Goal: Complete application form

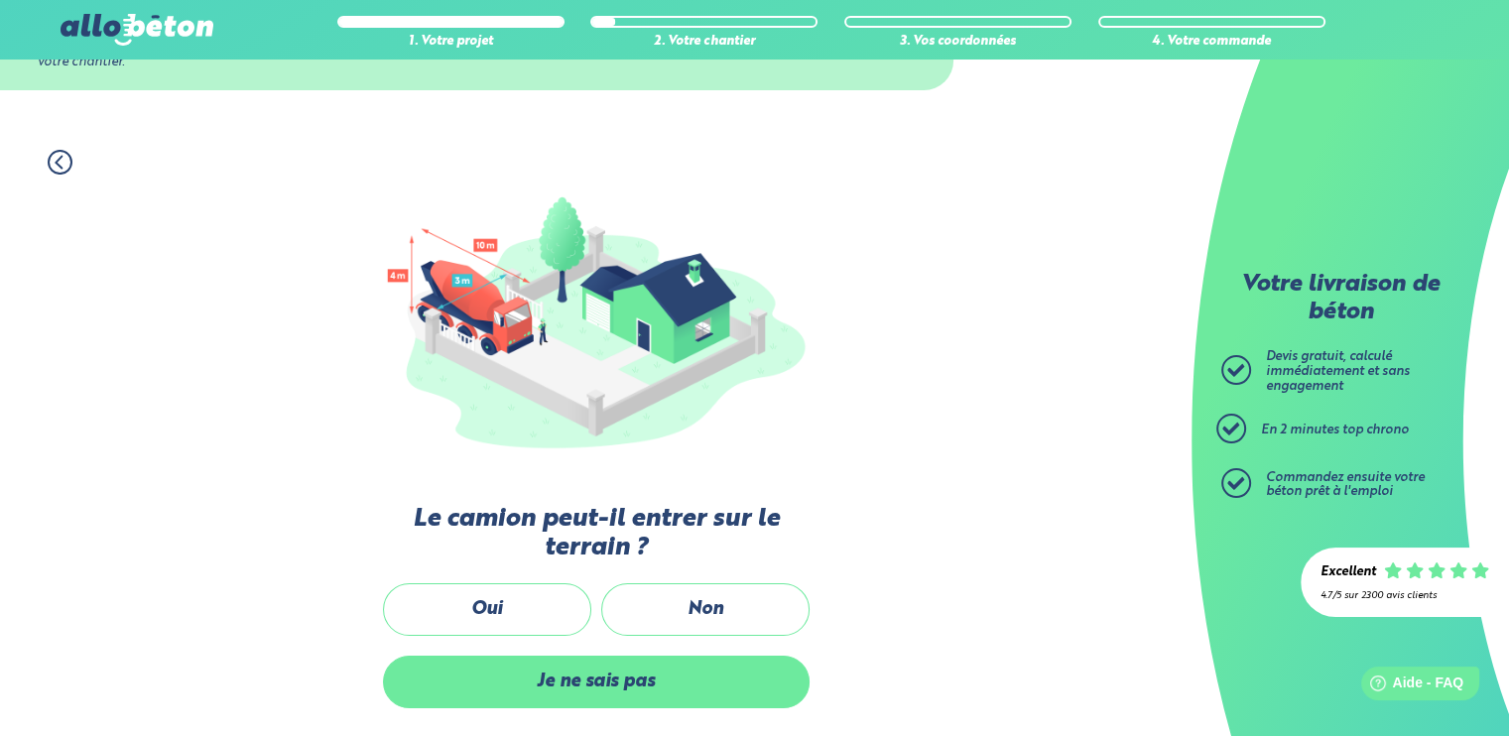
scroll to position [313, 0]
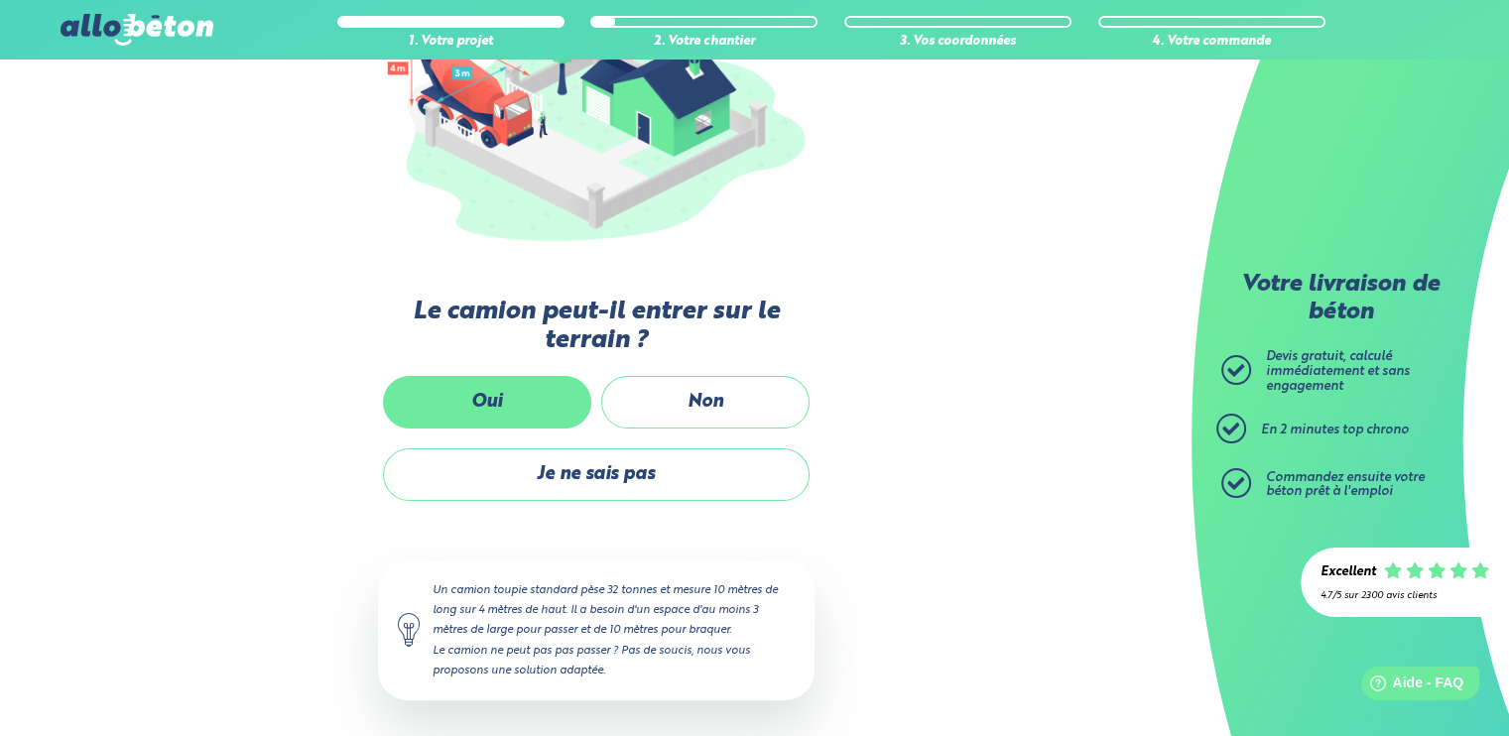
click at [536, 403] on label "Oui" at bounding box center [487, 402] width 208 height 53
click at [0, 0] on input "Oui" at bounding box center [0, 0] width 0 height 0
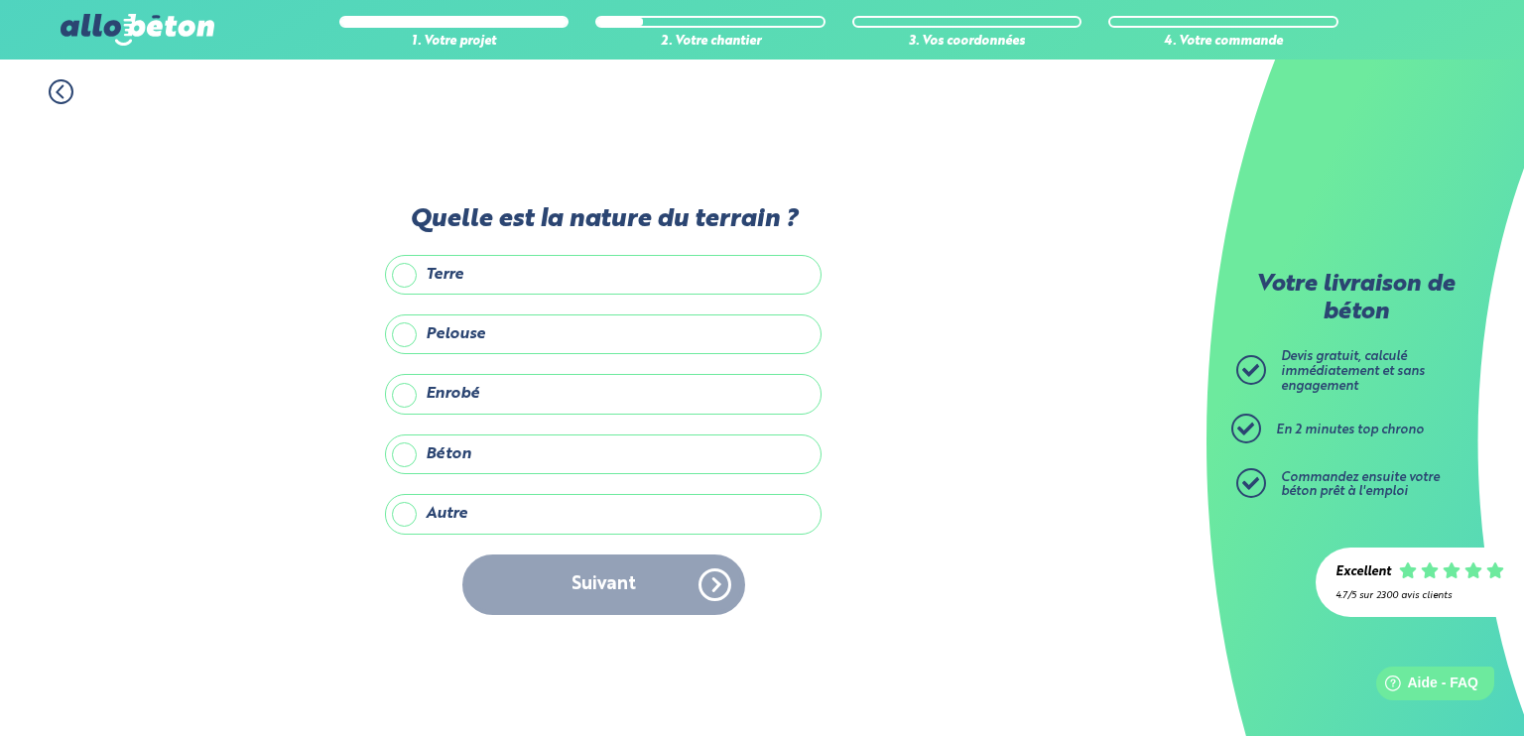
click at [518, 275] on label "Terre" at bounding box center [603, 275] width 437 height 40
click at [0, 0] on input "Terre" at bounding box center [0, 0] width 0 height 0
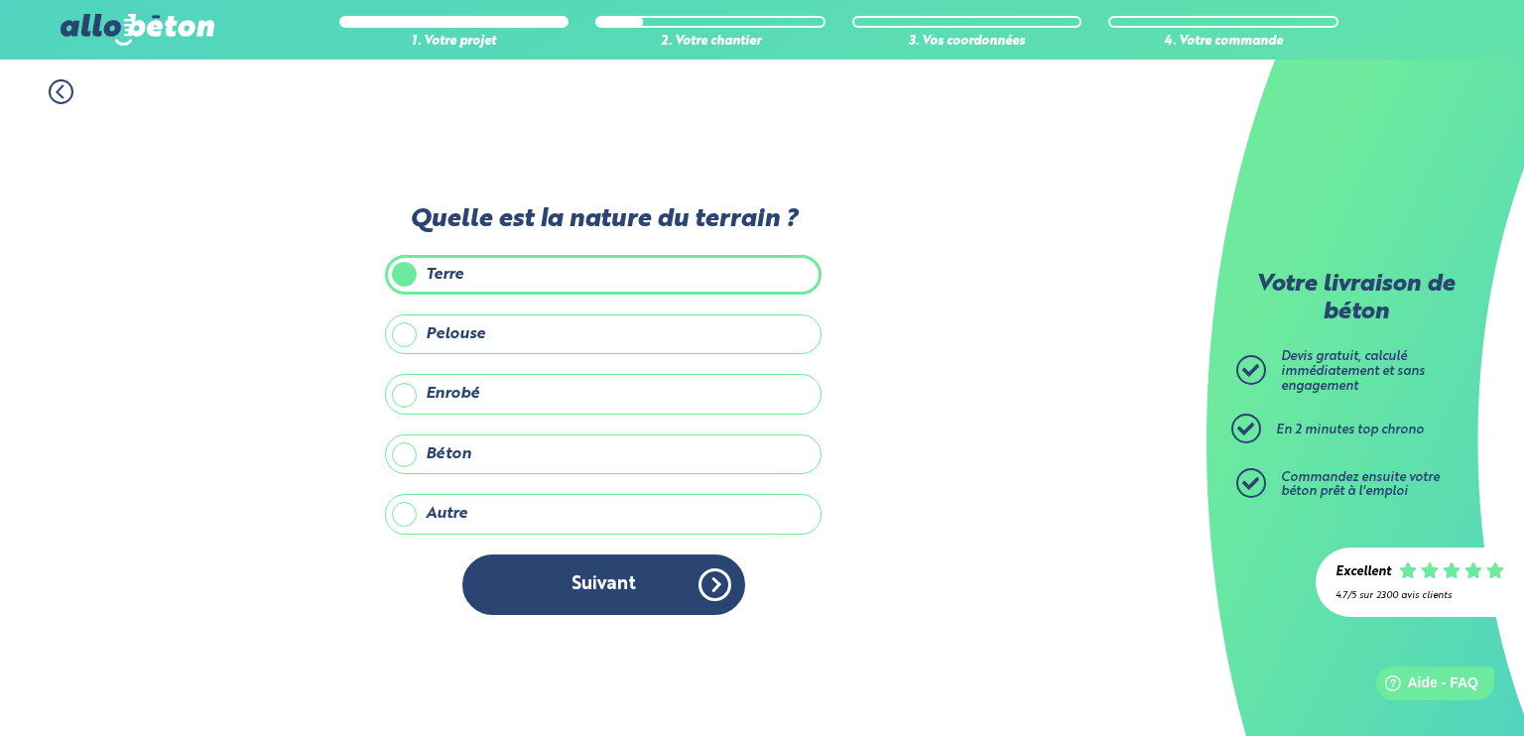
click at [556, 580] on button "Suivant" at bounding box center [603, 585] width 283 height 61
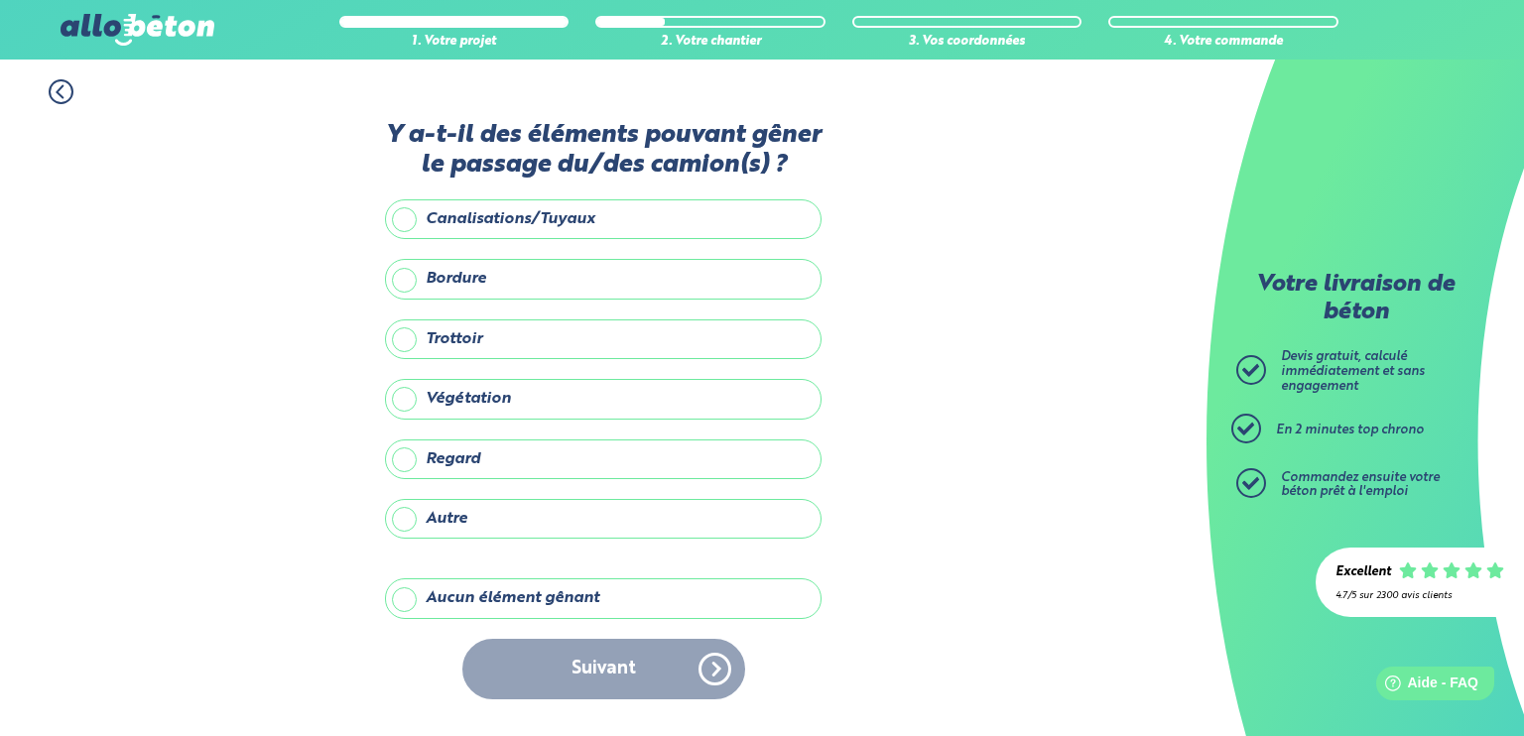
click at [542, 601] on label "Aucun élément gênant" at bounding box center [603, 598] width 437 height 40
click at [0, 0] on input "Aucun élément gênant" at bounding box center [0, 0] width 0 height 0
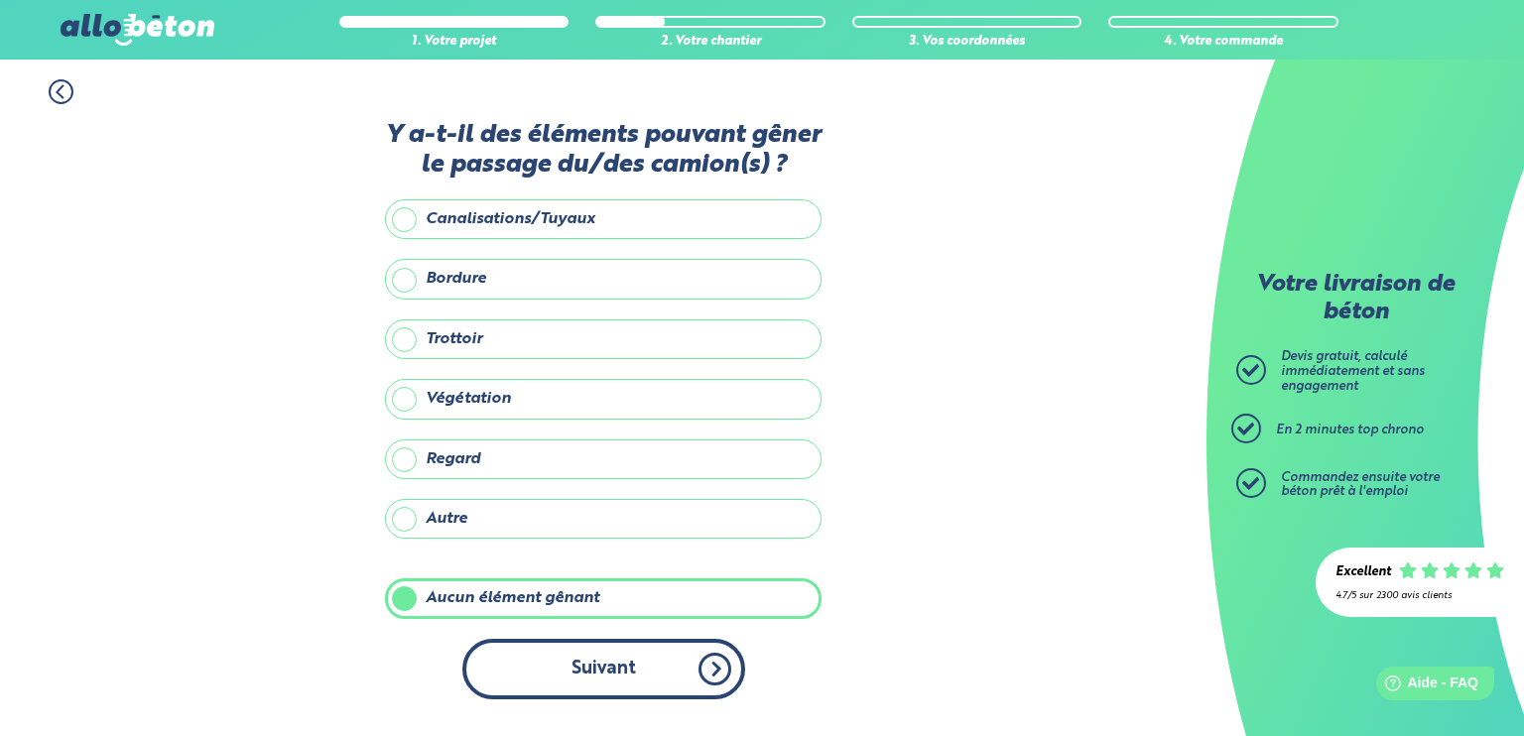
click at [573, 658] on button "Suivant" at bounding box center [603, 669] width 283 height 61
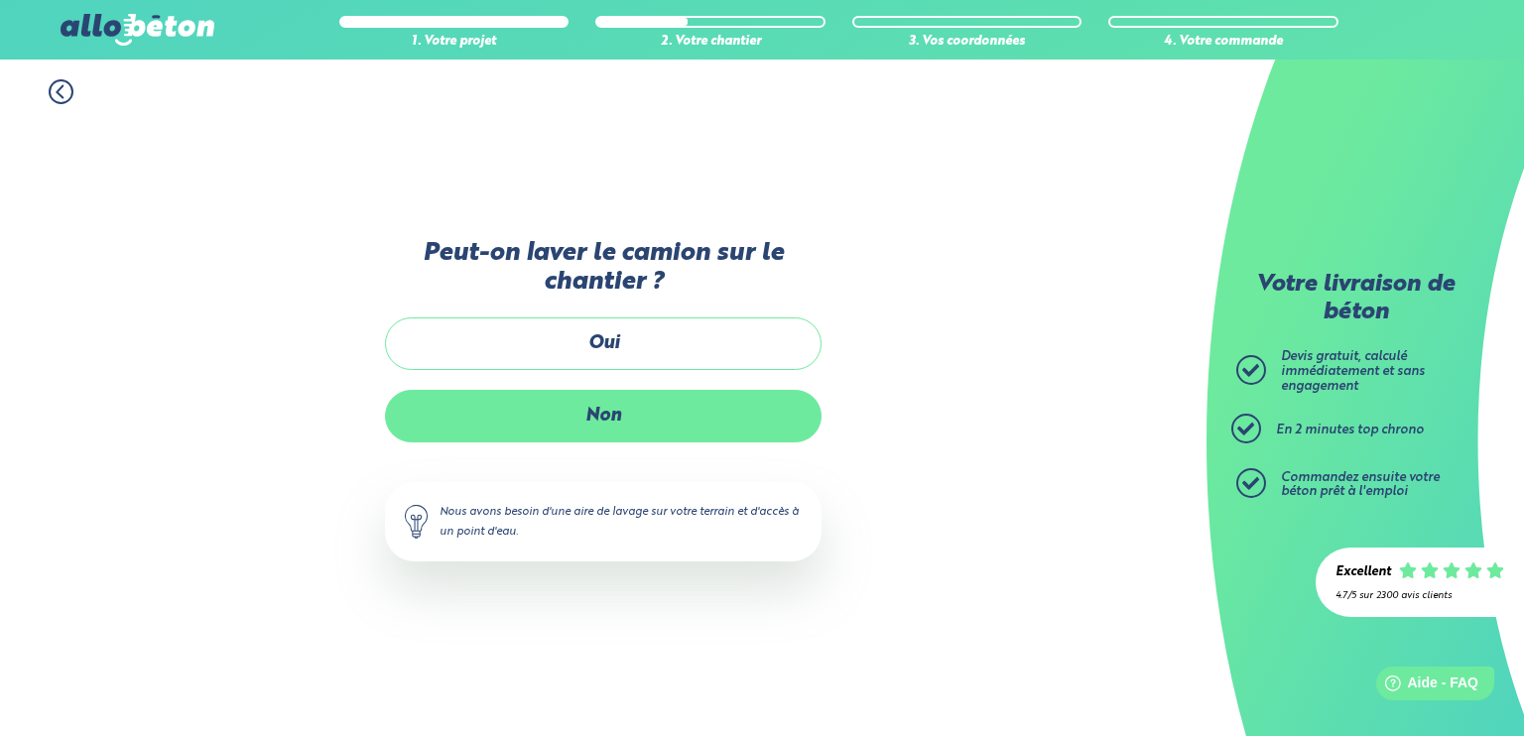
click at [615, 396] on label "Non" at bounding box center [603, 416] width 437 height 53
click at [0, 0] on input "Non" at bounding box center [0, 0] width 0 height 0
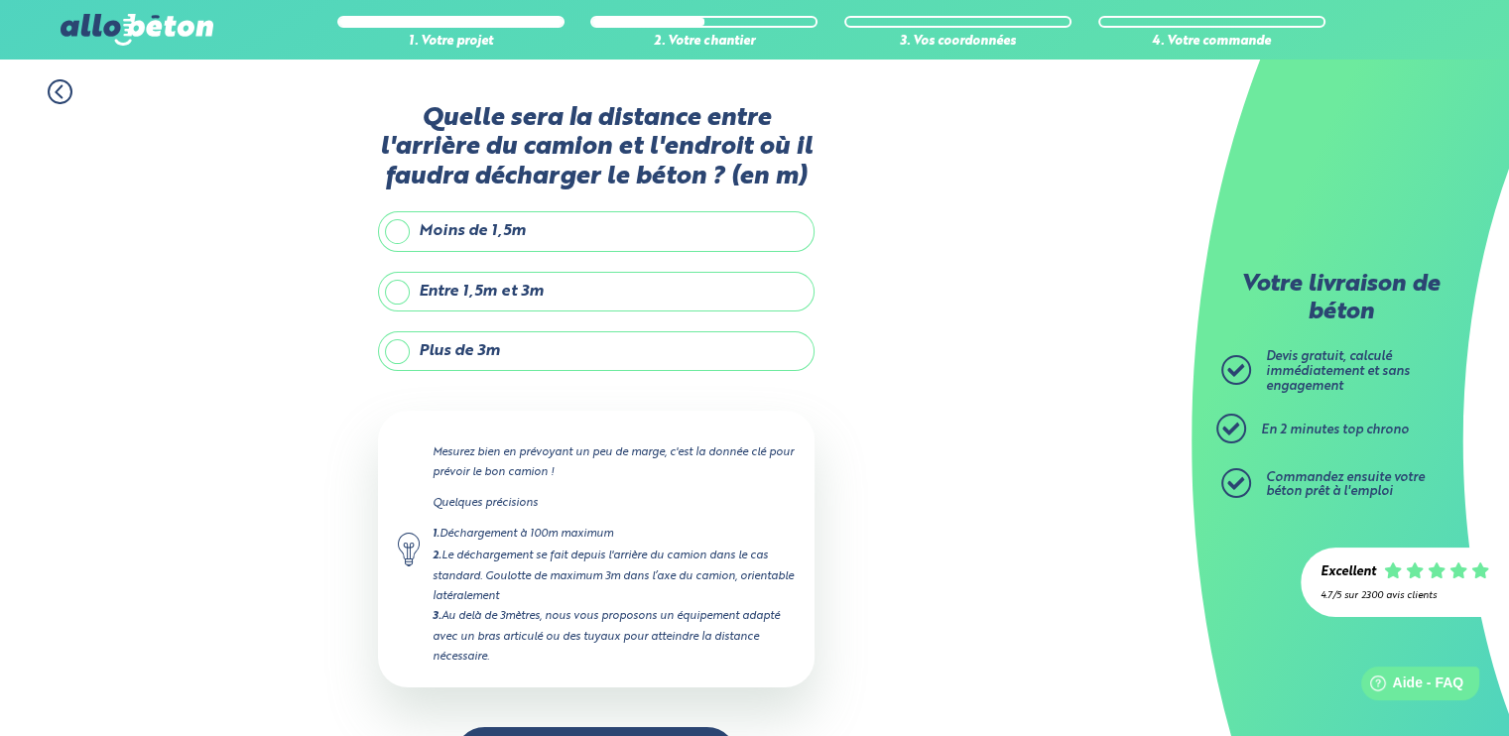
click at [556, 293] on label "Entre 1,5m et 3m" at bounding box center [596, 292] width 437 height 40
click at [0, 0] on input "Entre 1,5m et 3m" at bounding box center [0, 0] width 0 height 0
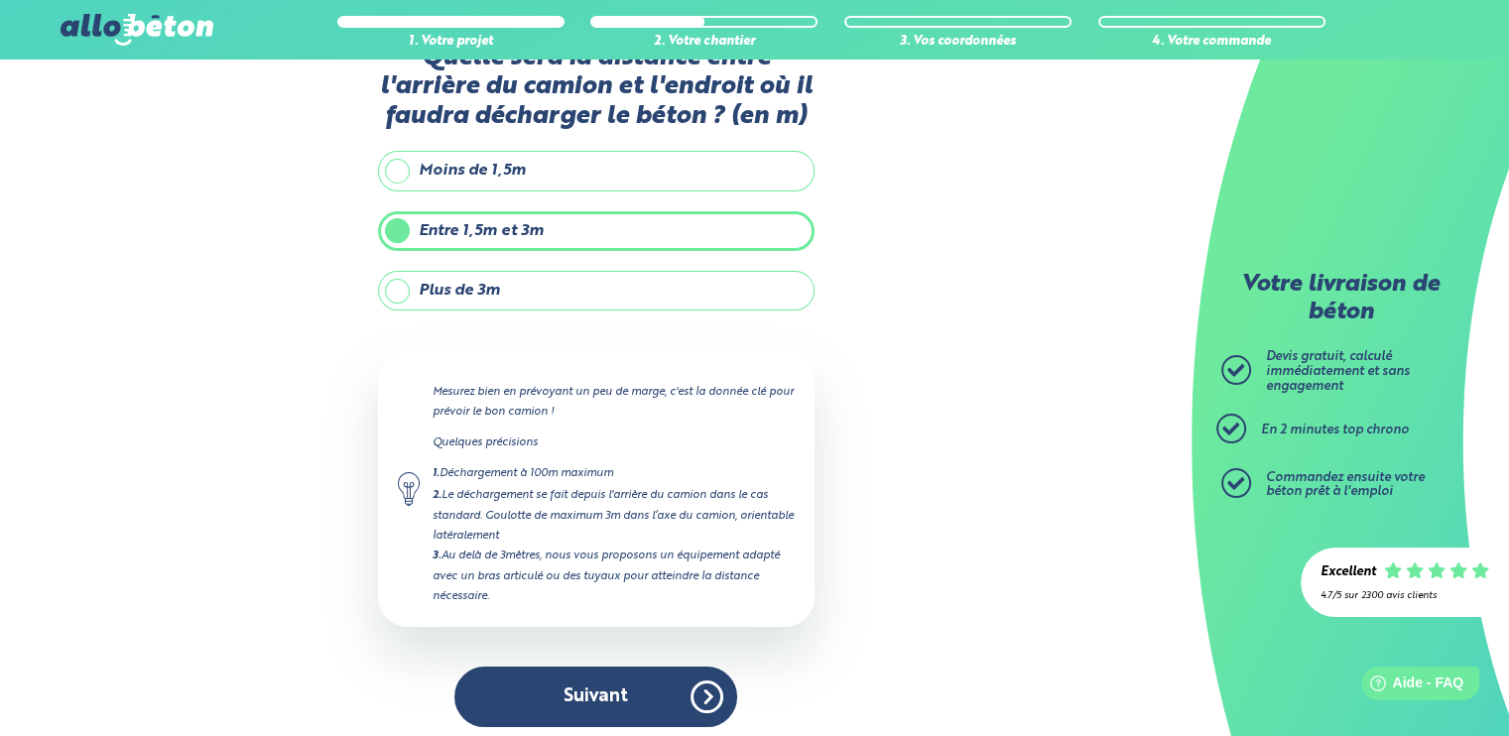
scroll to position [65, 0]
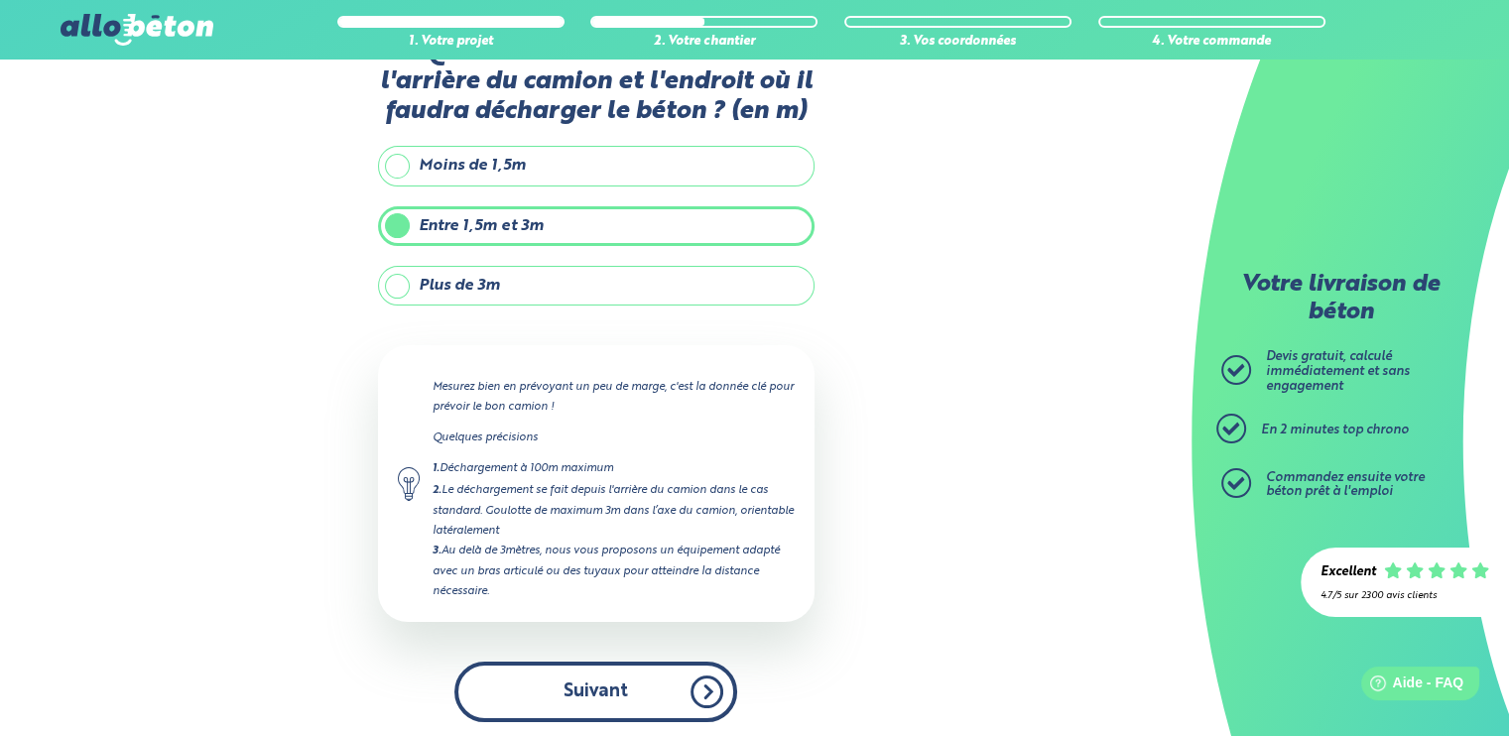
click at [639, 677] on button "Suivant" at bounding box center [595, 692] width 283 height 61
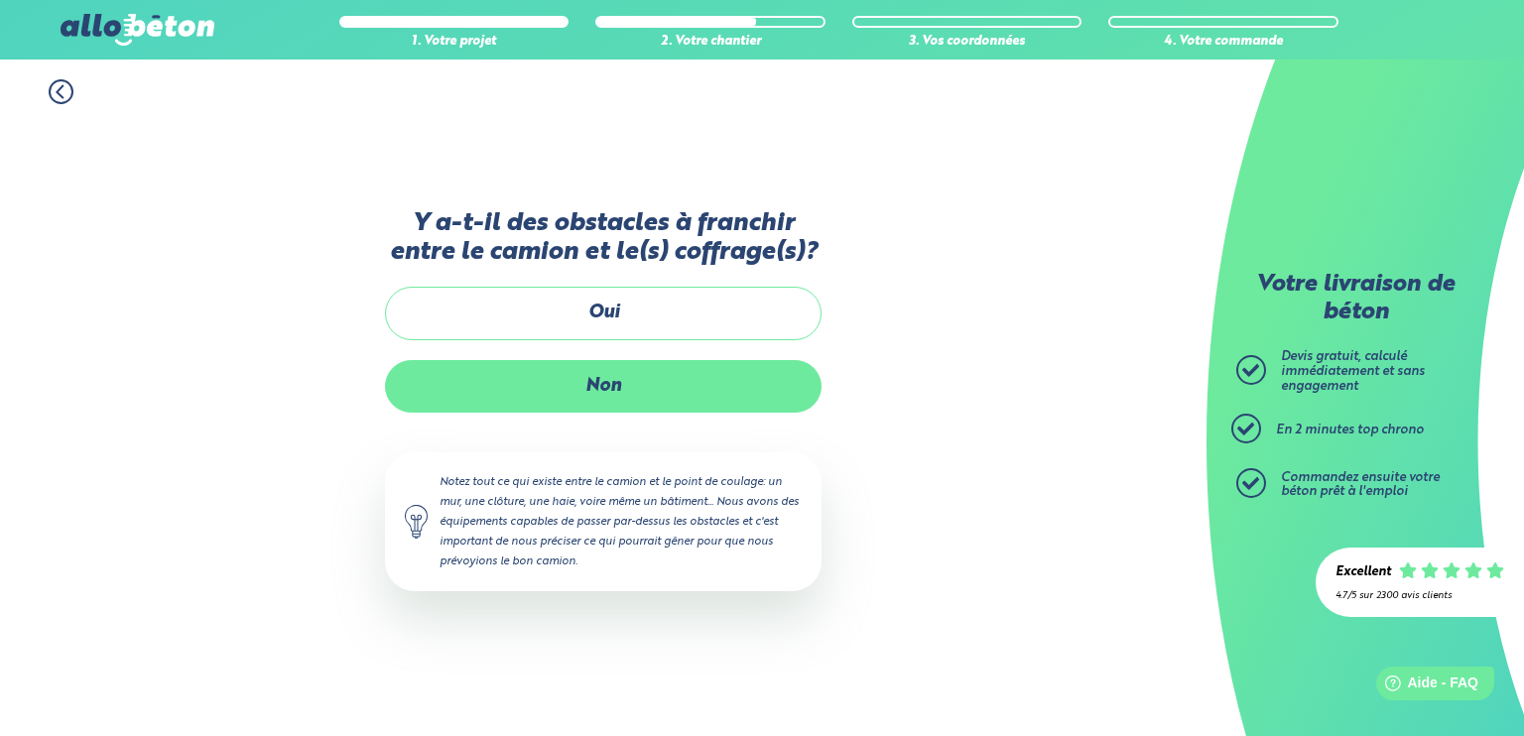
click at [626, 381] on label "Non" at bounding box center [603, 386] width 437 height 53
click at [0, 0] on input "Non" at bounding box center [0, 0] width 0 height 0
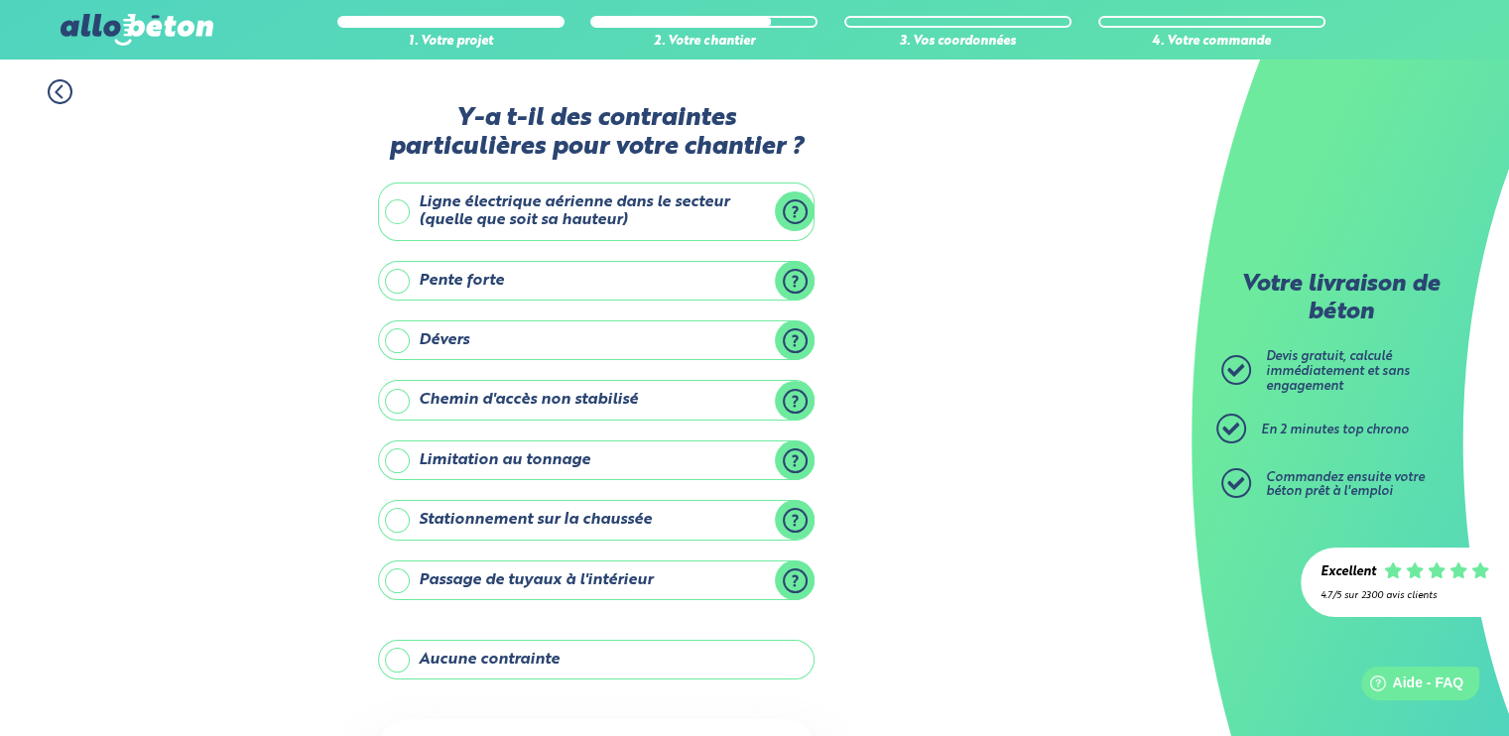
click at [596, 650] on label "Aucune contrainte" at bounding box center [596, 660] width 437 height 40
click at [0, 0] on input "Aucune contrainte" at bounding box center [0, 0] width 0 height 0
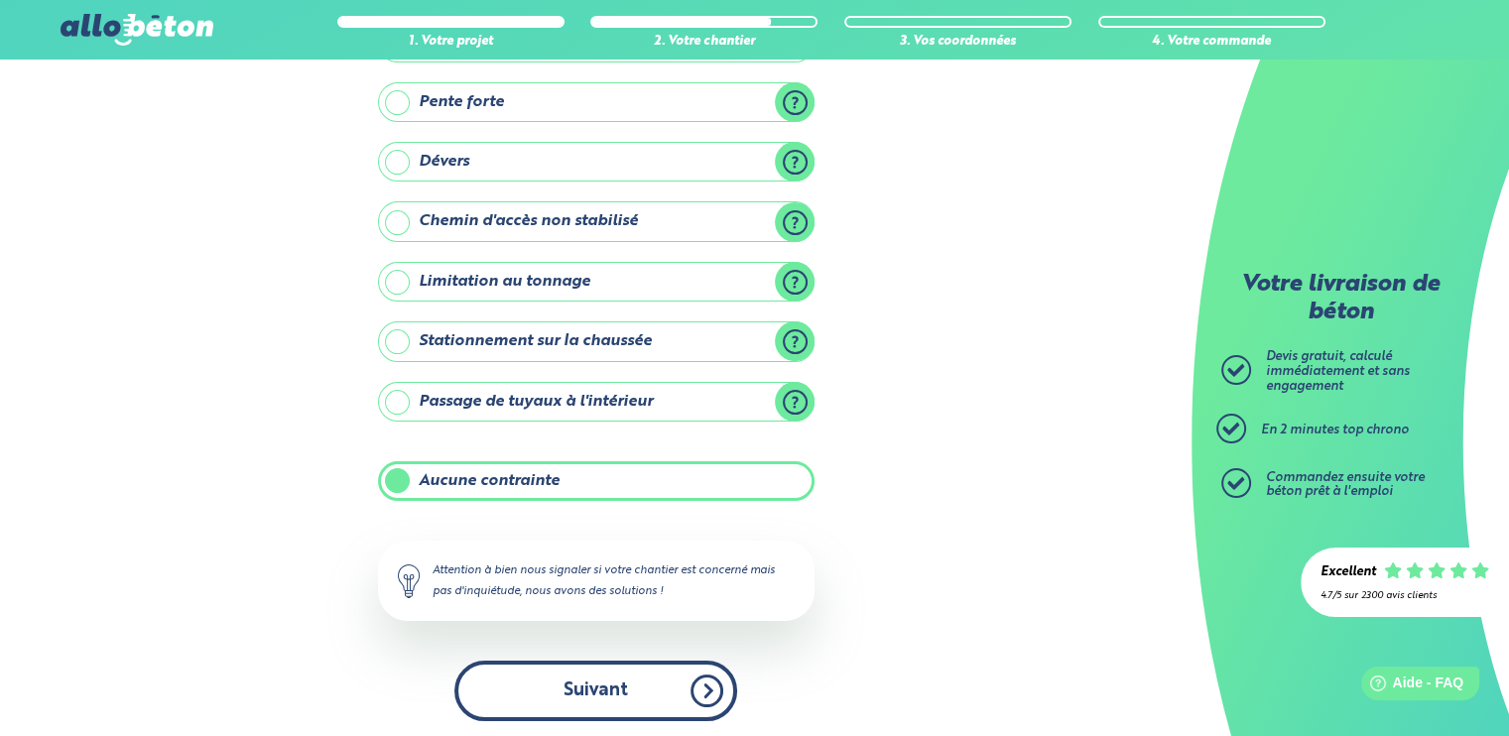
click at [652, 689] on button "Suivant" at bounding box center [595, 691] width 283 height 61
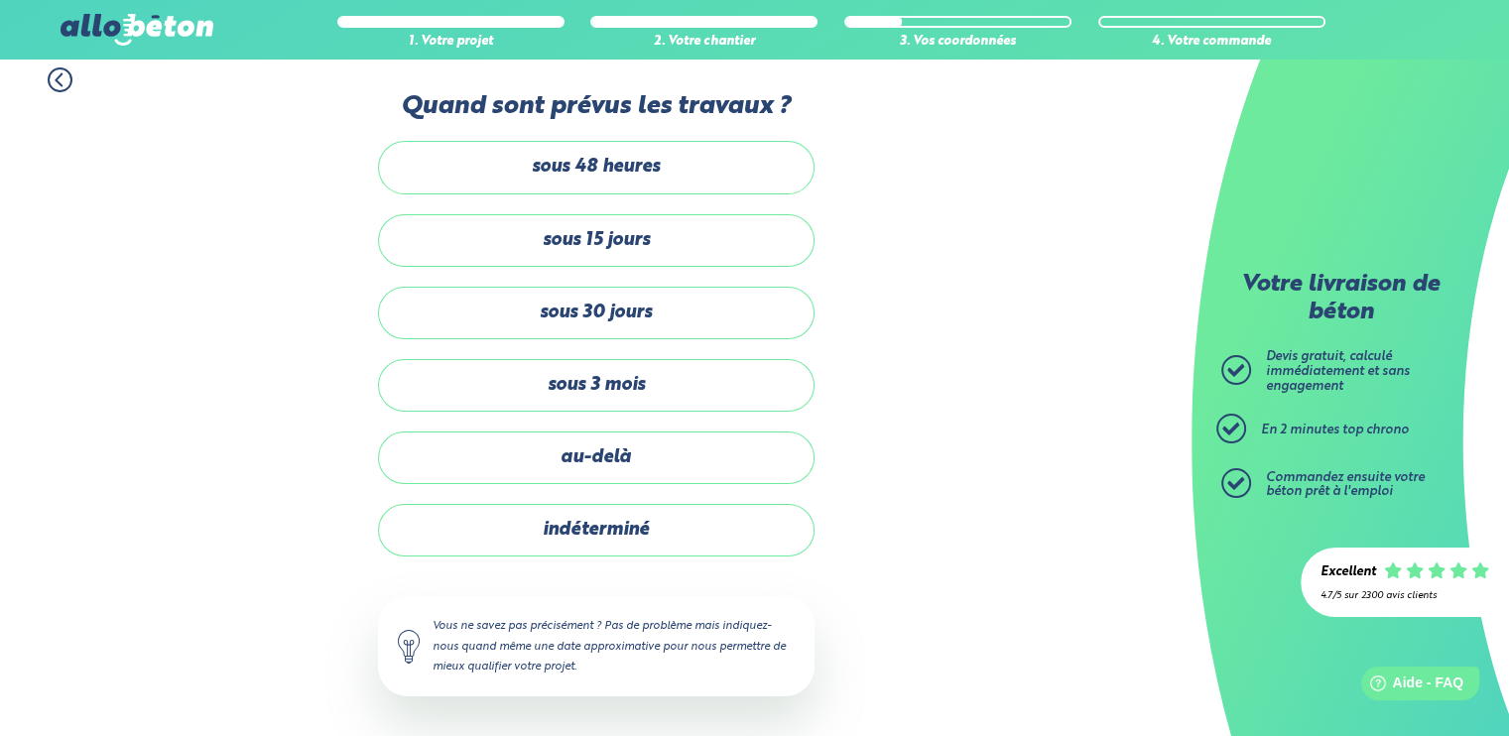
scroll to position [8, 0]
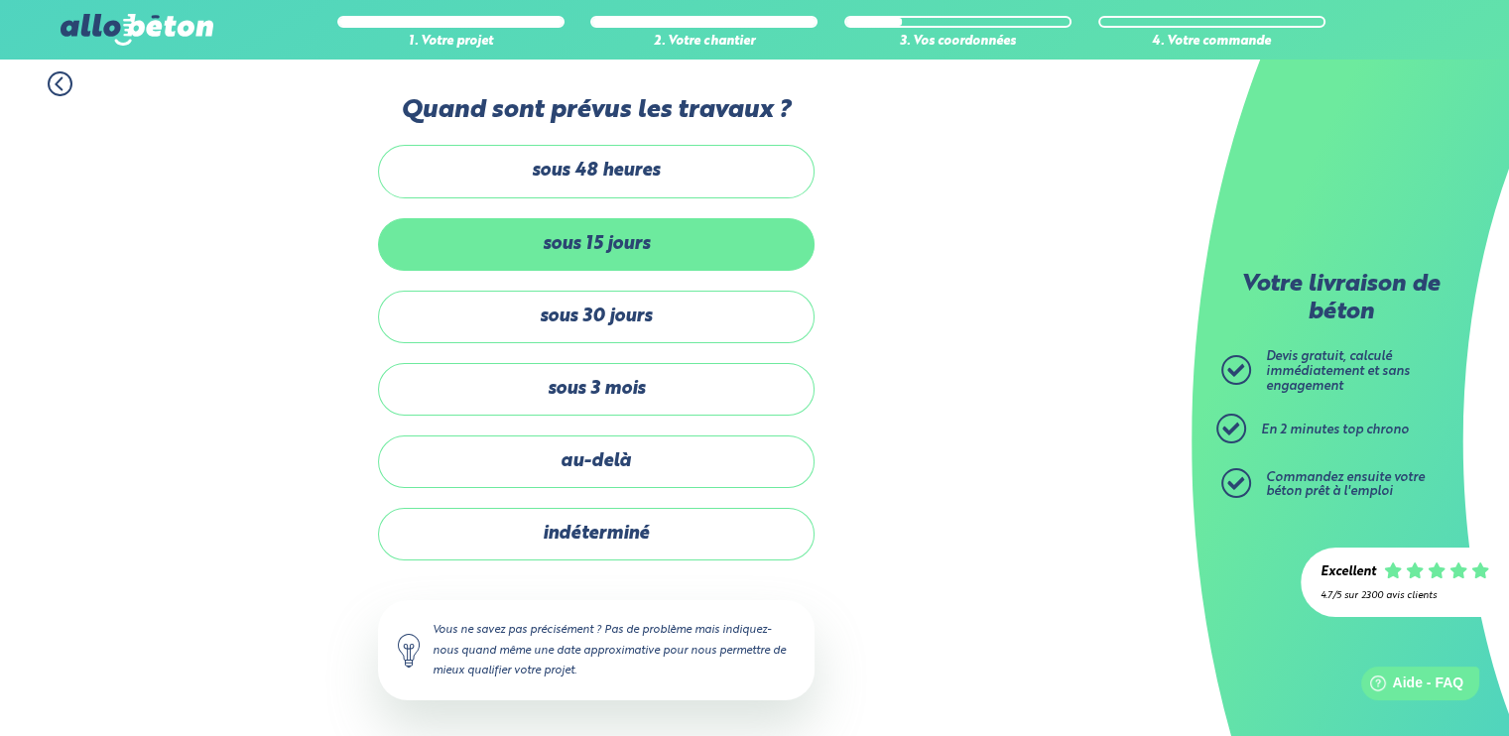
click at [667, 237] on label "sous 15 jours" at bounding box center [596, 244] width 437 height 53
click at [0, 0] on input "sous 15 jours" at bounding box center [0, 0] width 0 height 0
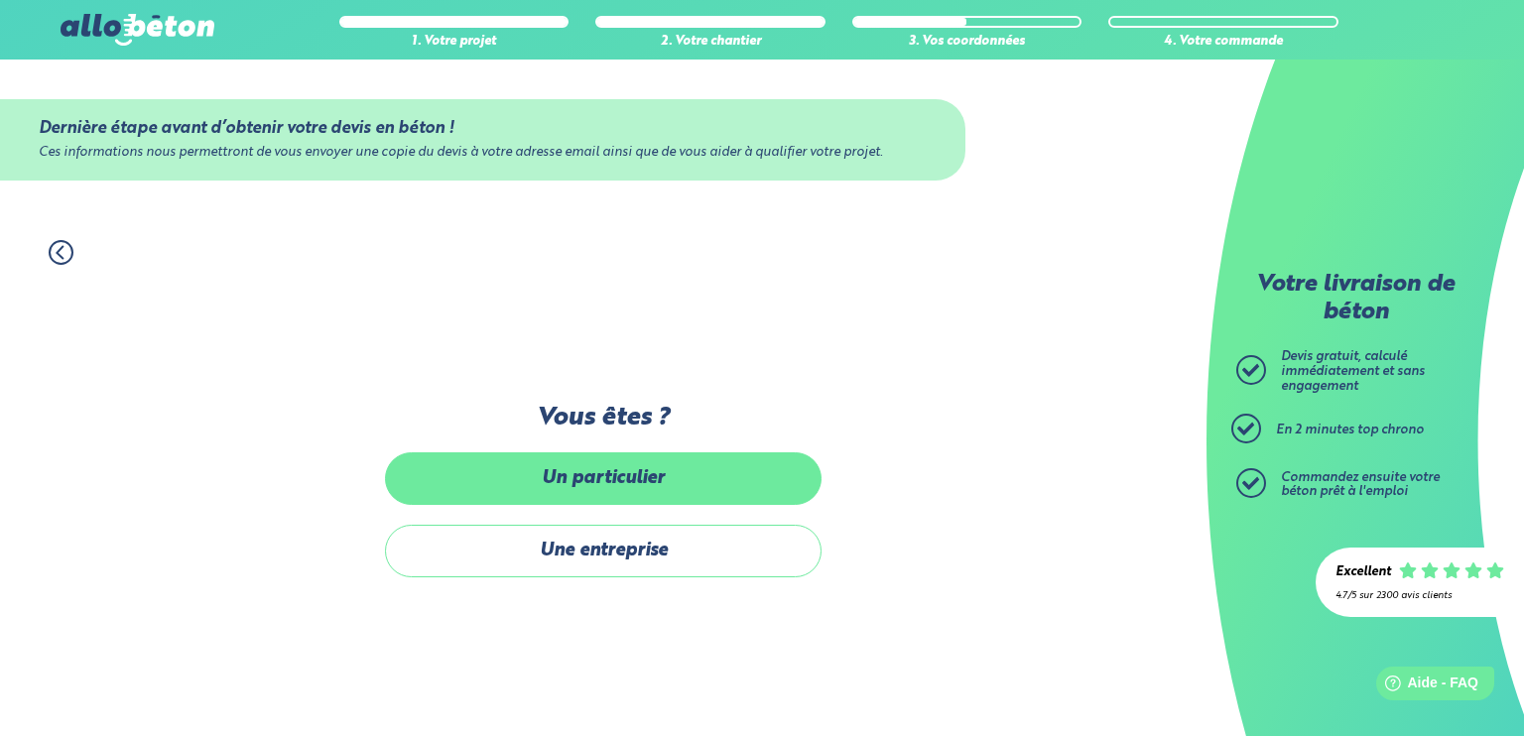
click at [681, 480] on label "Un particulier" at bounding box center [603, 478] width 437 height 53
click at [0, 0] on input "Un particulier" at bounding box center [0, 0] width 0 height 0
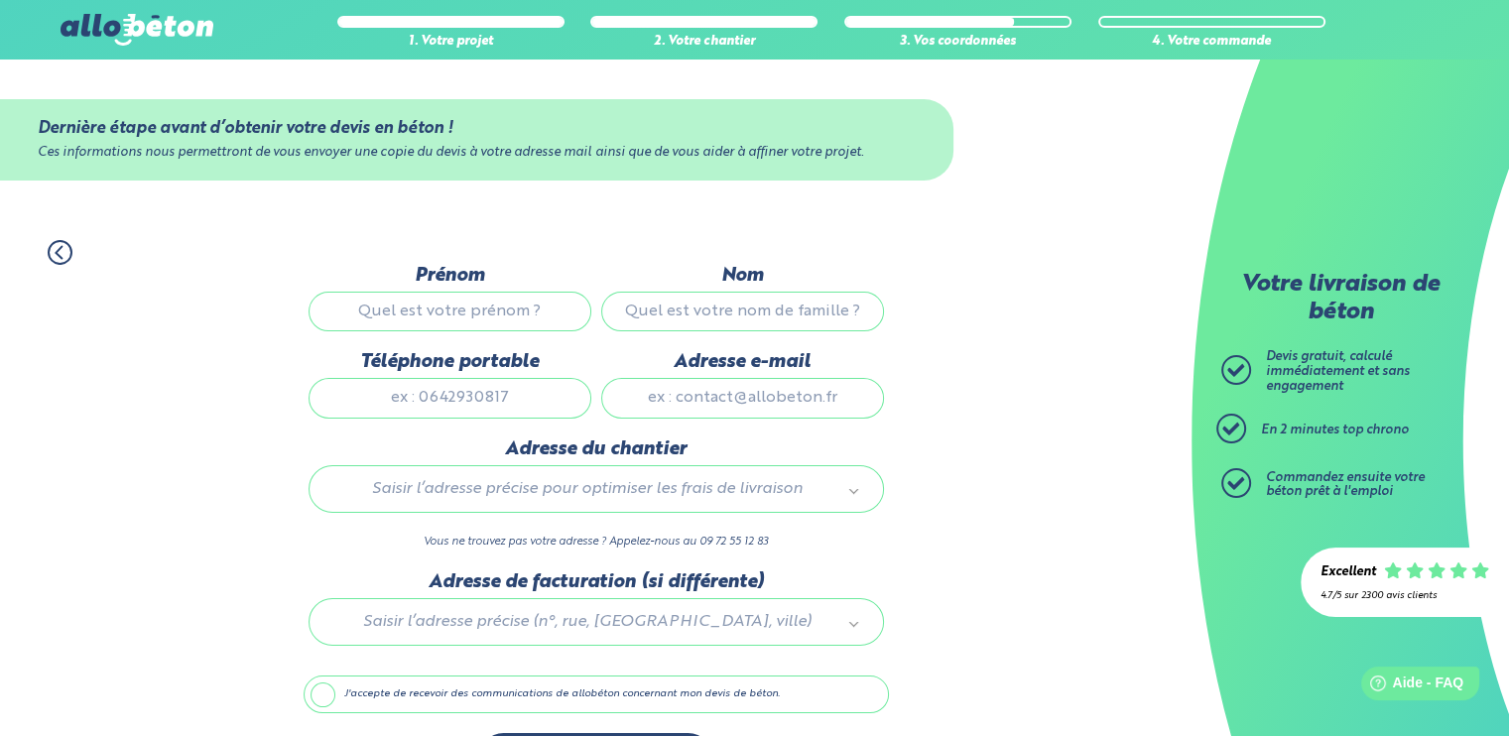
click at [551, 313] on input "Prénom" at bounding box center [450, 312] width 283 height 40
type input "thibaut"
click at [655, 318] on input "Nom" at bounding box center [742, 312] width 283 height 40
type input "delamare"
click at [631, 401] on input "Adresse e-mail" at bounding box center [742, 398] width 283 height 40
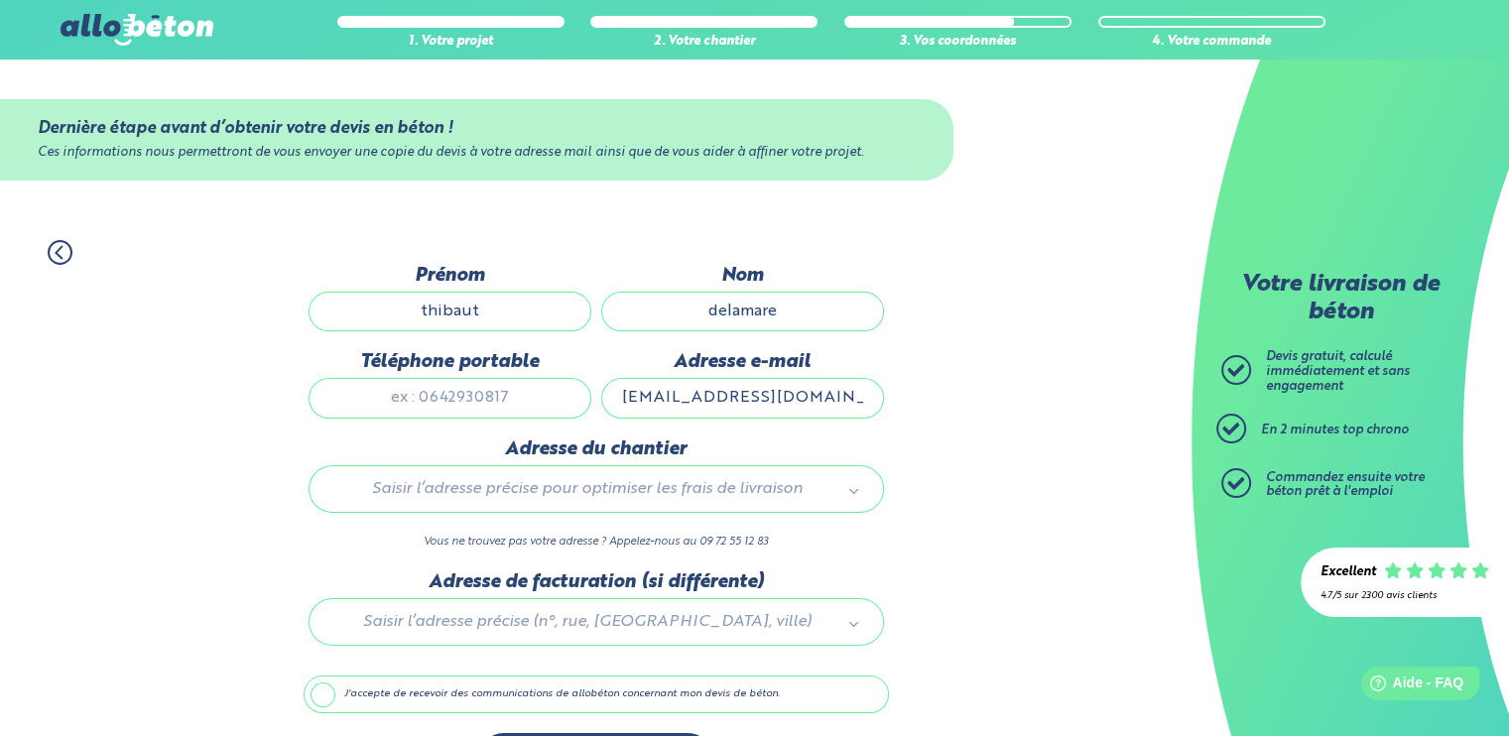
type input "[EMAIL_ADDRESS][DOMAIN_NAME]"
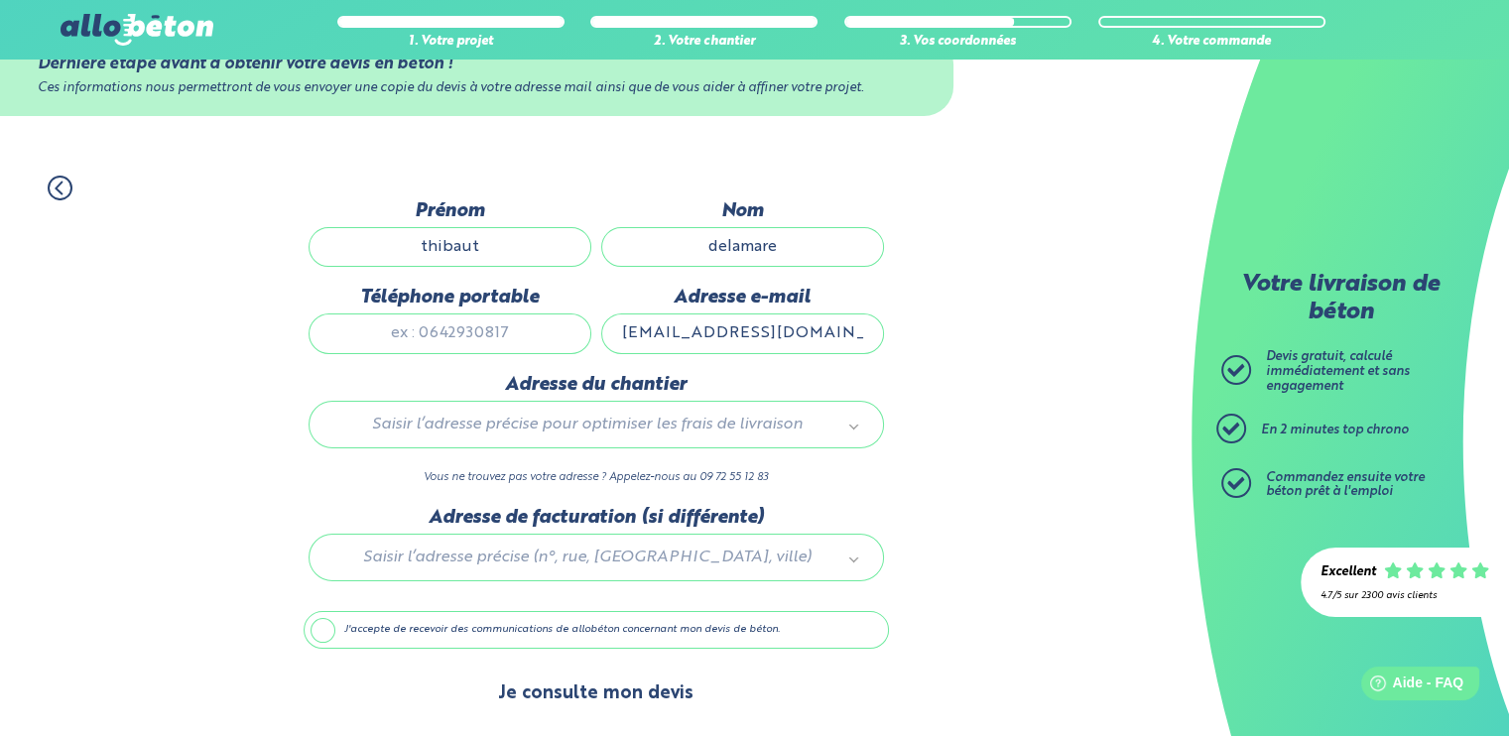
click at [540, 678] on button "Je consulte mon devis" at bounding box center [595, 694] width 235 height 51
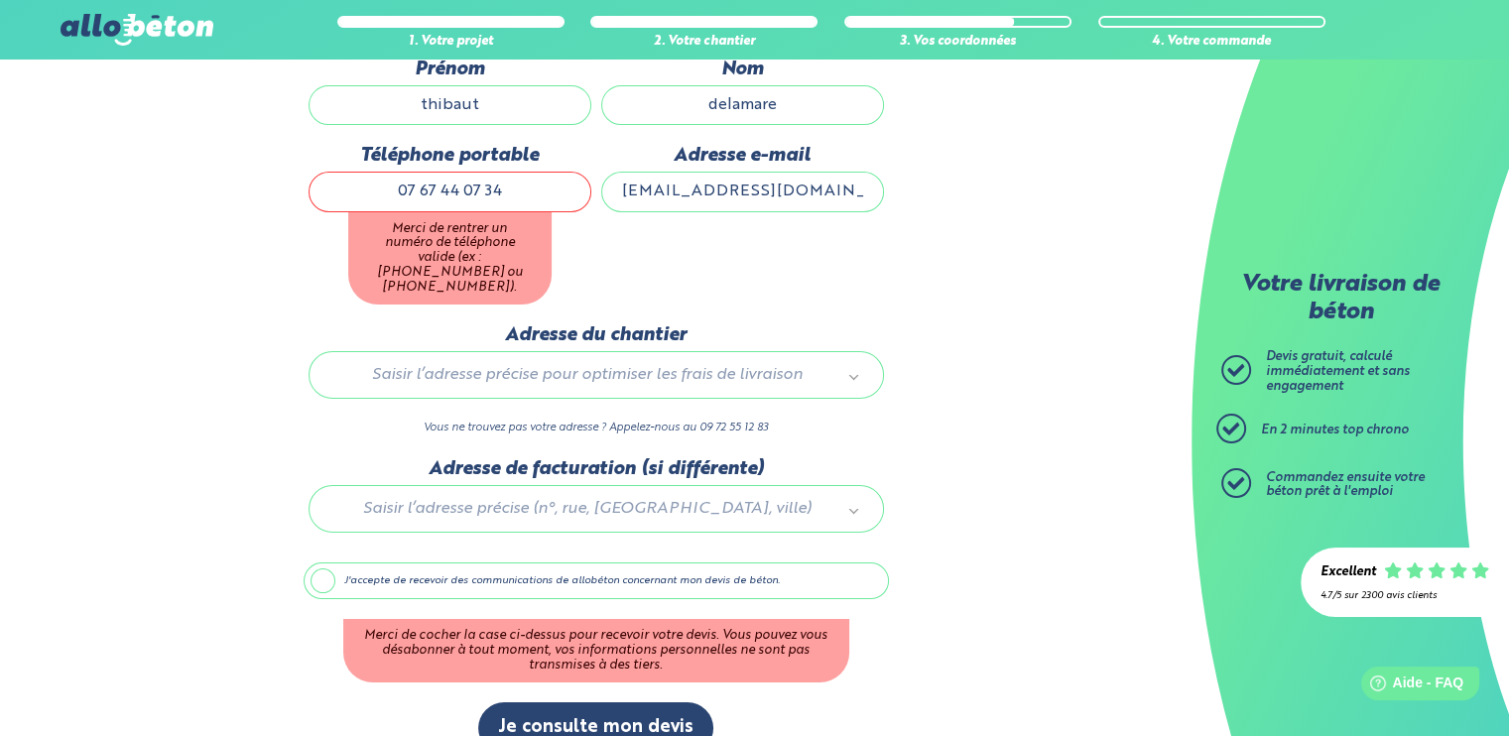
scroll to position [226, 0]
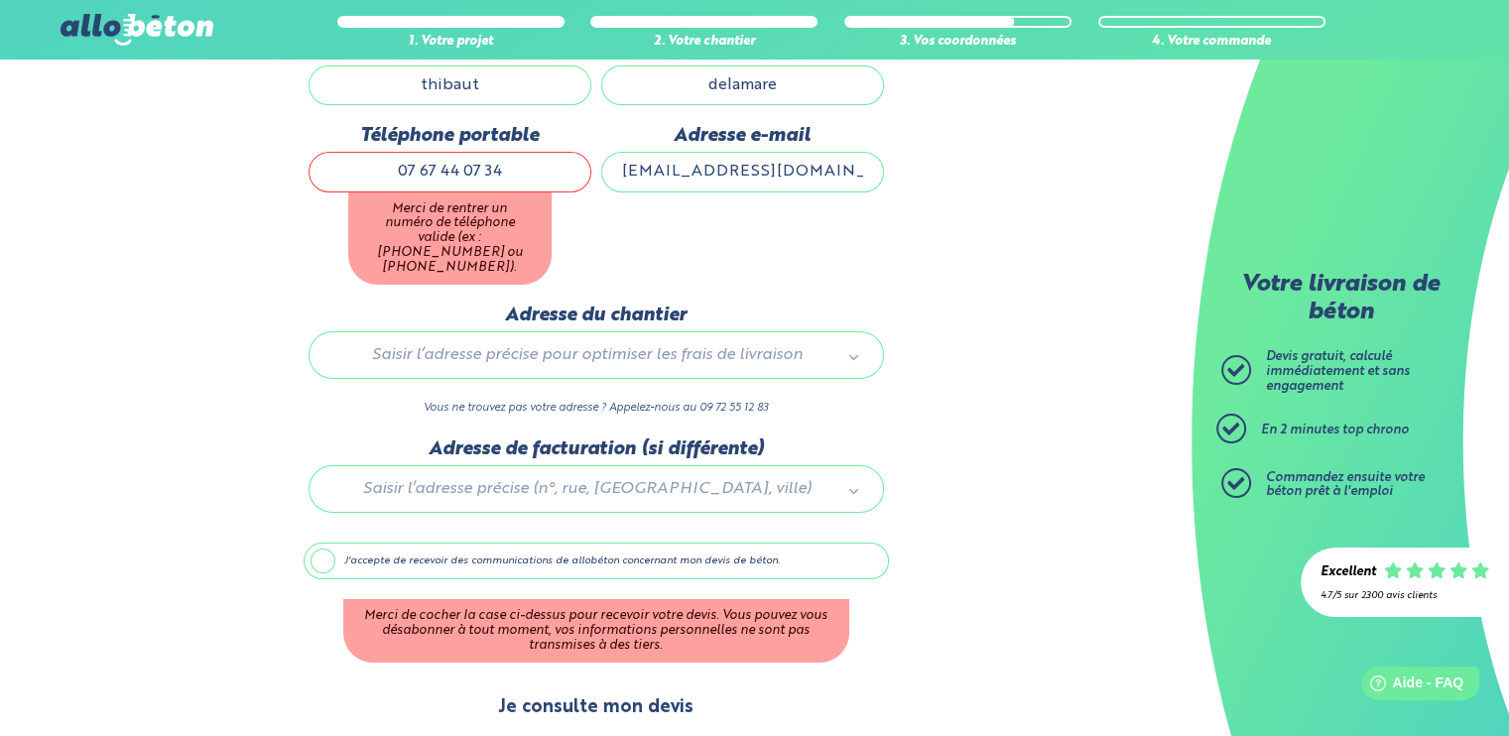
type input "07 67 44 07 34"
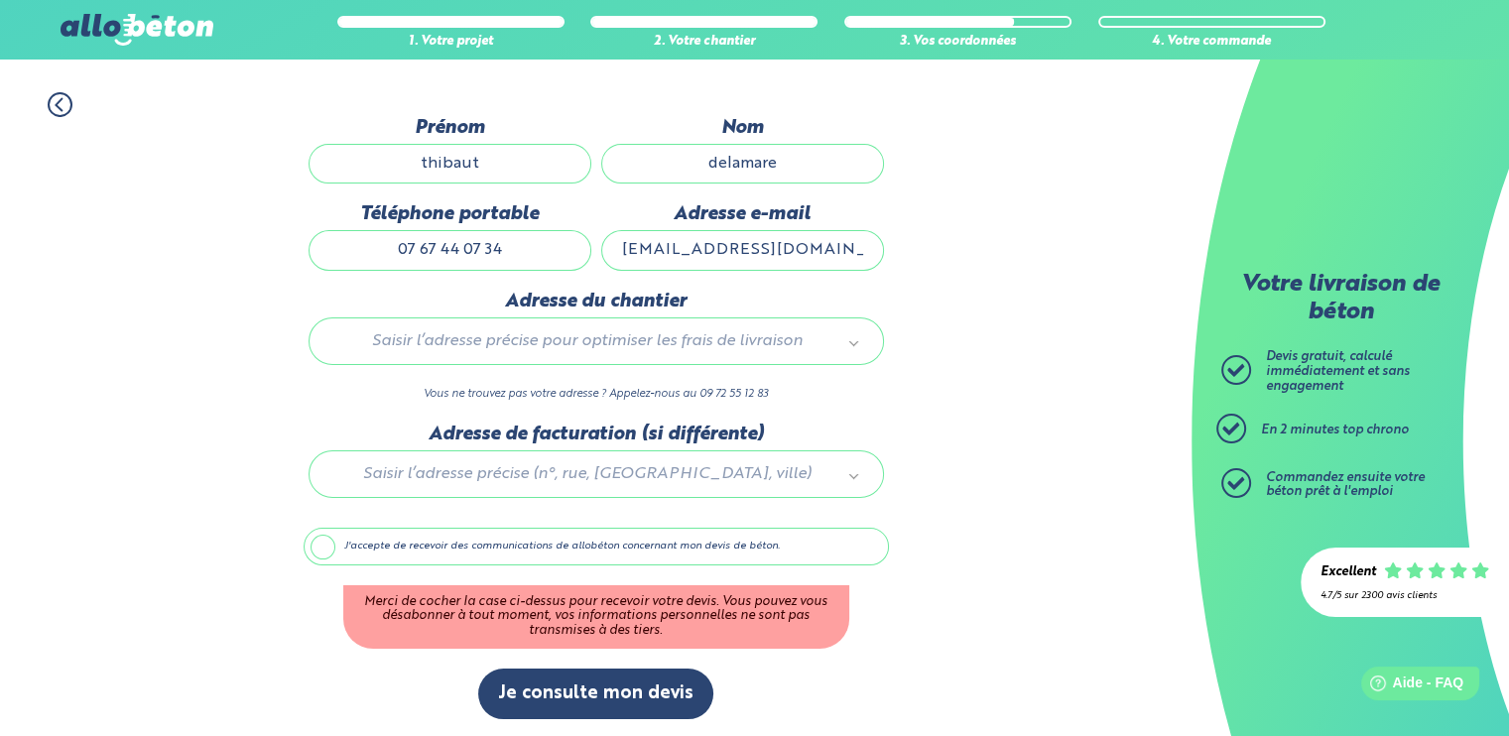
click at [561, 551] on label "J'accepte de recevoir des communications de allobéton concernant mon devis de b…" at bounding box center [596, 547] width 585 height 38
click at [0, 0] on input "J'accepte de recevoir des communications de allobéton concernant mon devis de b…" at bounding box center [0, 0] width 0 height 0
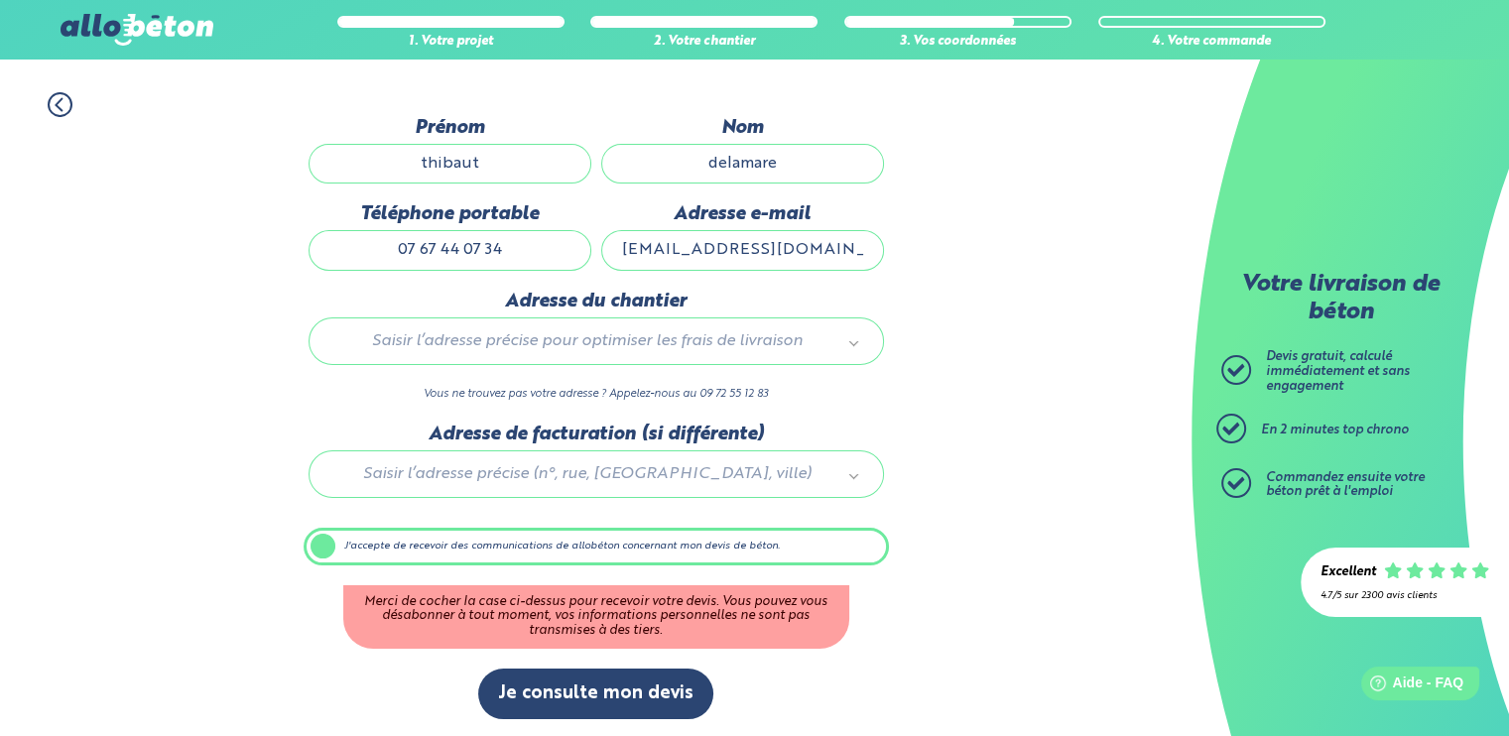
scroll to position [63, 0]
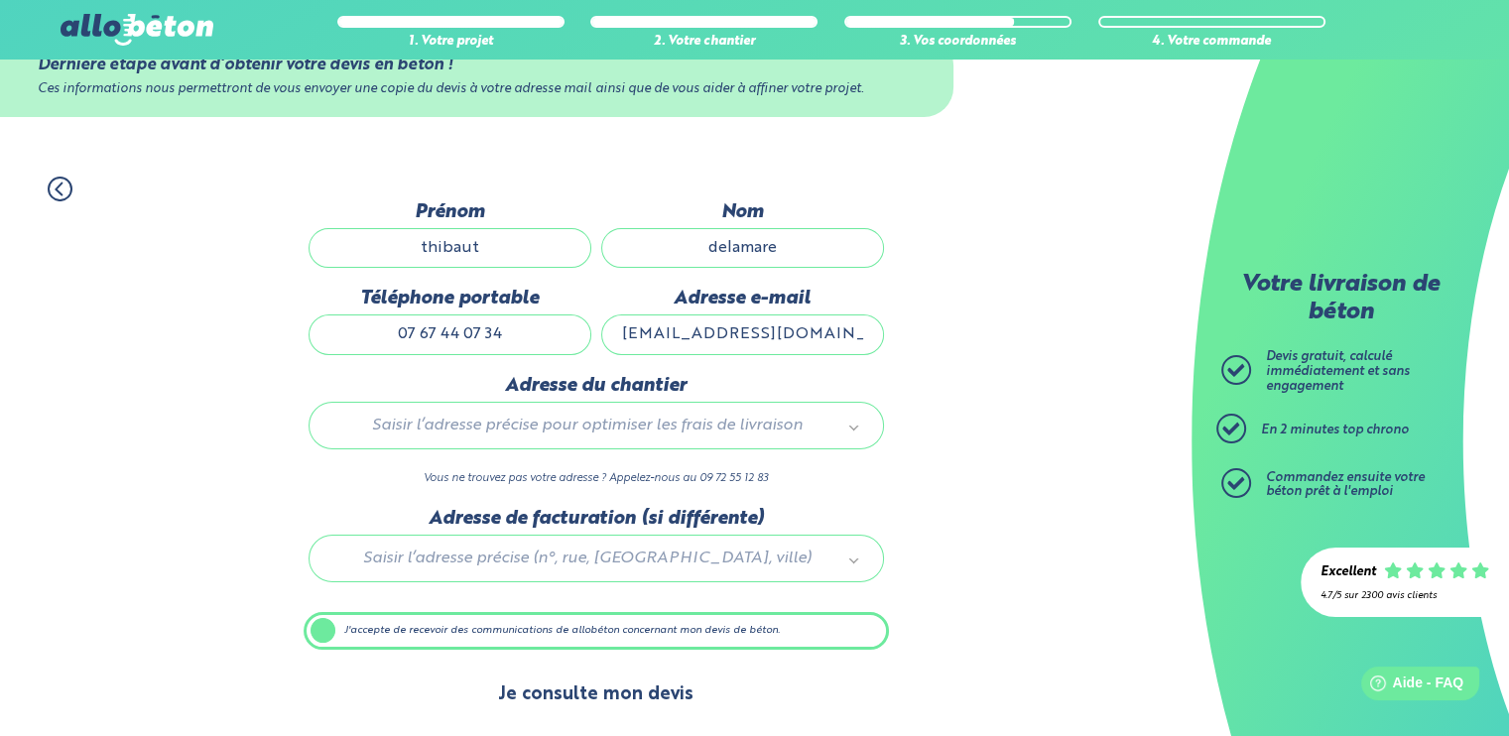
click at [636, 681] on button "Je consulte mon devis" at bounding box center [595, 695] width 235 height 51
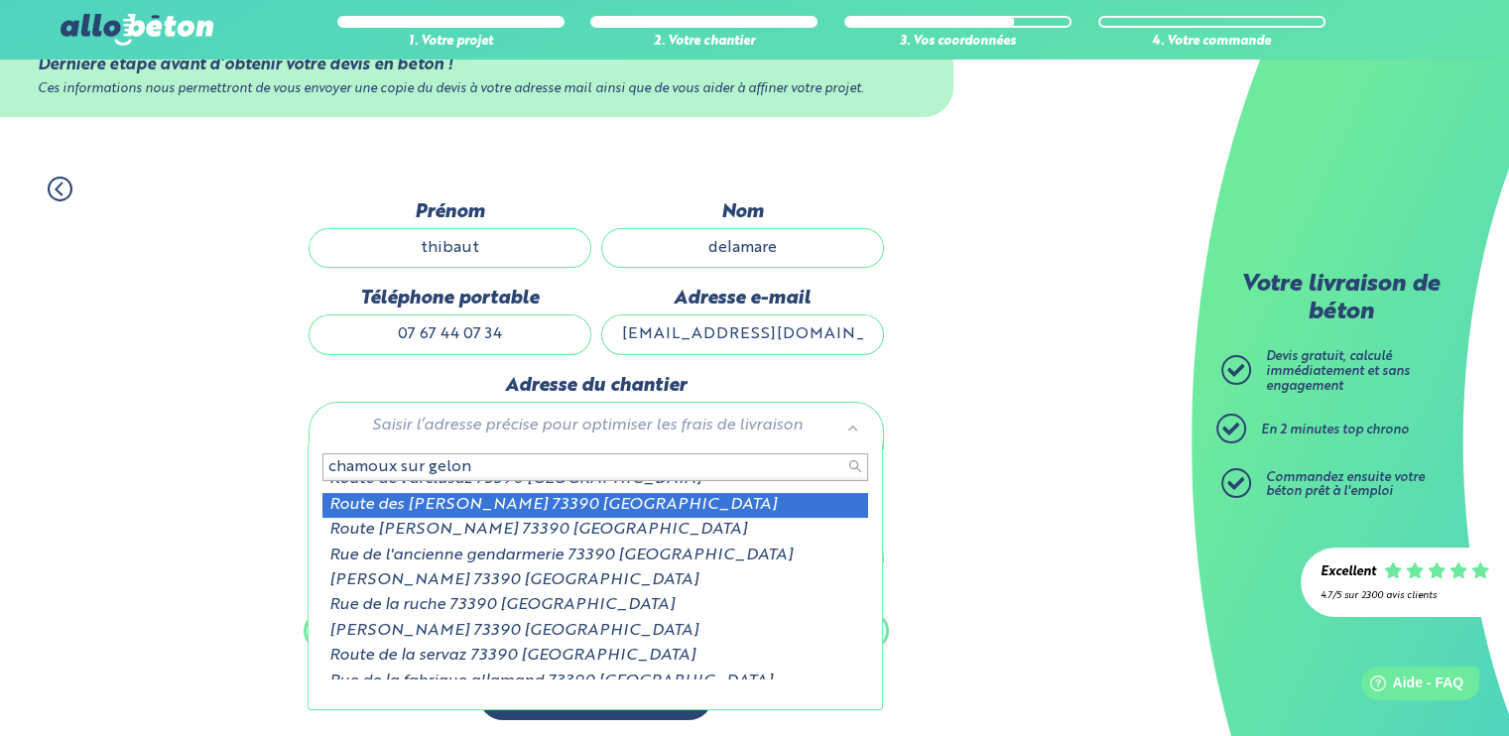
scroll to position [0, 0]
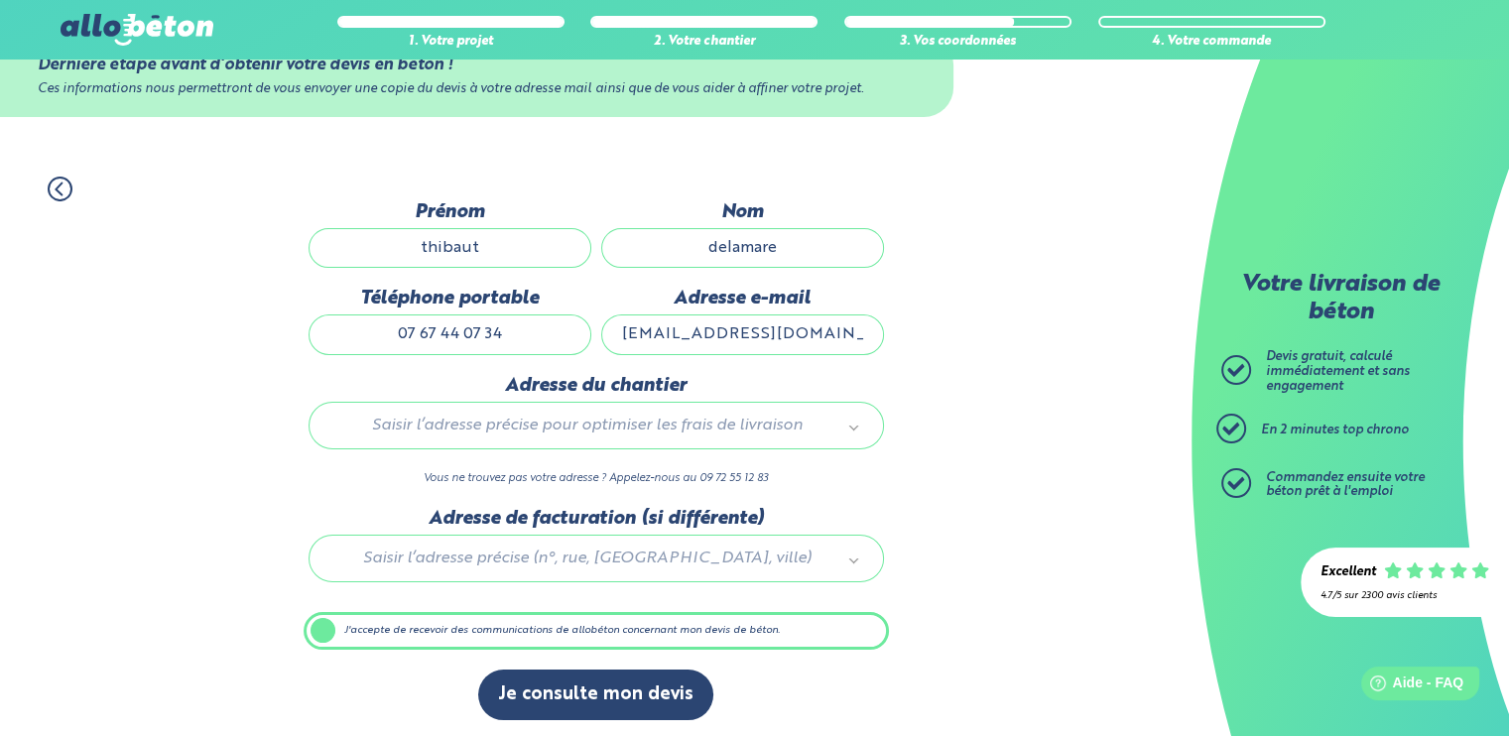
click at [731, 408] on div "Saisir l’adresse précise pour optimiser les frais de livraison" at bounding box center [596, 426] width 575 height 48
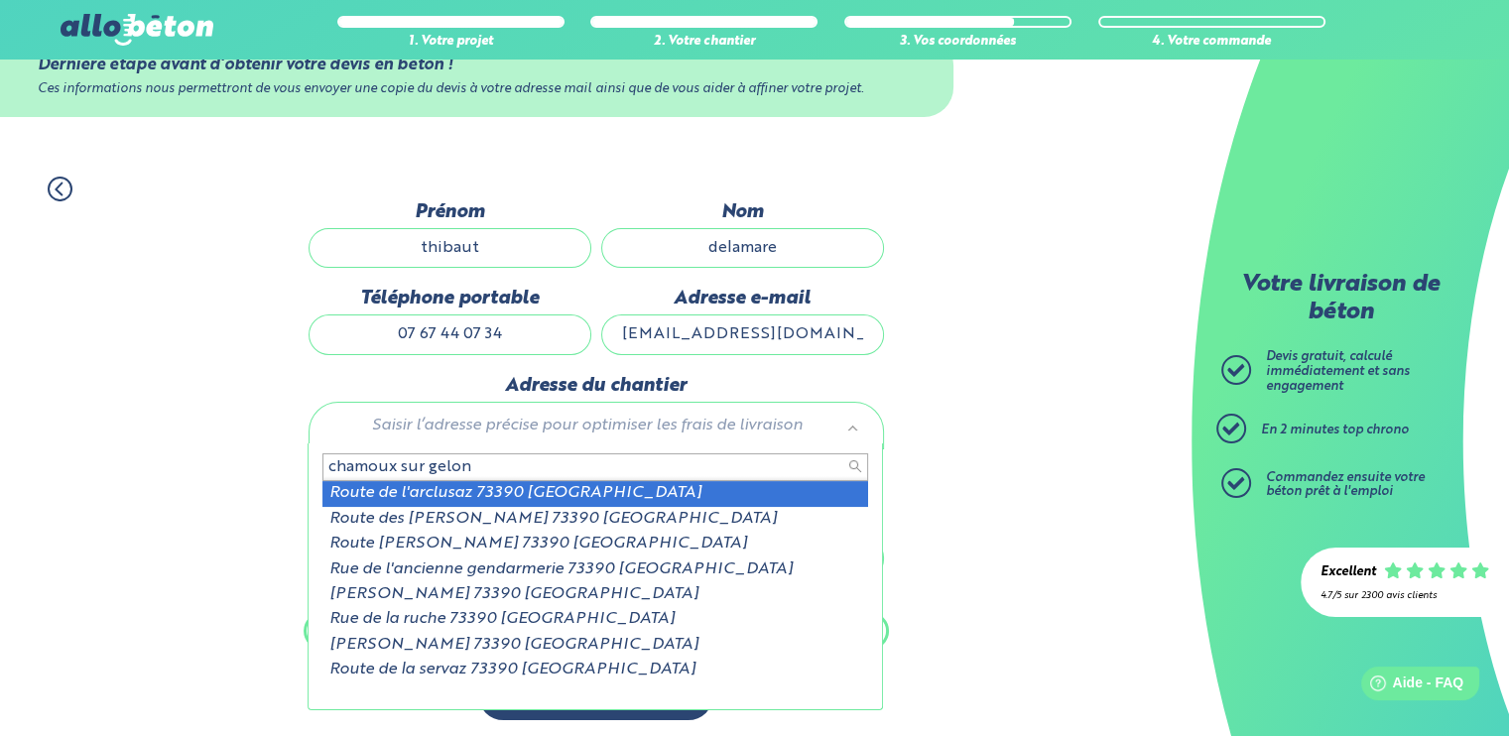
type input "chamoux sur gelon"
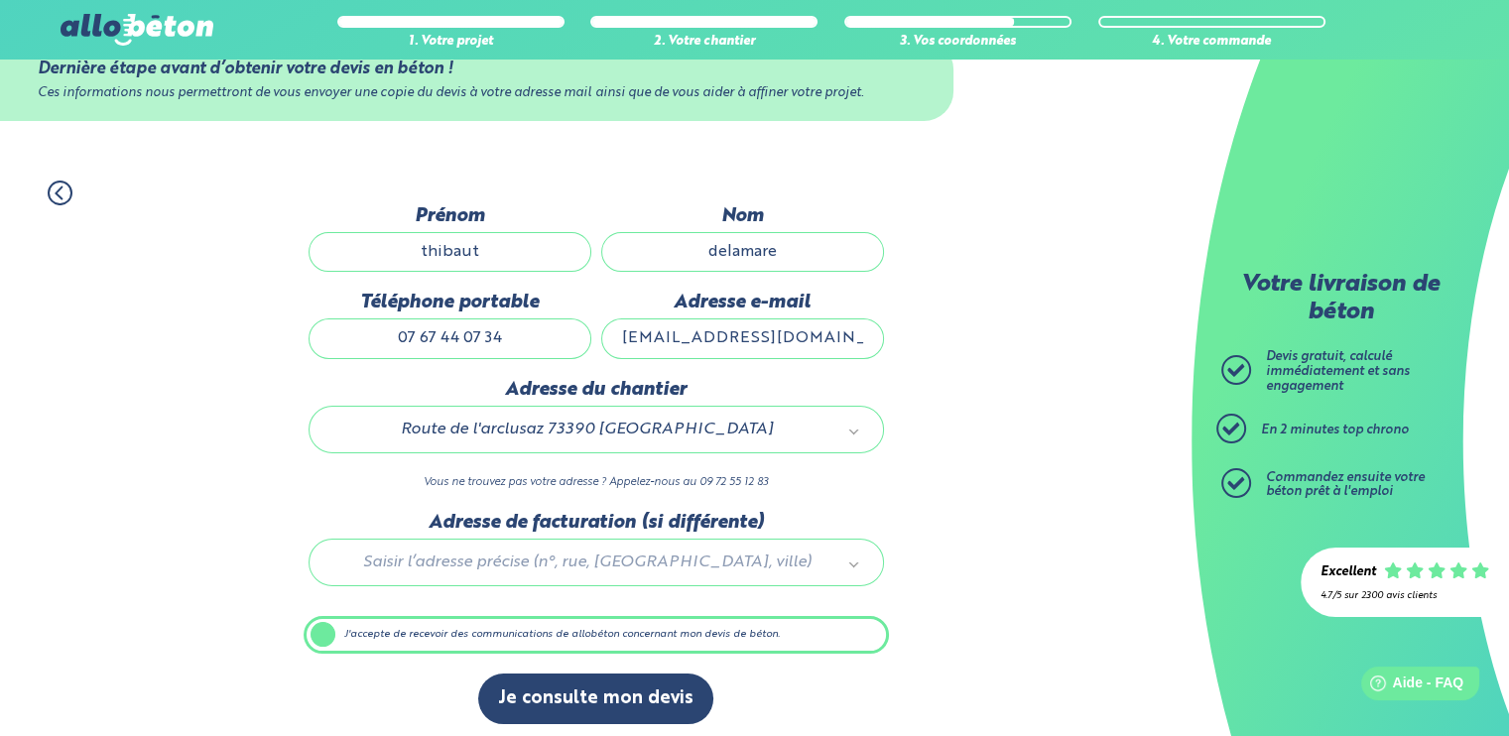
scroll to position [63, 0]
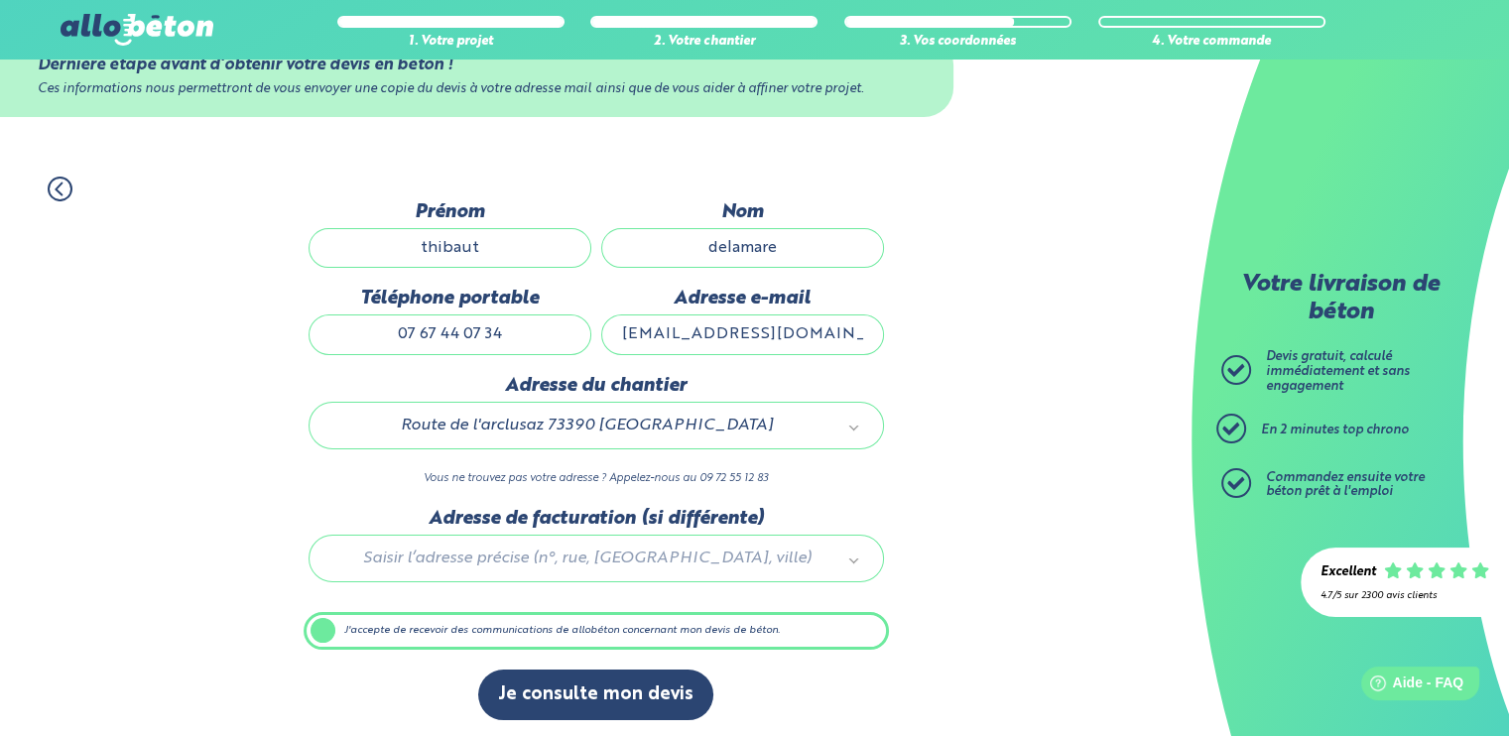
click at [494, 451] on div "Adresse du chantier Route de l'arclusaz 73390 [GEOGRAPHIC_DATA] 73069_0050 Vous…" at bounding box center [596, 441] width 585 height 133
click at [557, 555] on div at bounding box center [596, 555] width 585 height 94
click at [563, 639] on label "J'accepte de recevoir des communications de allobéton concernant mon devis de b…" at bounding box center [596, 631] width 585 height 38
click at [0, 0] on input "J'accepte de recevoir des communications de allobéton concernant mon devis de b…" at bounding box center [0, 0] width 0 height 0
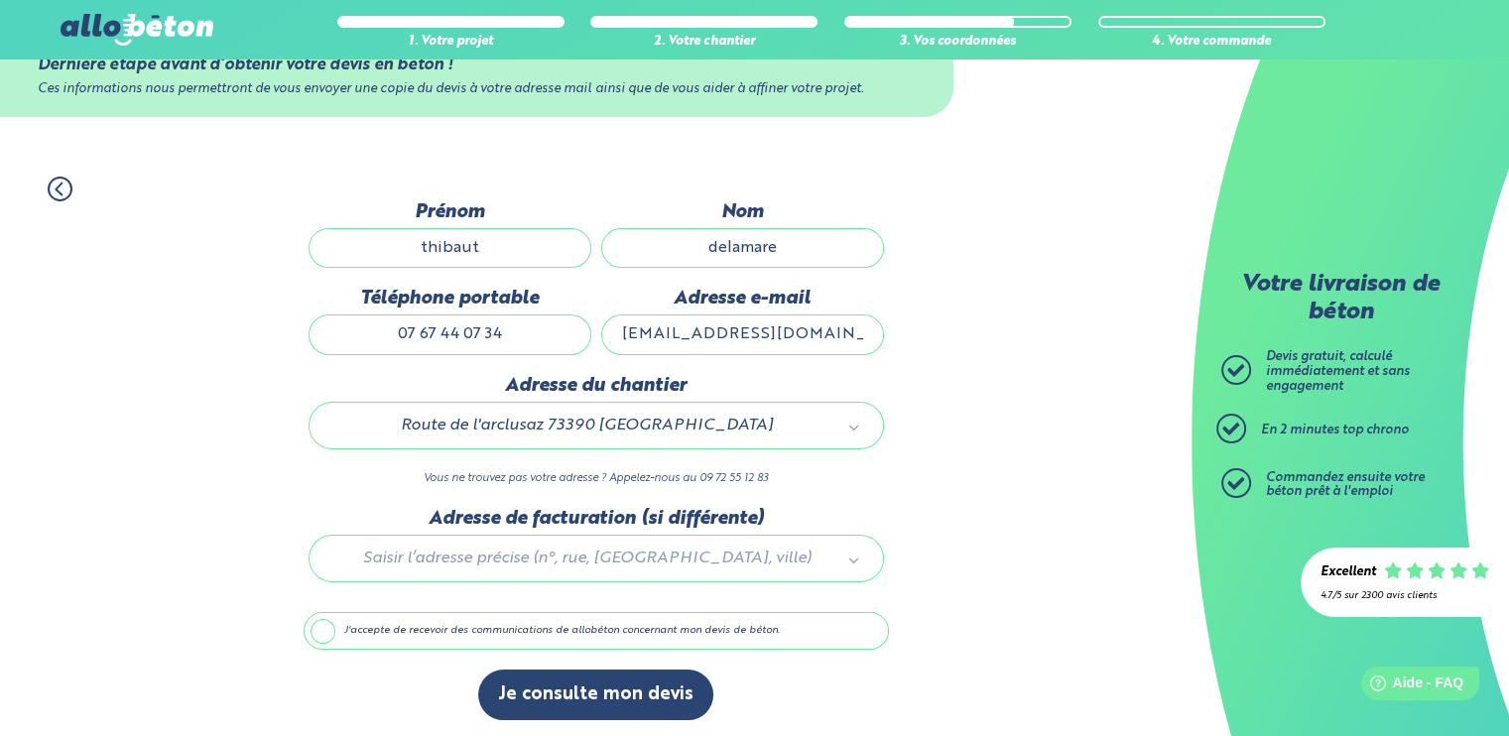
click at [512, 630] on label "J'accepte de recevoir des communications de allobéton concernant mon devis de b…" at bounding box center [596, 631] width 585 height 38
click at [0, 0] on input "J'accepte de recevoir des communications de allobéton concernant mon devis de b…" at bounding box center [0, 0] width 0 height 0
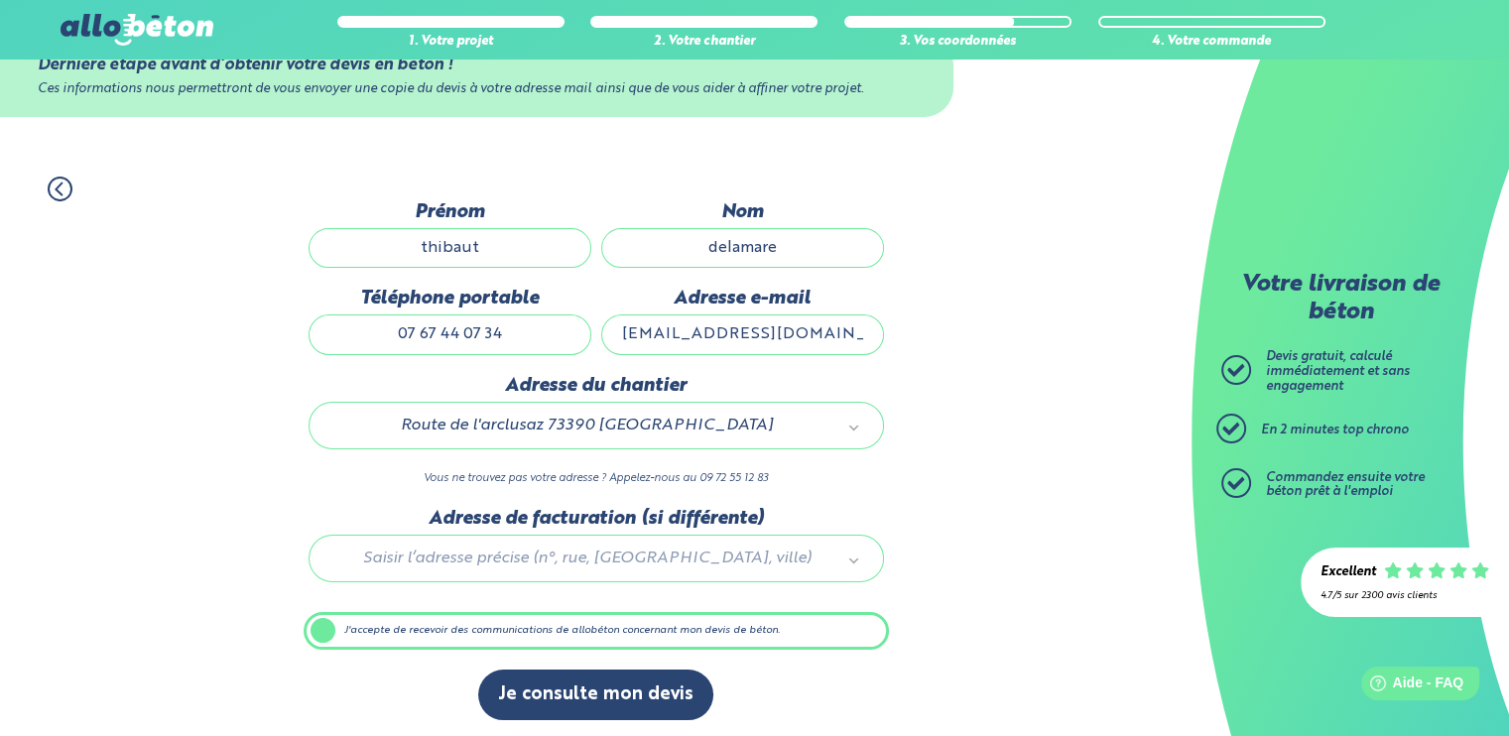
drag, startPoint x: 670, startPoint y: 697, endPoint x: 1032, endPoint y: 121, distance: 680.7
click at [1032, 121] on div "Dernière étape avant d’obtenir votre devis en béton ! Ces informations nous per…" at bounding box center [596, 76] width 1192 height 161
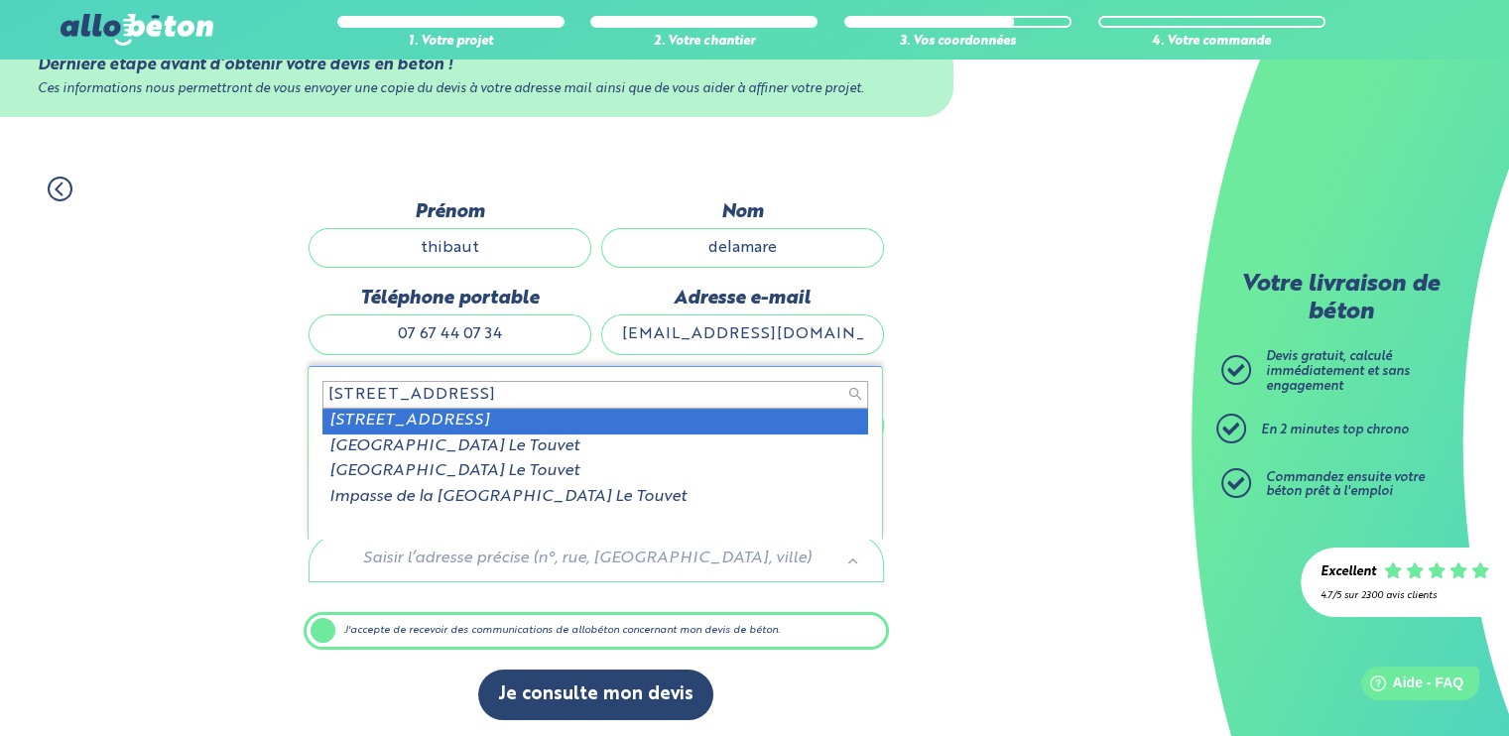
type input "[STREET_ADDRESS]"
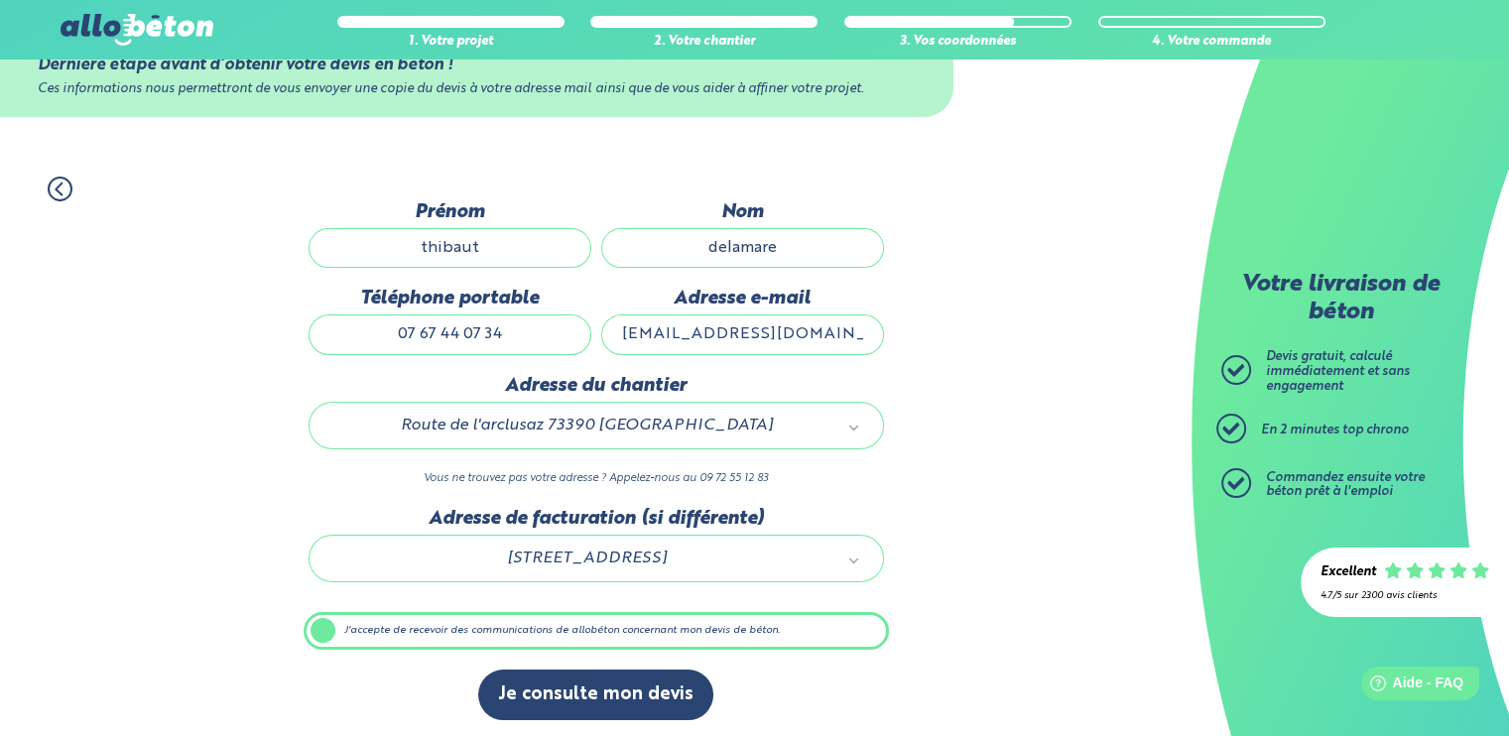
click at [595, 629] on label "J'accepte de recevoir des communications de allobéton concernant mon devis de b…" at bounding box center [596, 631] width 585 height 38
click at [0, 0] on input "J'accepte de recevoir des communications de allobéton concernant mon devis de b…" at bounding box center [0, 0] width 0 height 0
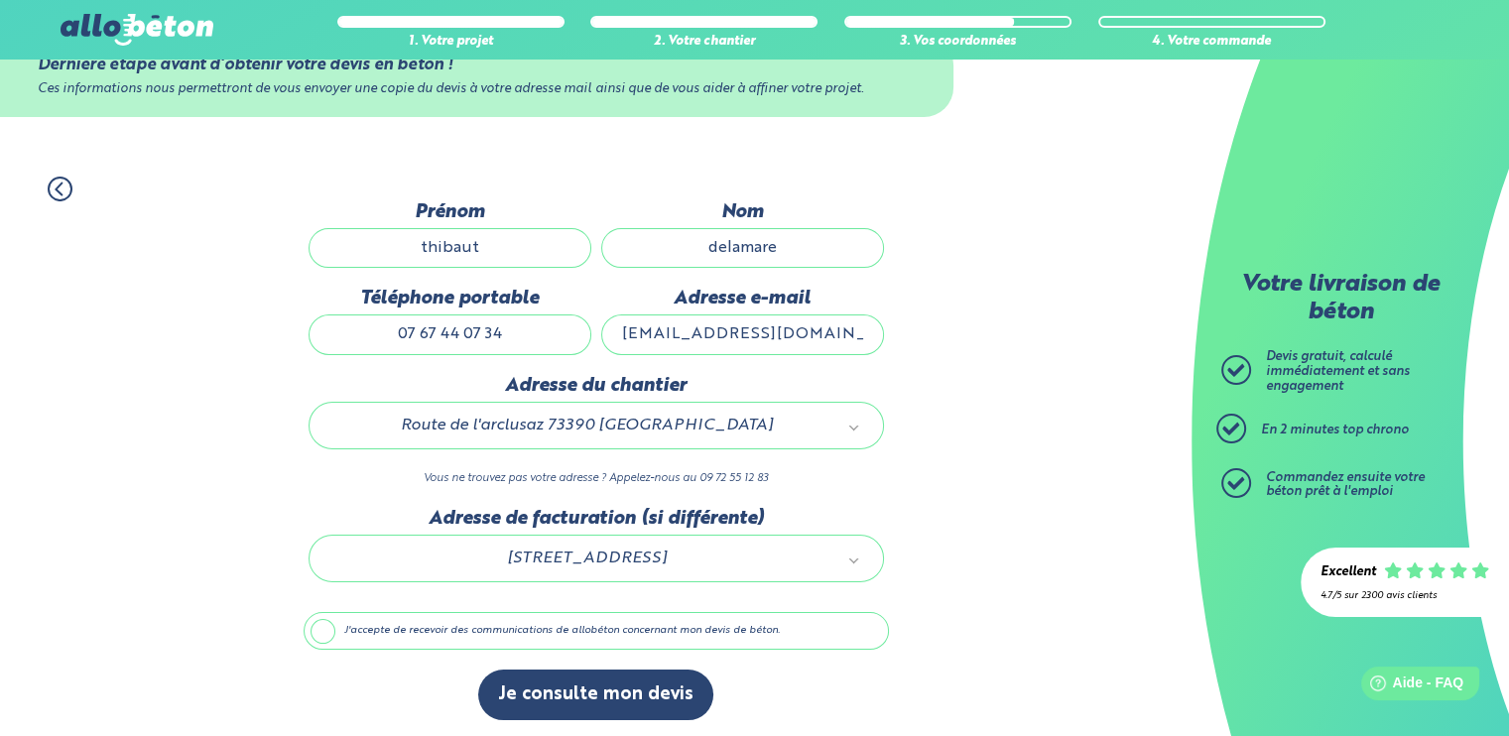
click at [576, 635] on label "J'accepte de recevoir des communications de allobéton concernant mon devis de b…" at bounding box center [596, 631] width 585 height 38
click at [0, 0] on input "J'accepte de recevoir des communications de allobéton concernant mon devis de b…" at bounding box center [0, 0] width 0 height 0
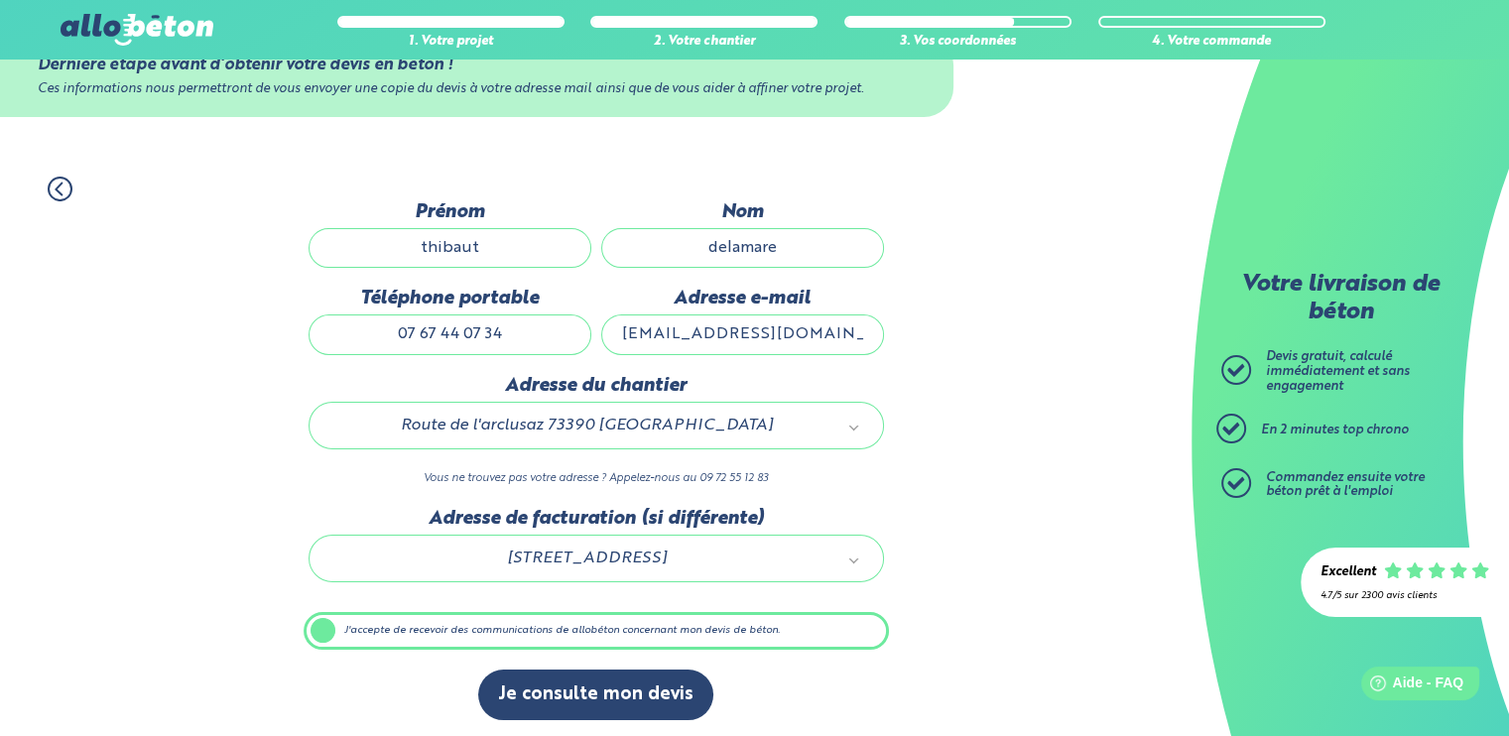
click at [549, 322] on input "07 67 44 07 34" at bounding box center [450, 335] width 283 height 40
click at [967, 412] on div "1. Votre projet 2. Votre chantier 3. Vos coordonnées 4. Votre commande Dernière…" at bounding box center [596, 448] width 1192 height 583
click at [647, 629] on label "J'accepte de recevoir des communications de allobéton concernant mon devis de b…" at bounding box center [596, 631] width 585 height 38
click at [0, 0] on input "J'accepte de recevoir des communications de allobéton concernant mon devis de b…" at bounding box center [0, 0] width 0 height 0
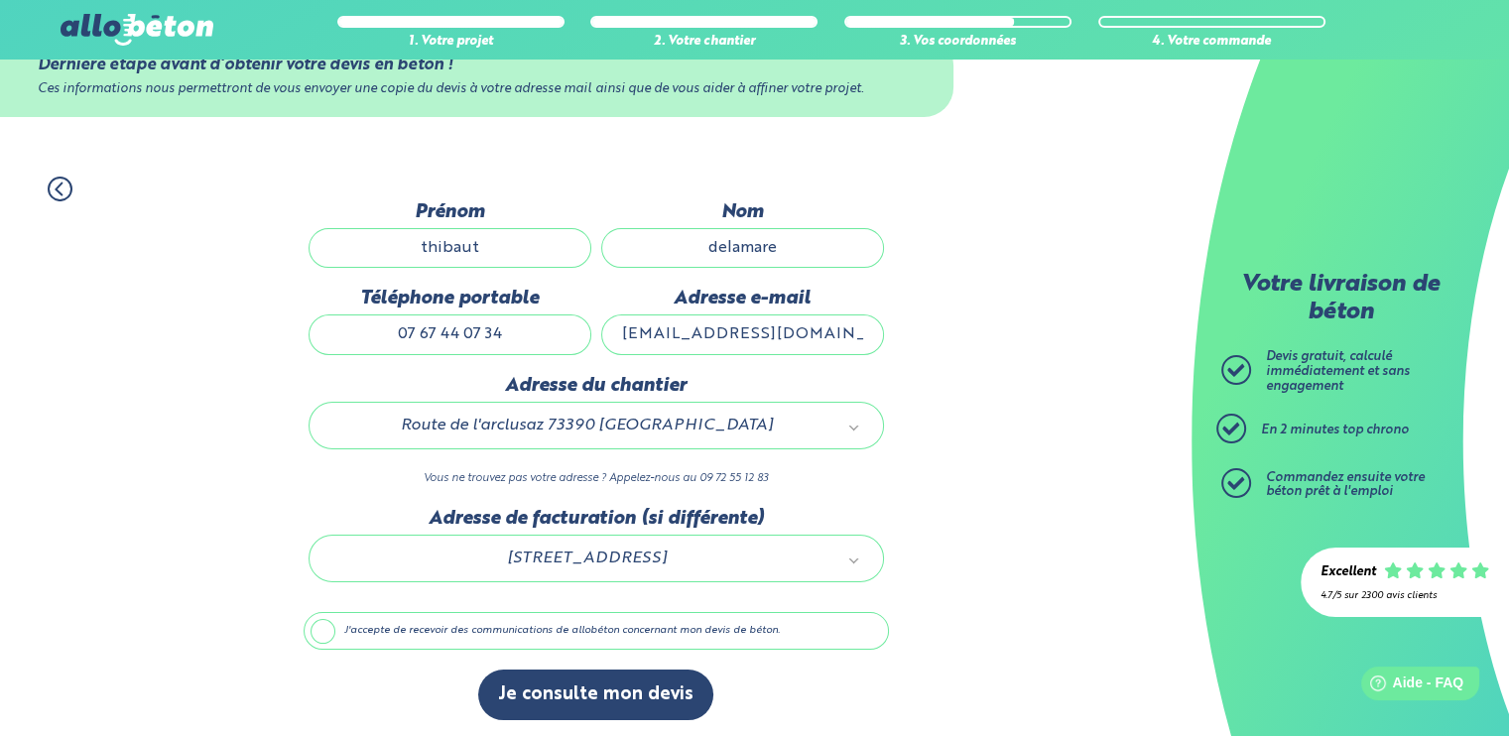
click at [623, 630] on label "J'accepte de recevoir des communications de allobéton concernant mon devis de b…" at bounding box center [596, 631] width 585 height 38
click at [0, 0] on input "J'accepte de recevoir des communications de allobéton concernant mon devis de b…" at bounding box center [0, 0] width 0 height 0
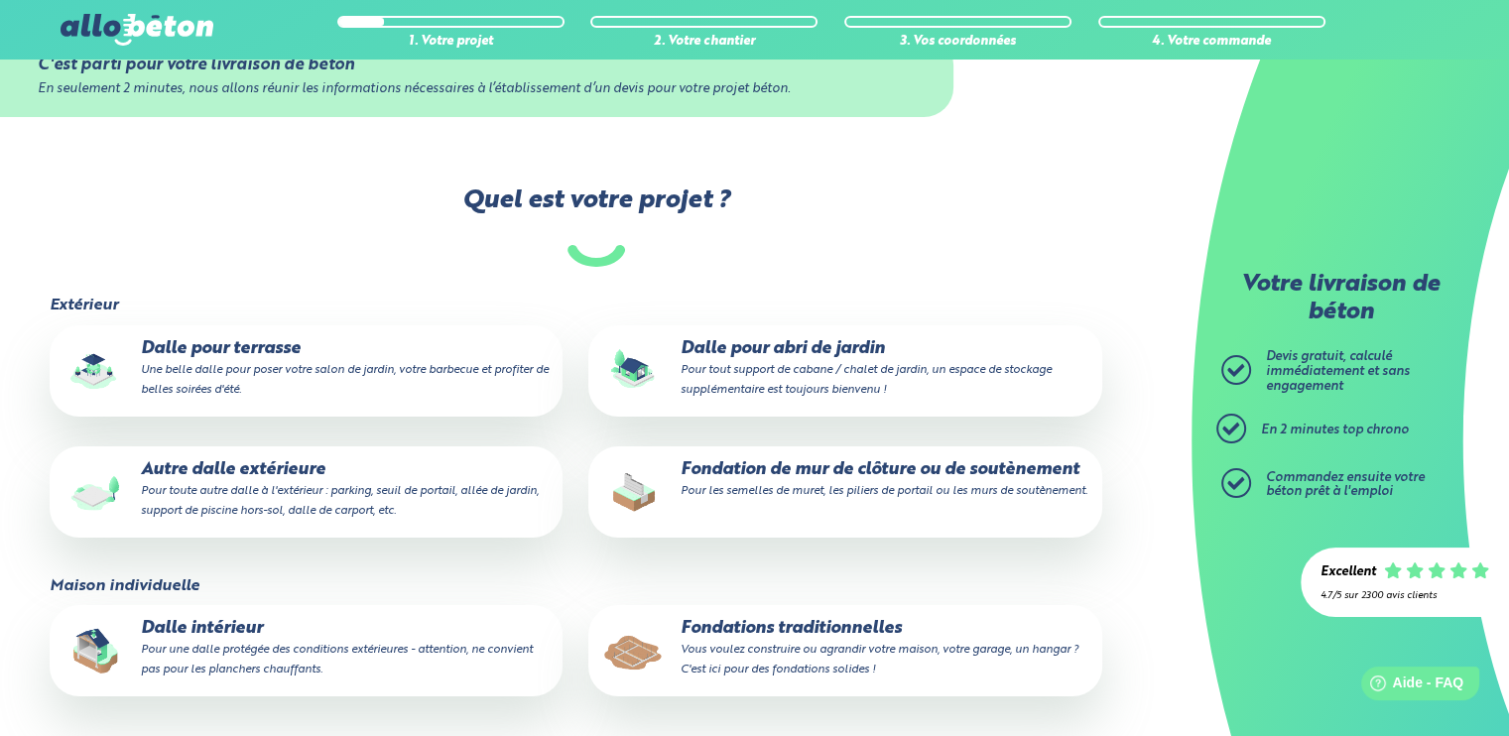
click at [698, 380] on p "Dalle pour abri de jardin Pour tout support de cabane / chalet de jardin, un es…" at bounding box center [844, 369] width 485 height 61
click at [0, 0] on input "Dalle pour abri de jardin Pour tout support de cabane / chalet de jardin, un es…" at bounding box center [0, 0] width 0 height 0
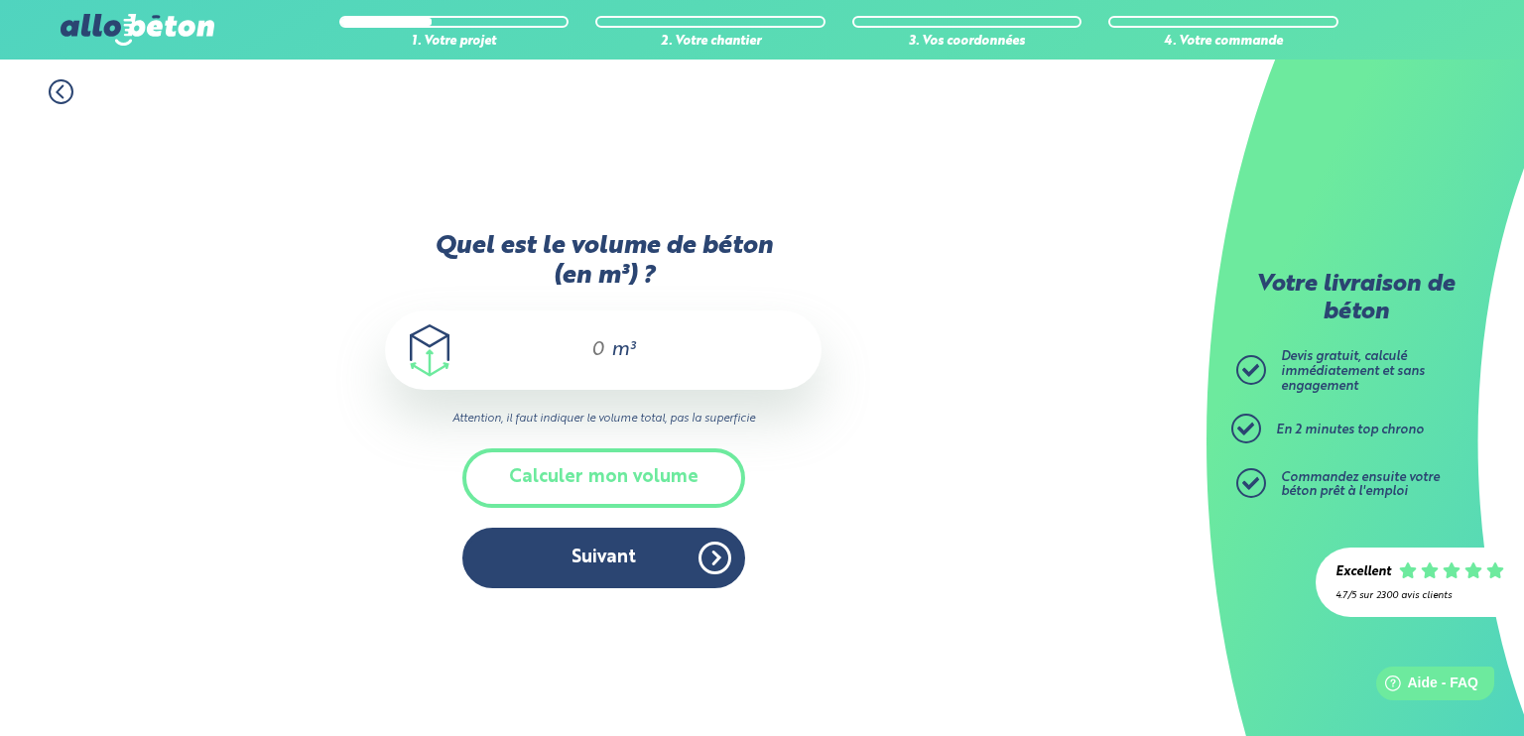
click at [621, 356] on span "m³" at bounding box center [623, 350] width 24 height 20
type input "2,5"
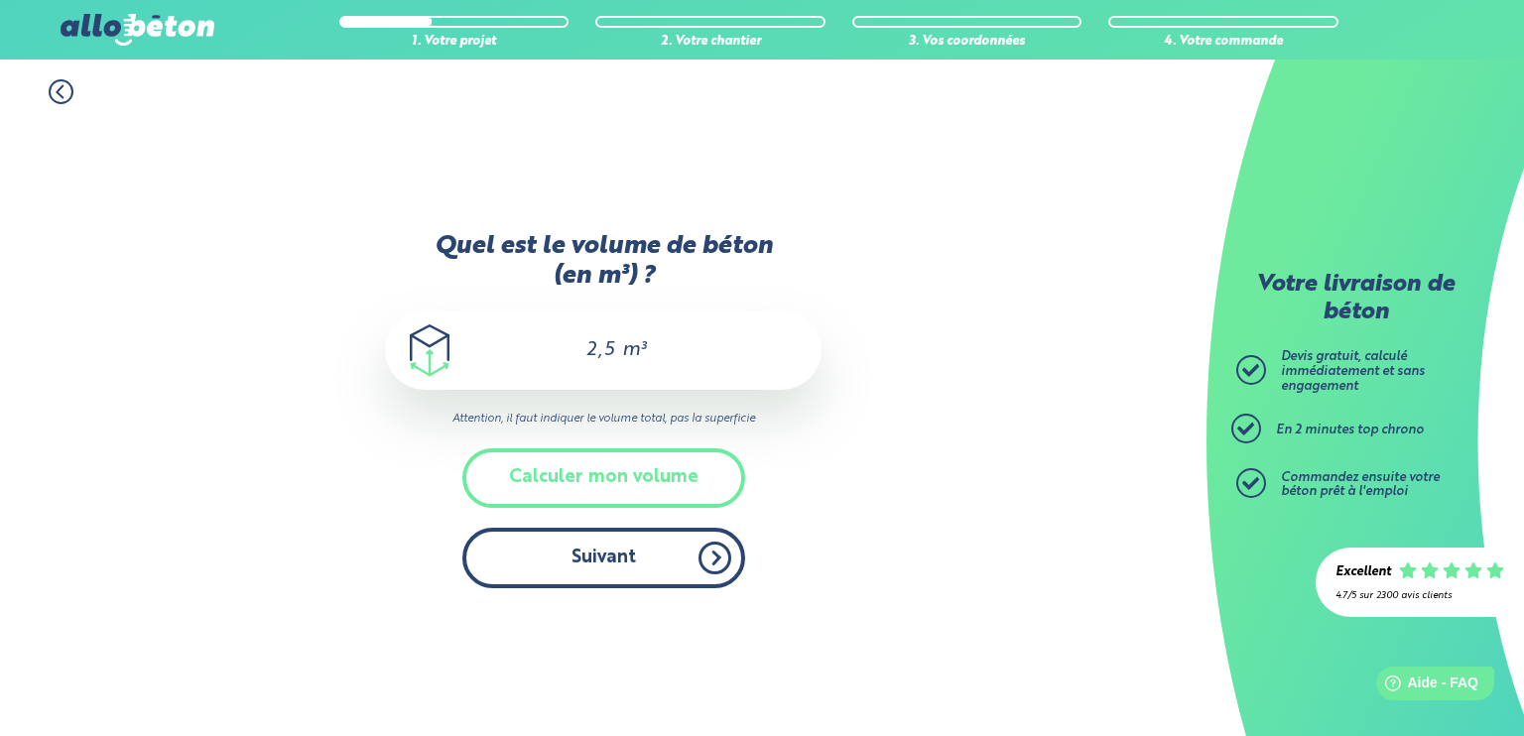
click at [548, 558] on button "Suivant" at bounding box center [603, 558] width 283 height 61
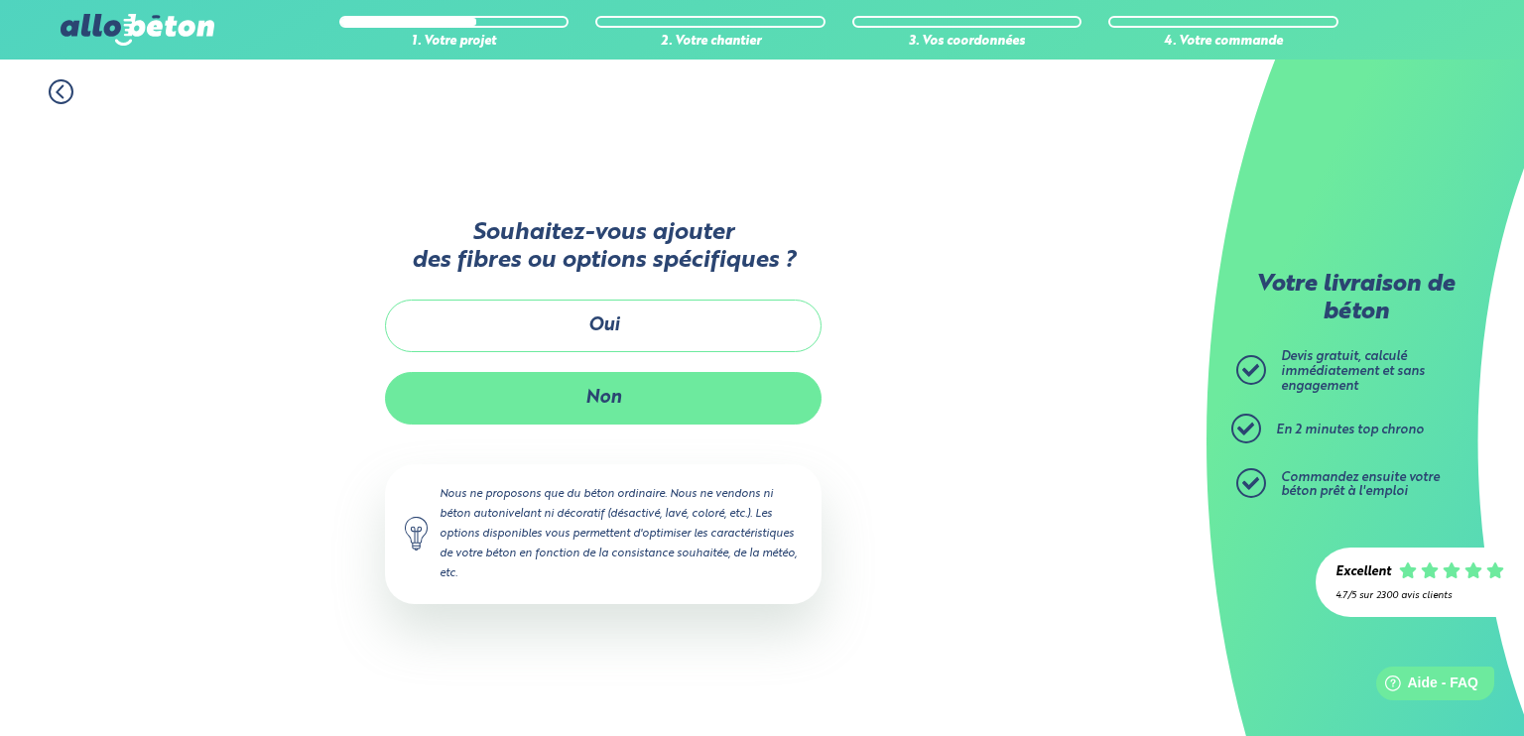
click at [674, 394] on button "Non" at bounding box center [603, 398] width 437 height 53
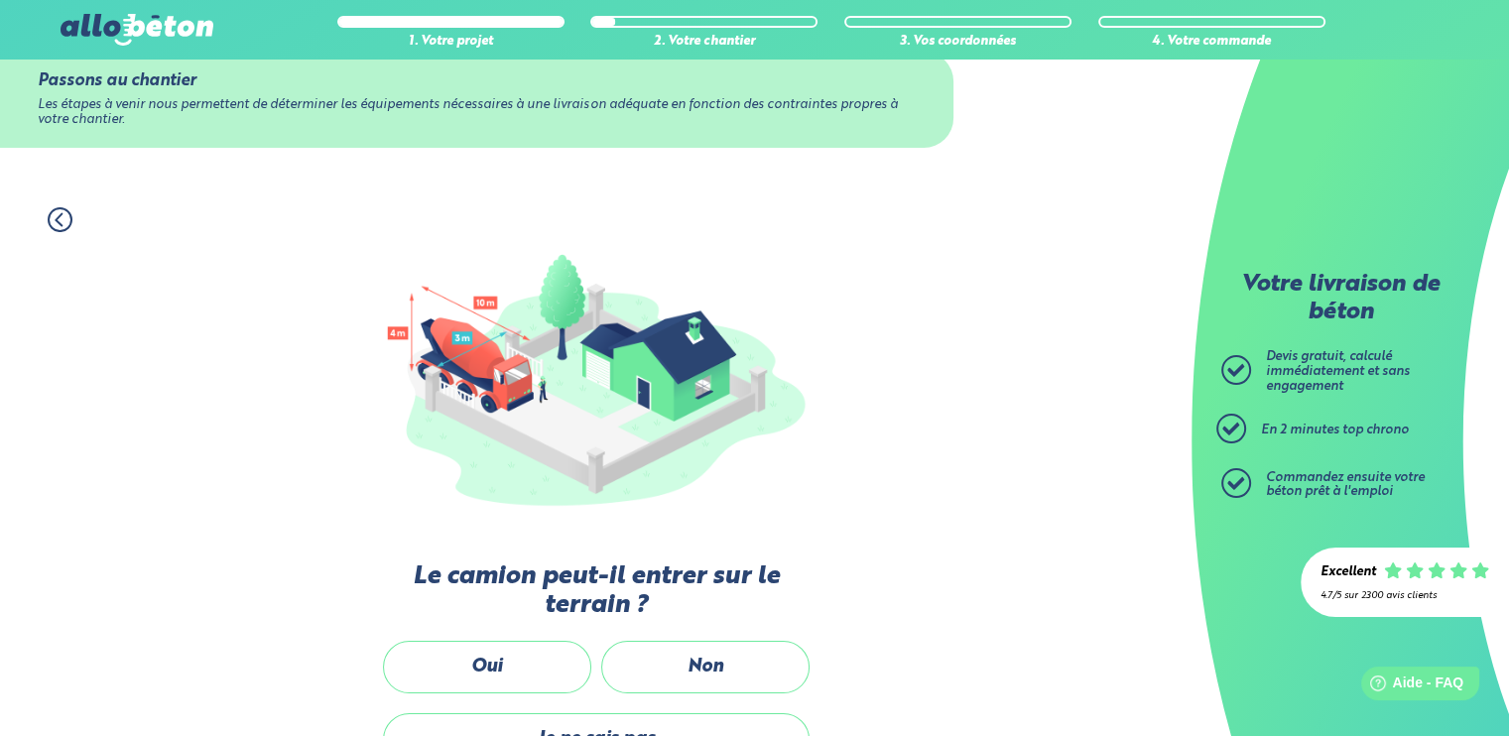
scroll to position [198, 0]
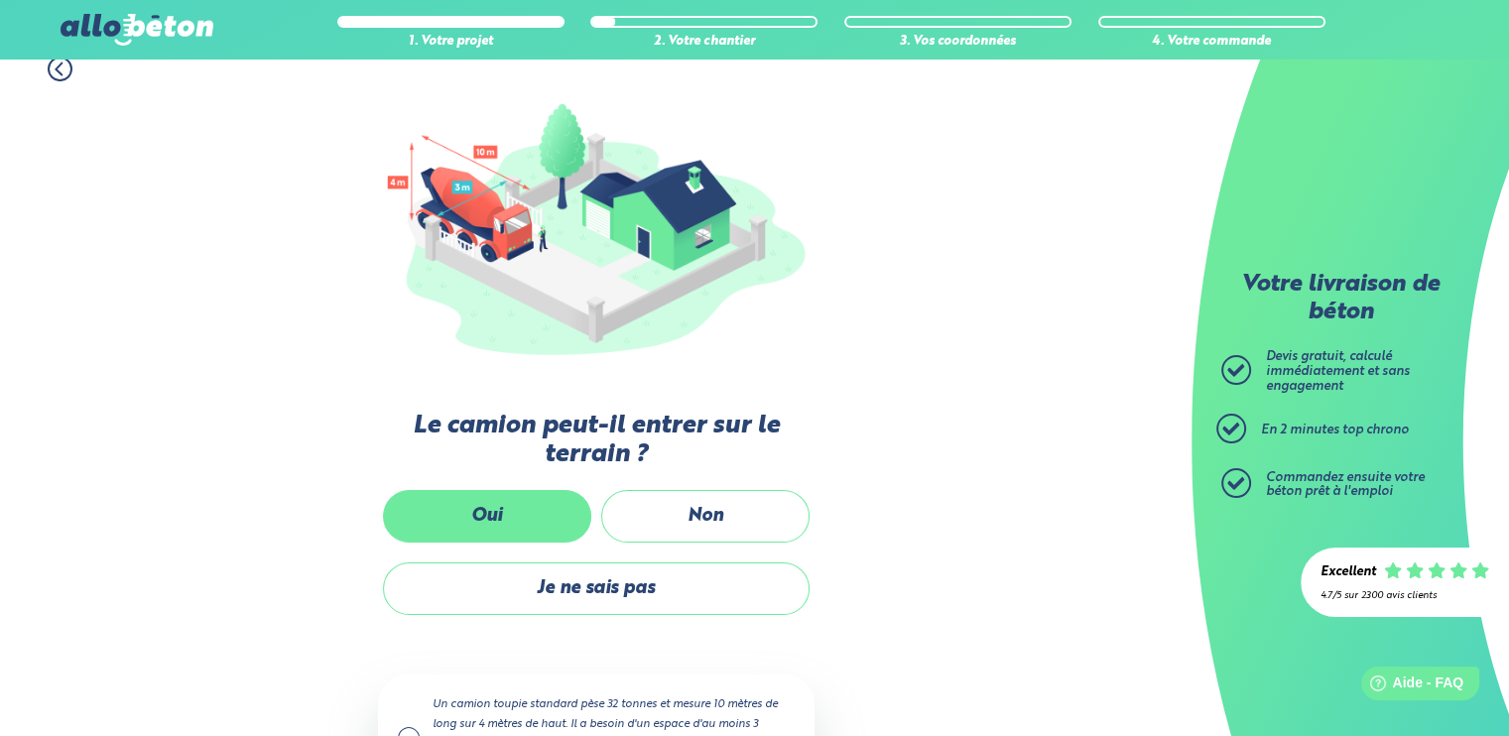
click at [541, 507] on label "Oui" at bounding box center [487, 516] width 208 height 53
click at [0, 0] on input "Oui" at bounding box center [0, 0] width 0 height 0
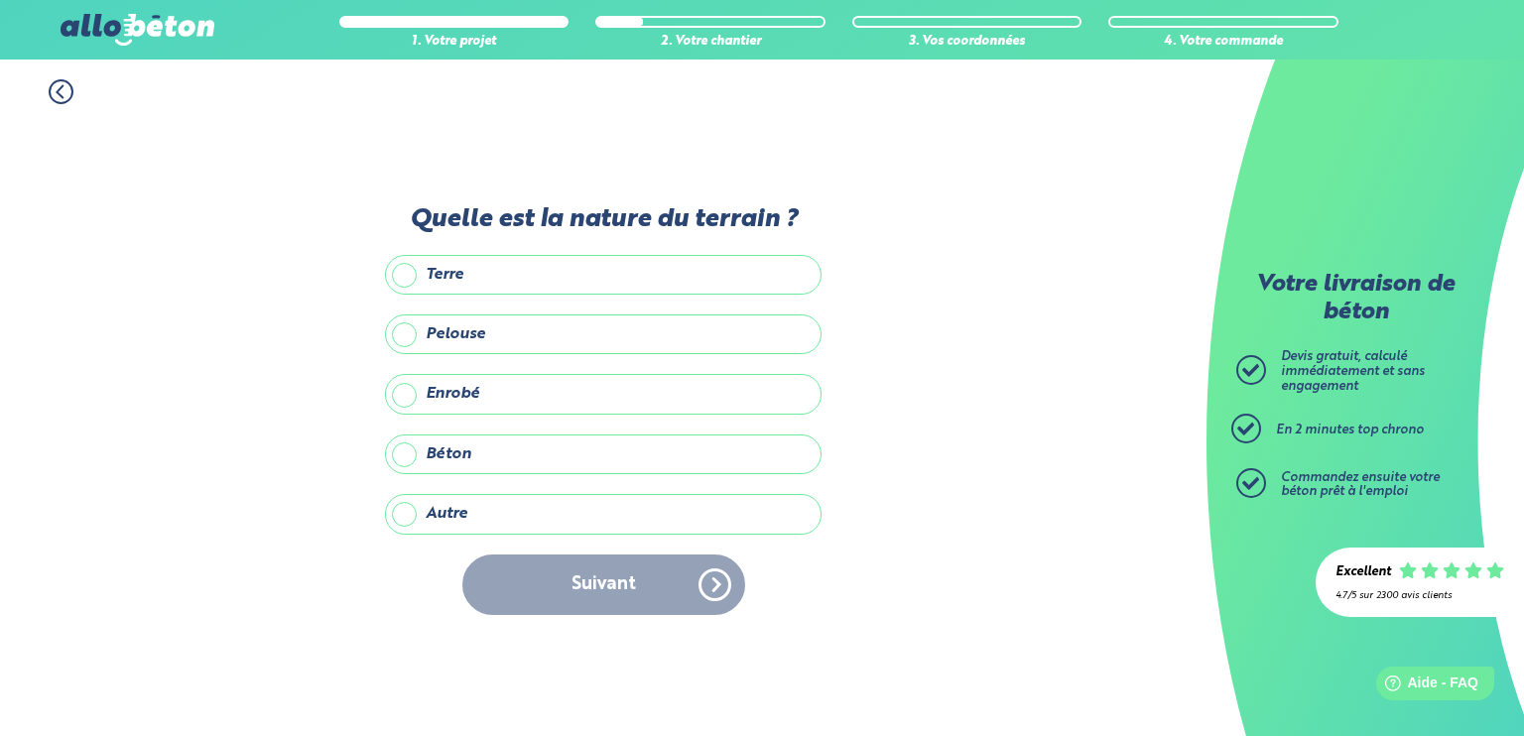
click at [495, 274] on label "Terre" at bounding box center [603, 275] width 437 height 40
click at [0, 0] on input "Terre" at bounding box center [0, 0] width 0 height 0
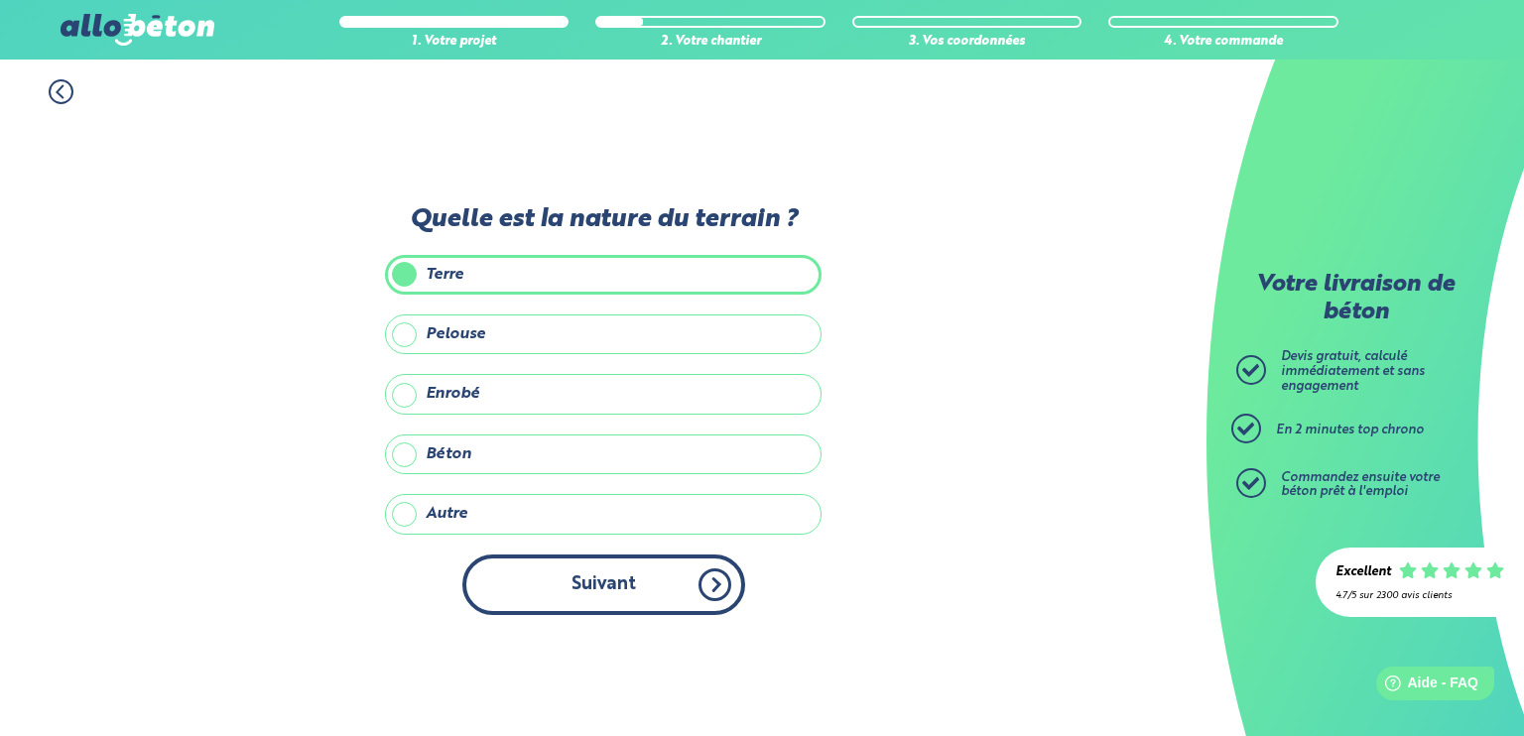
click at [571, 576] on button "Suivant" at bounding box center [603, 585] width 283 height 61
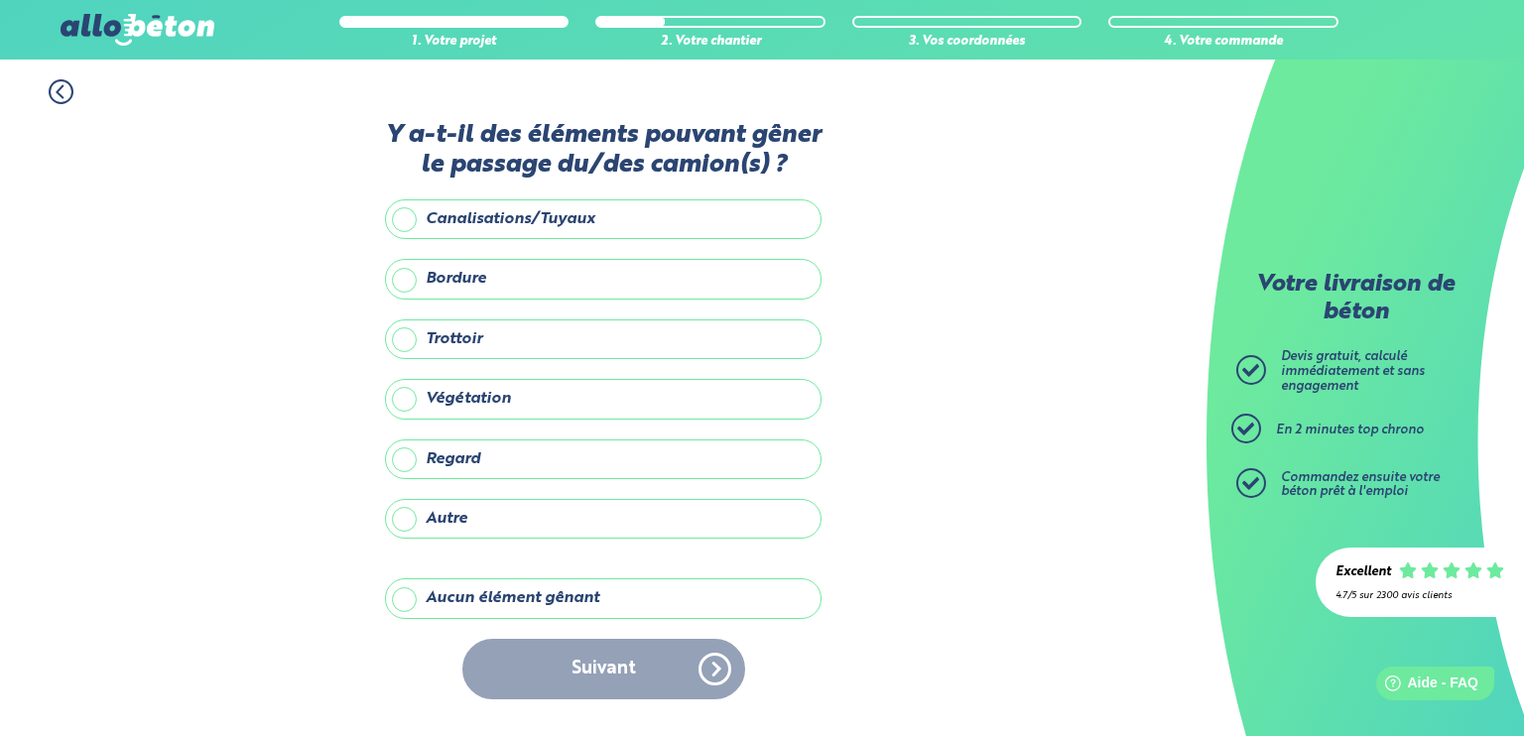
click at [520, 596] on label "Aucun élément gênant" at bounding box center [603, 598] width 437 height 40
click at [0, 0] on input "Aucun élément gênant" at bounding box center [0, 0] width 0 height 0
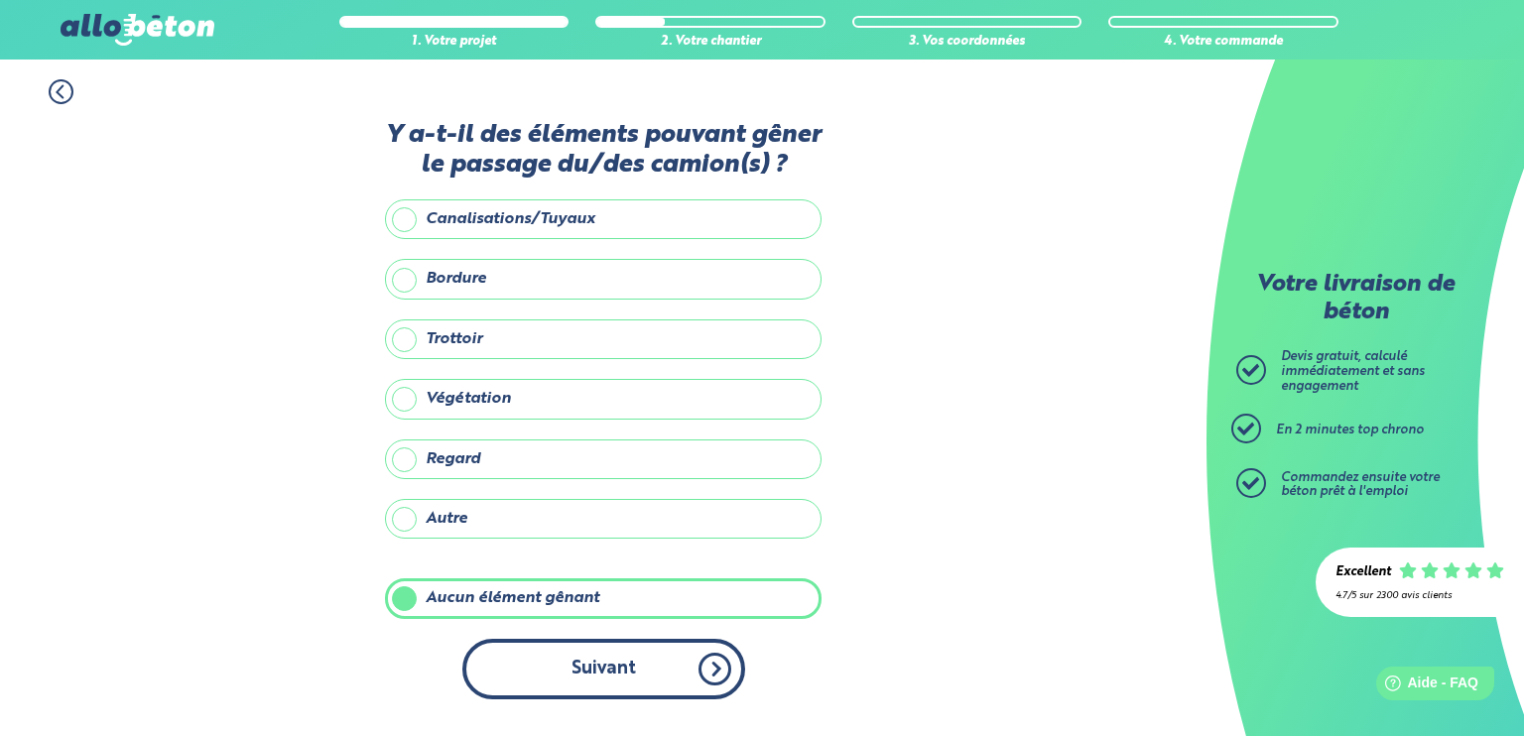
click at [545, 639] on button "Suivant" at bounding box center [603, 669] width 283 height 61
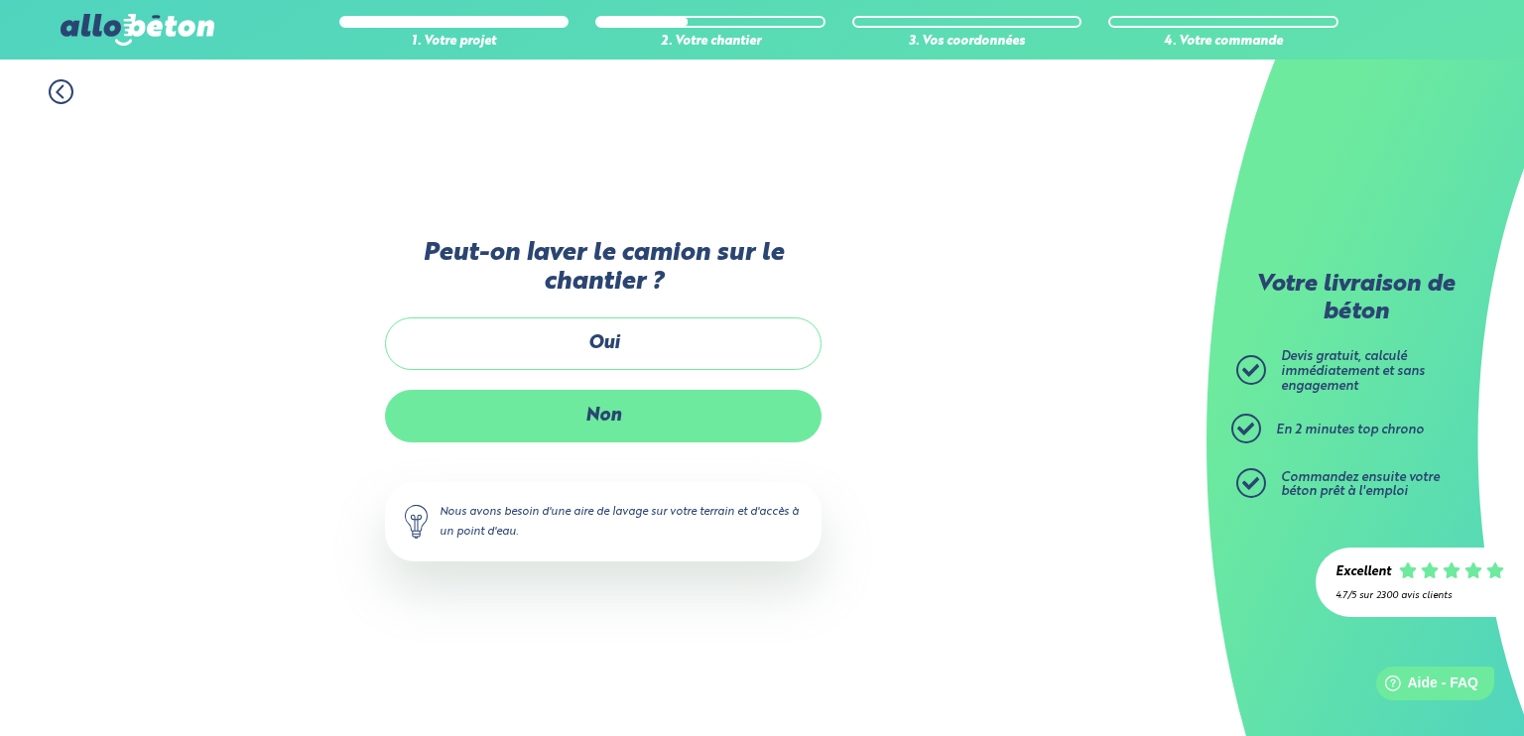
click at [589, 432] on label "Non" at bounding box center [603, 416] width 437 height 53
click at [0, 0] on input "Non" at bounding box center [0, 0] width 0 height 0
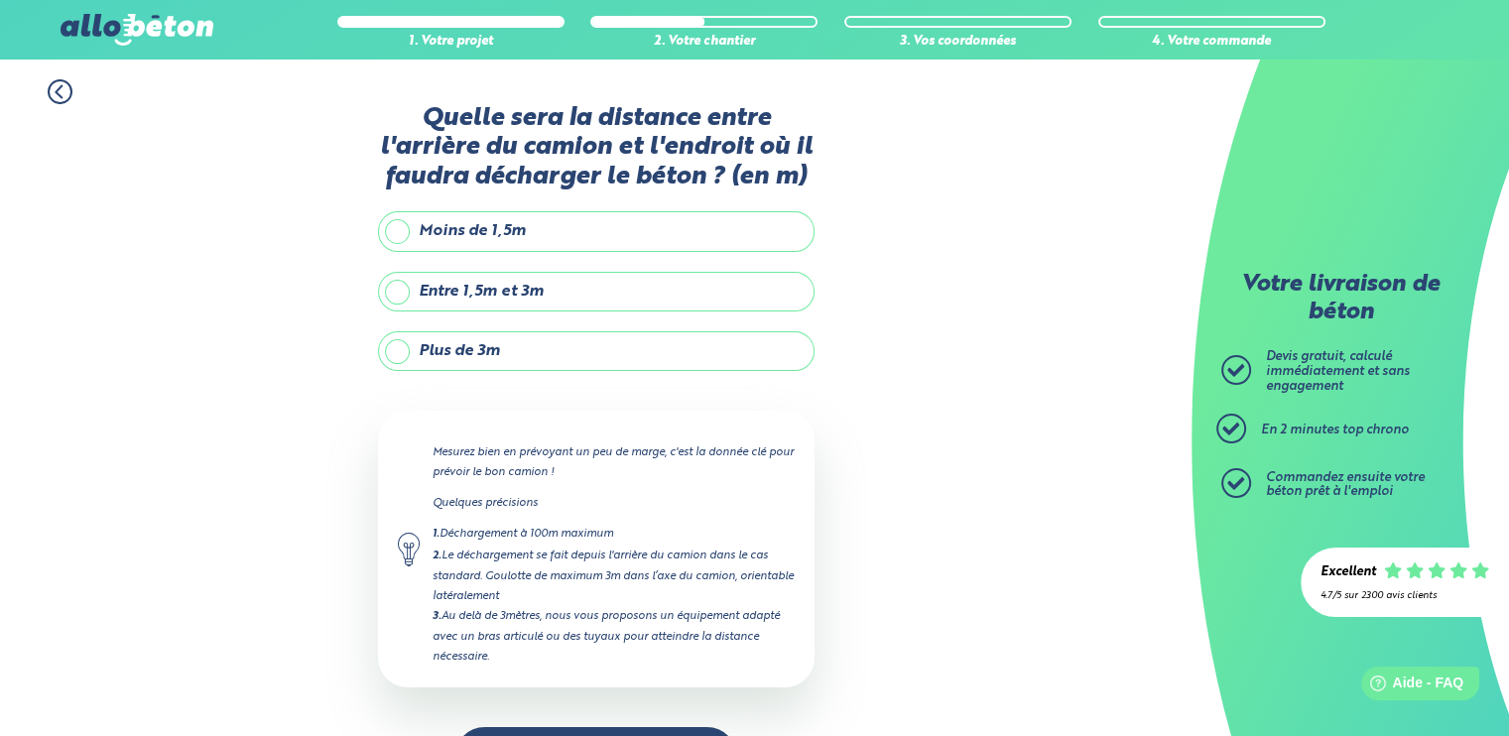
click at [548, 297] on label "Entre 1,5m et 3m" at bounding box center [596, 292] width 437 height 40
click at [0, 0] on input "Entre 1,5m et 3m" at bounding box center [0, 0] width 0 height 0
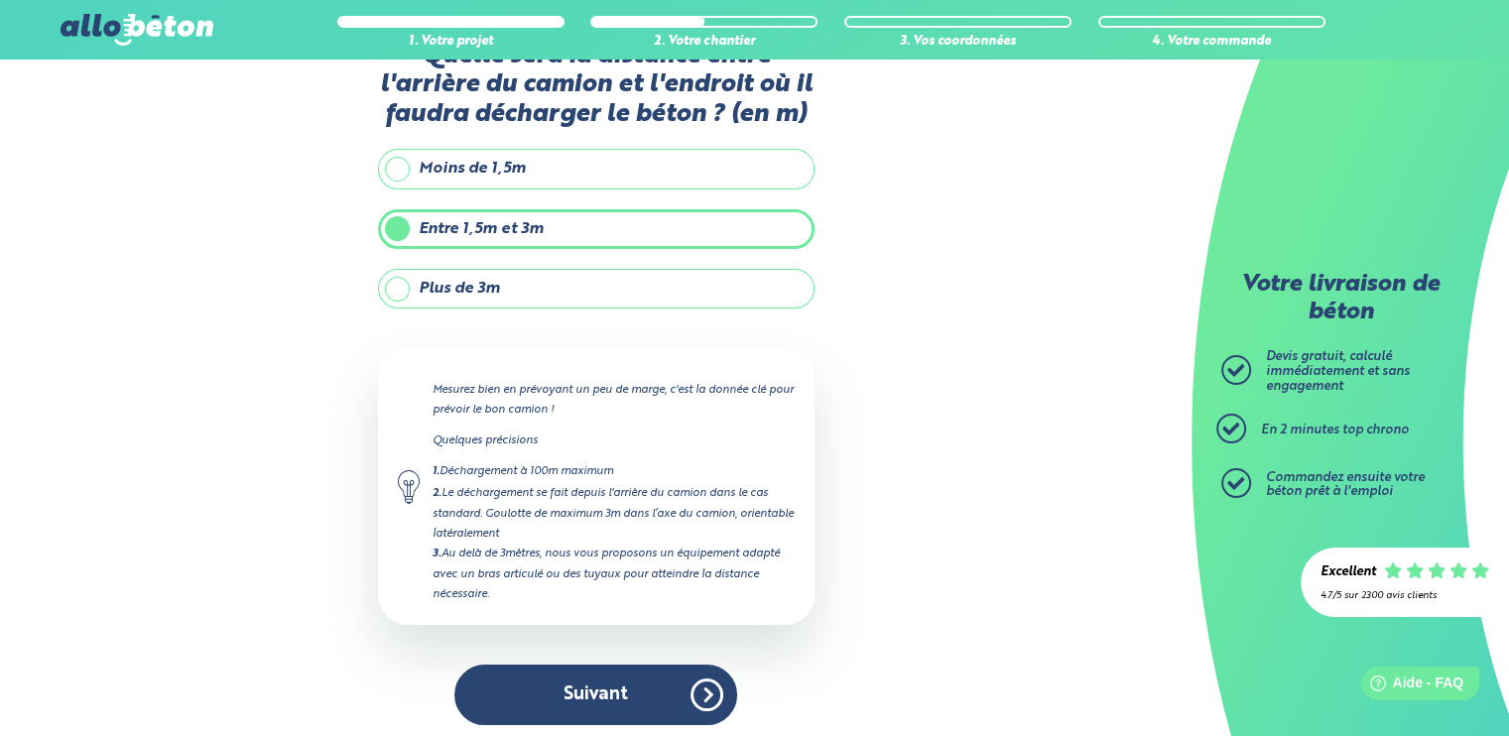
scroll to position [65, 0]
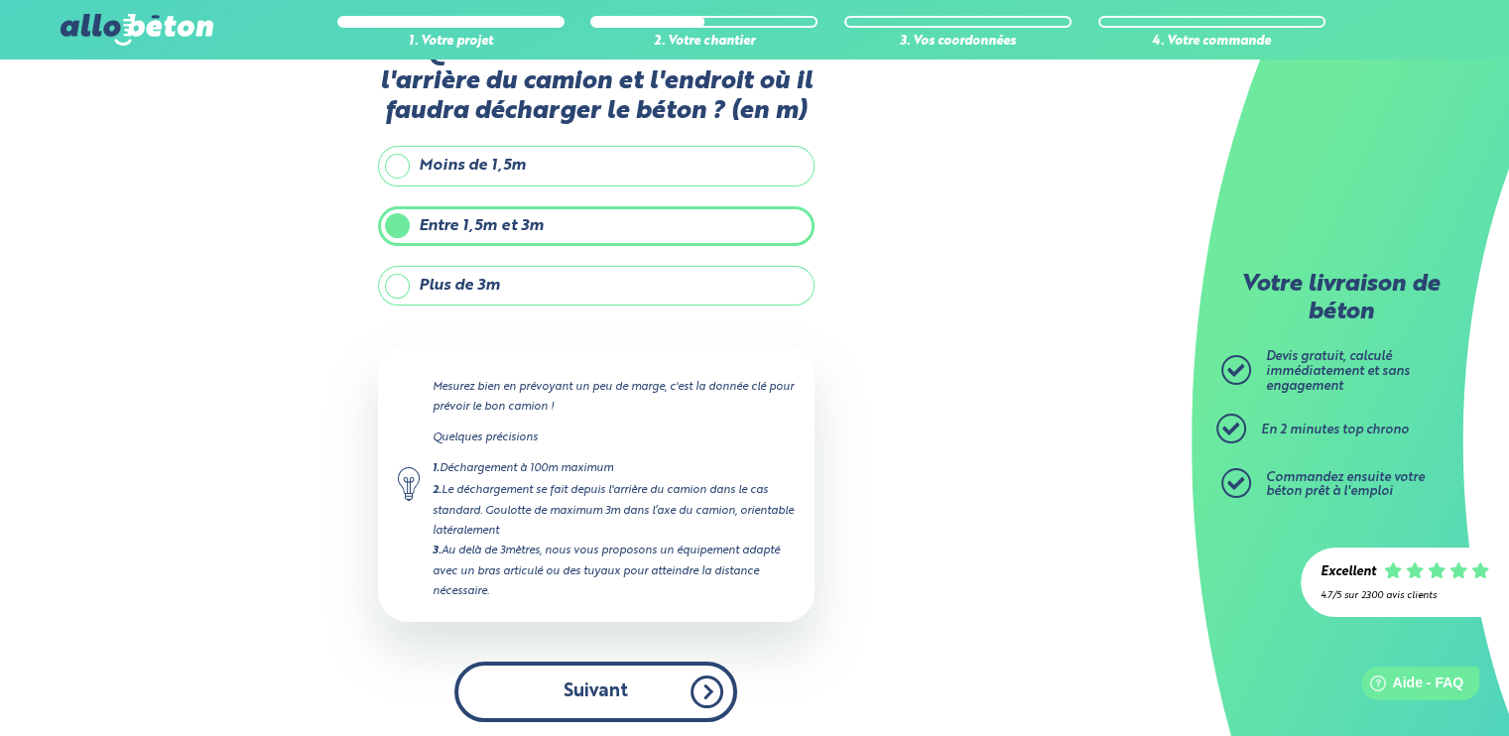
click at [616, 678] on button "Suivant" at bounding box center [595, 692] width 283 height 61
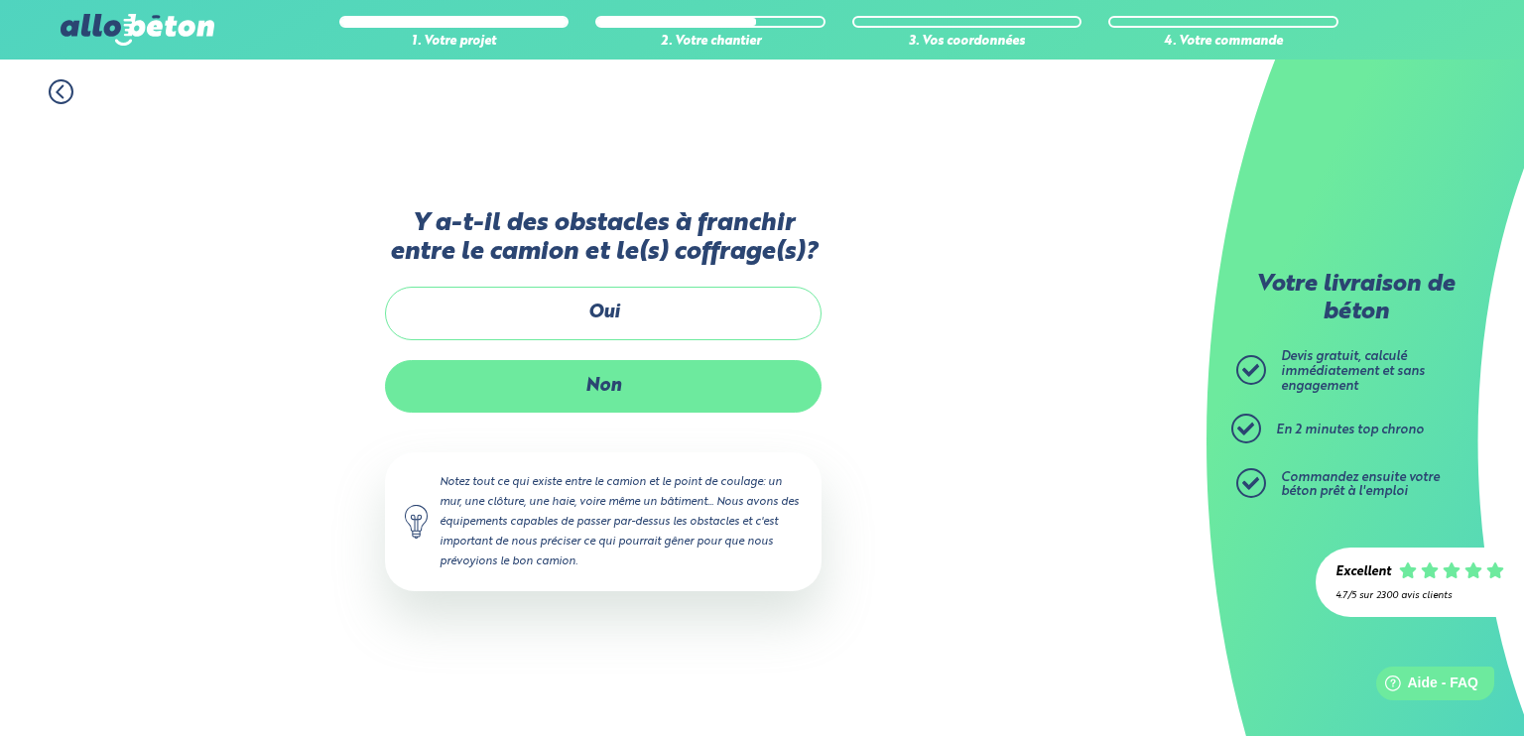
click at [716, 397] on label "Non" at bounding box center [603, 386] width 437 height 53
click at [0, 0] on input "Non" at bounding box center [0, 0] width 0 height 0
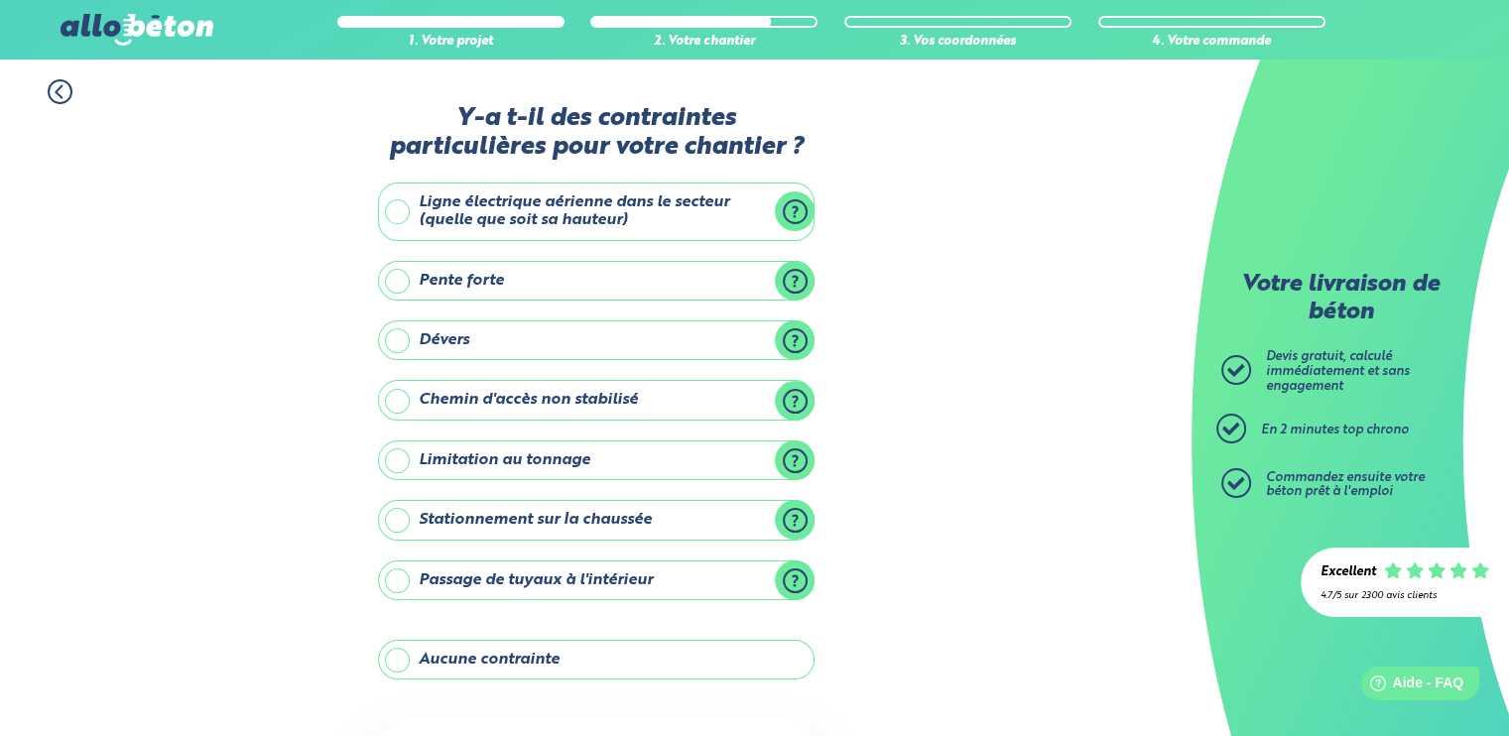
click at [606, 647] on label "Aucune contrainte" at bounding box center [596, 660] width 437 height 40
click at [0, 0] on input "Aucune contrainte" at bounding box center [0, 0] width 0 height 0
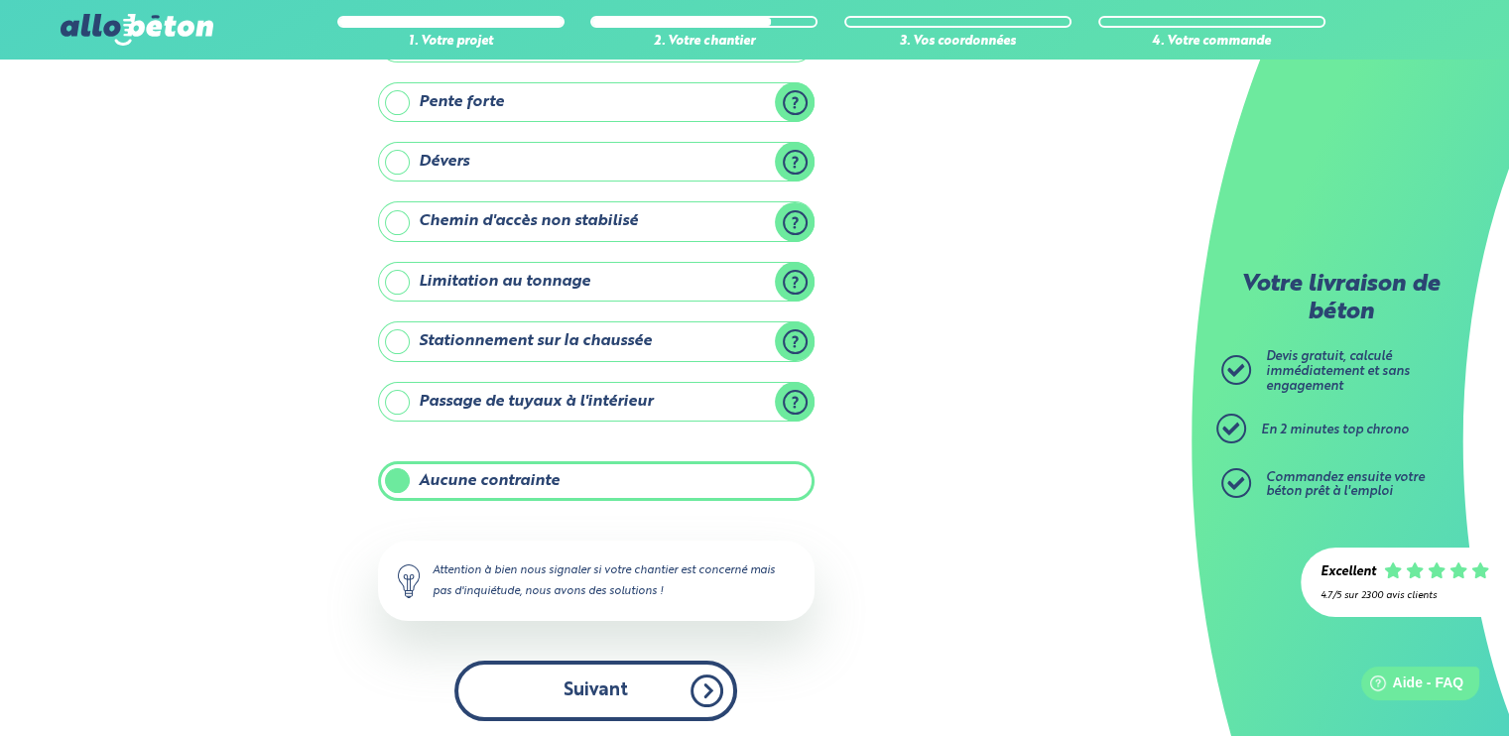
click at [582, 674] on button "Suivant" at bounding box center [595, 691] width 283 height 61
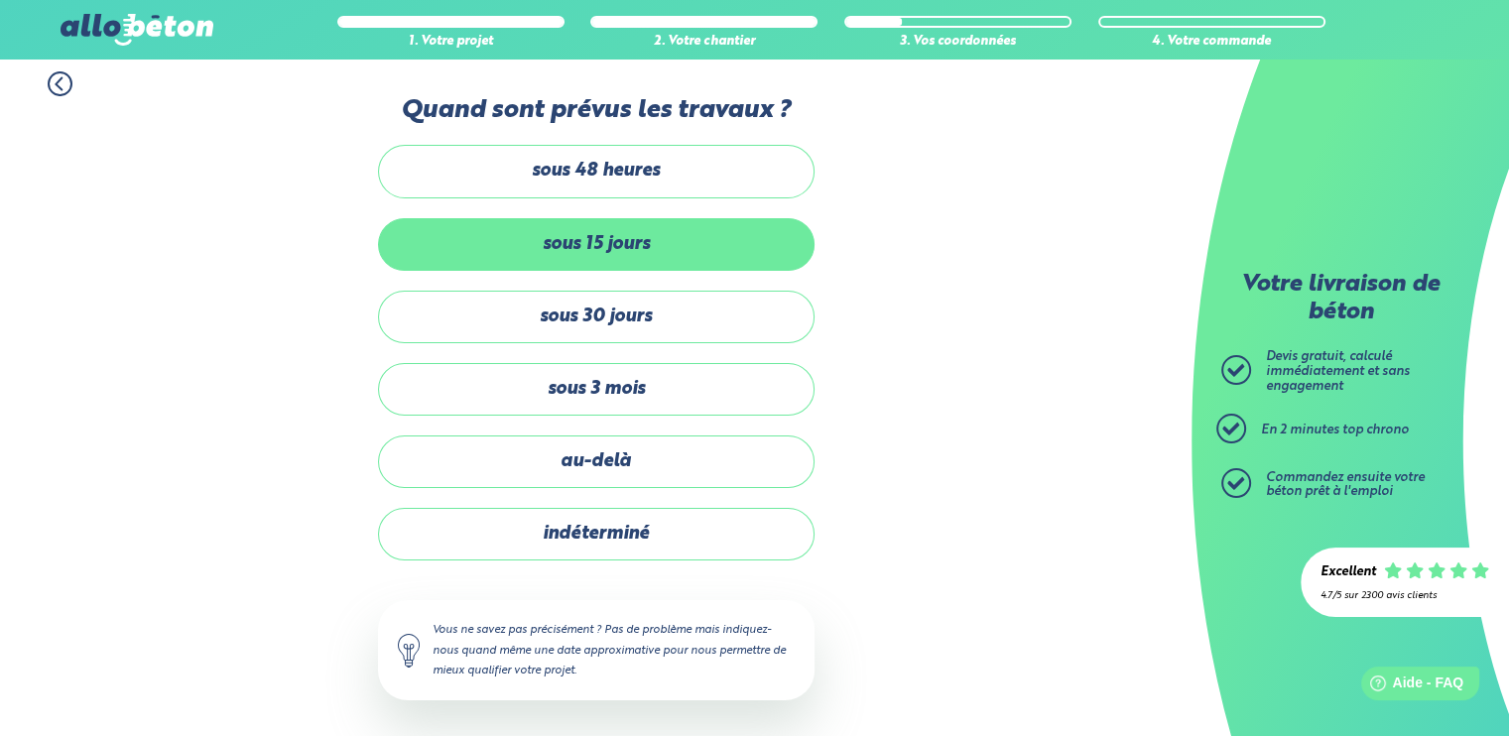
click at [636, 240] on label "sous 15 jours" at bounding box center [596, 244] width 437 height 53
click at [0, 0] on input "sous 15 jours" at bounding box center [0, 0] width 0 height 0
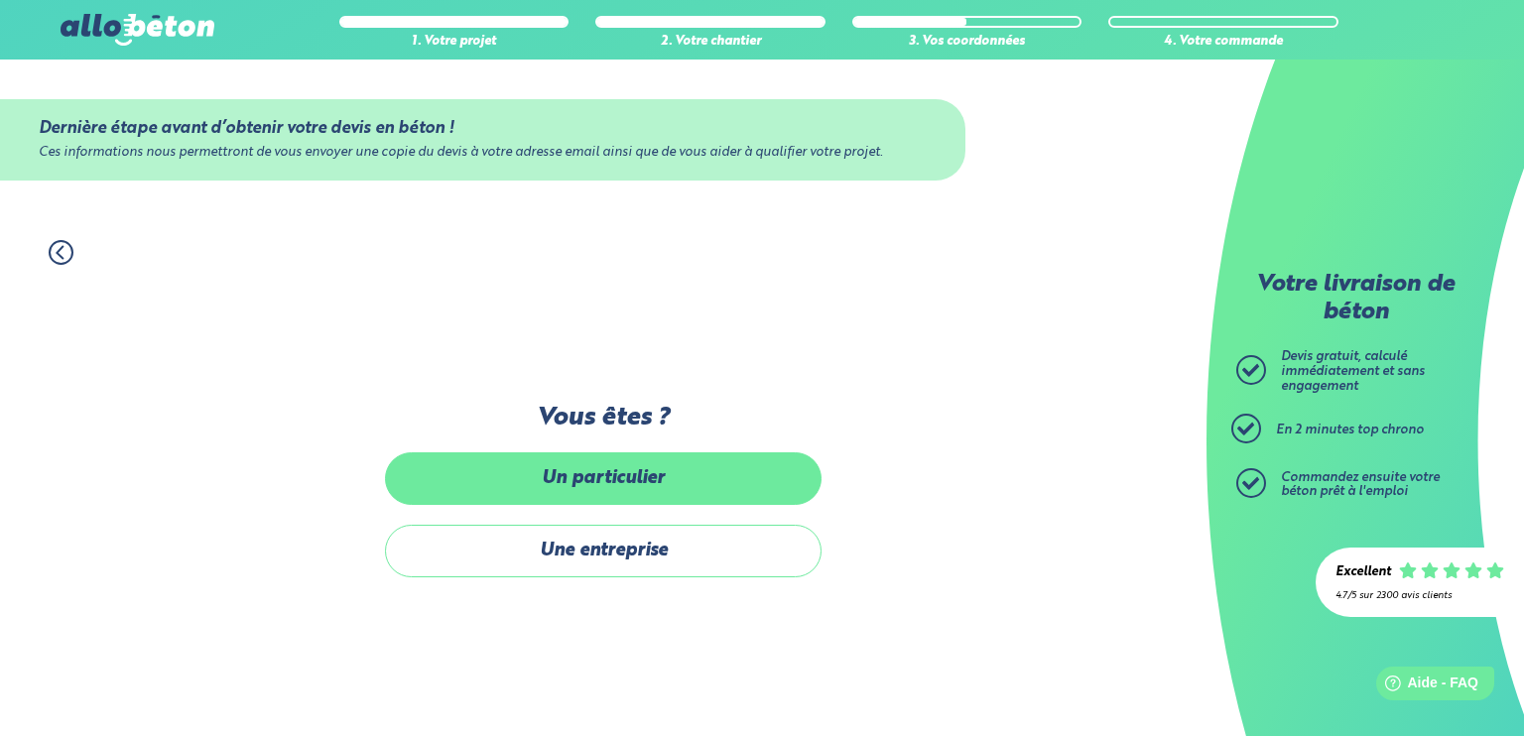
click at [663, 488] on label "Un particulier" at bounding box center [603, 478] width 437 height 53
click at [0, 0] on input "Un particulier" at bounding box center [0, 0] width 0 height 0
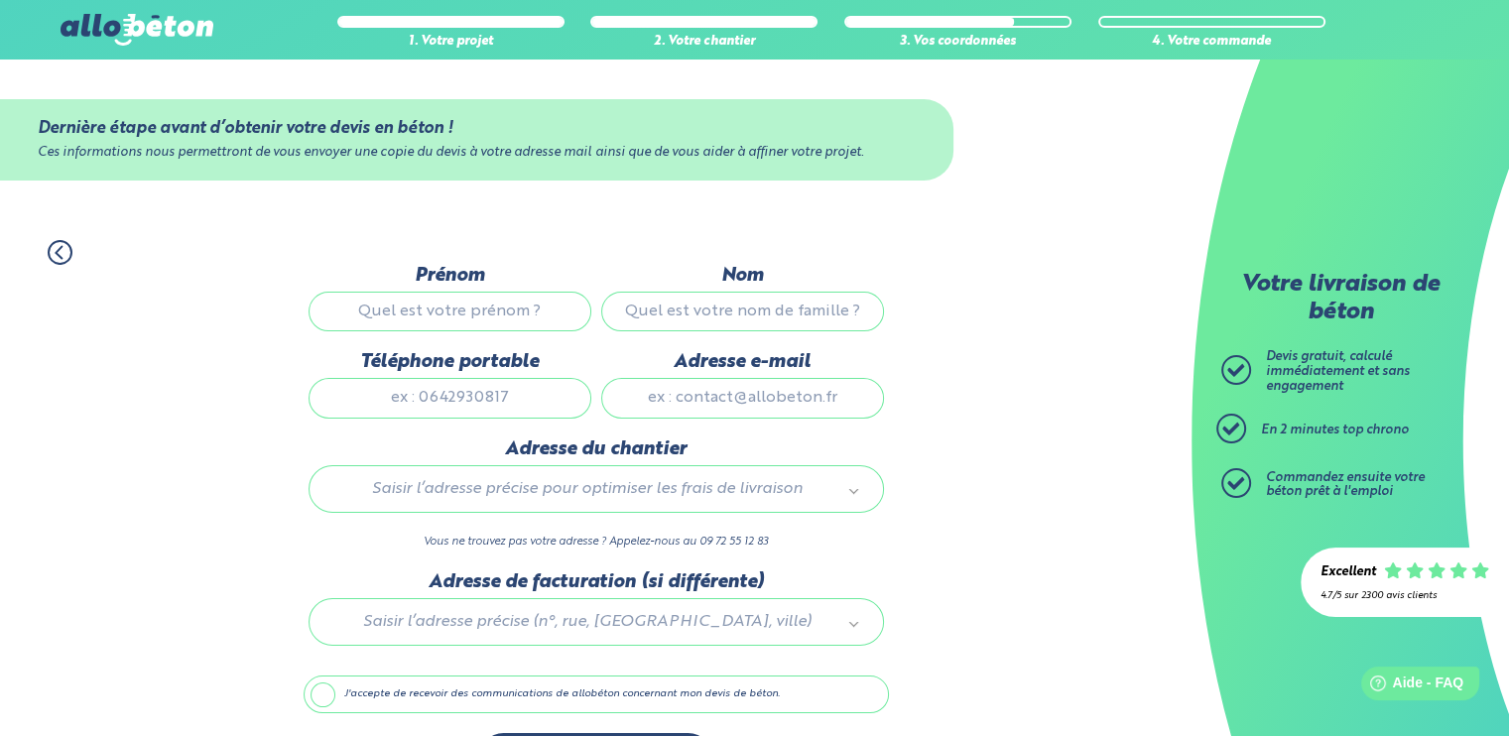
click at [532, 314] on input "Prénom" at bounding box center [450, 312] width 283 height 40
type input "thibaut"
click at [638, 313] on input "Nom" at bounding box center [742, 312] width 283 height 40
type input "delamare"
click at [644, 412] on input "Adresse e-mail" at bounding box center [742, 398] width 283 height 40
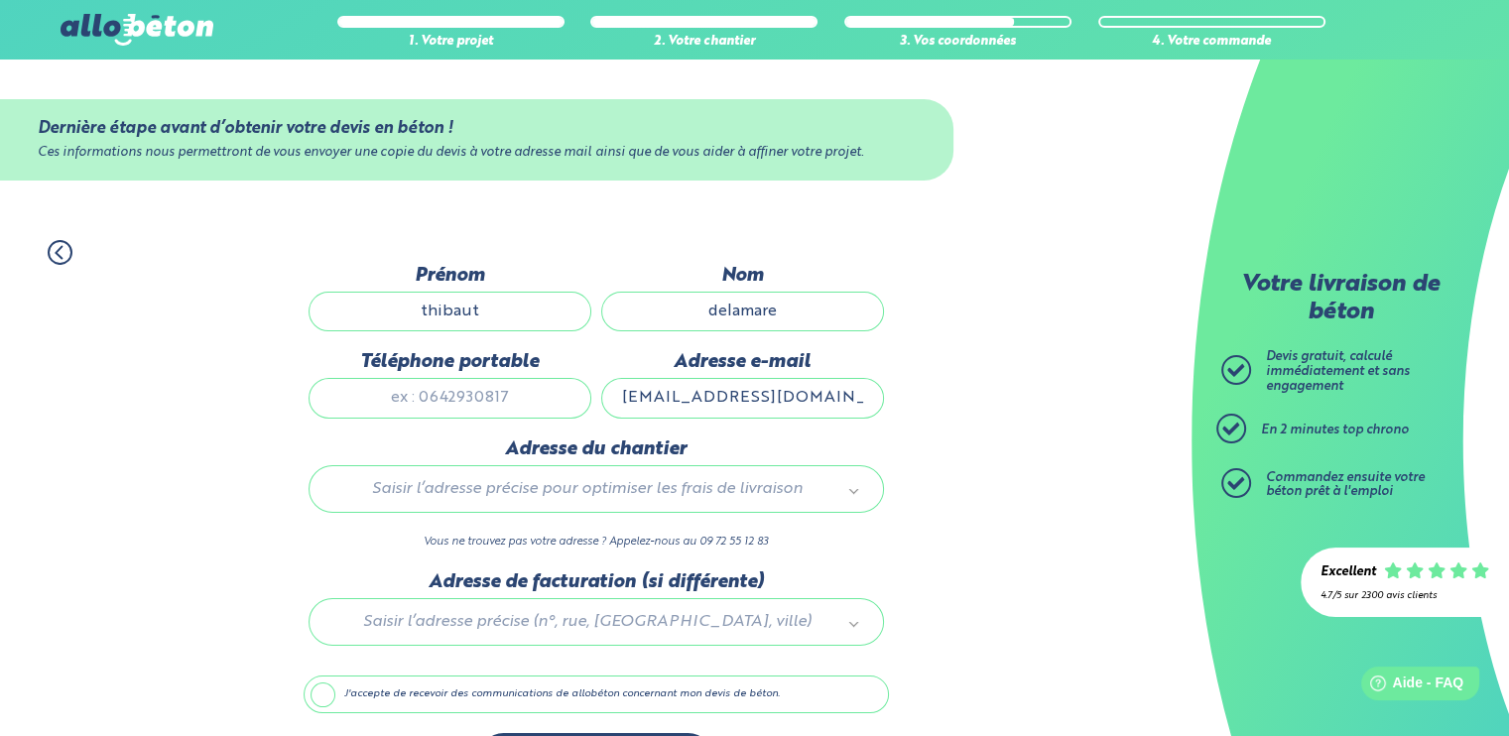
type input "[EMAIL_ADDRESS][DOMAIN_NAME]"
click at [698, 472] on div "Saisir l’adresse précise pour optimiser les frais de livraison" at bounding box center [596, 489] width 575 height 48
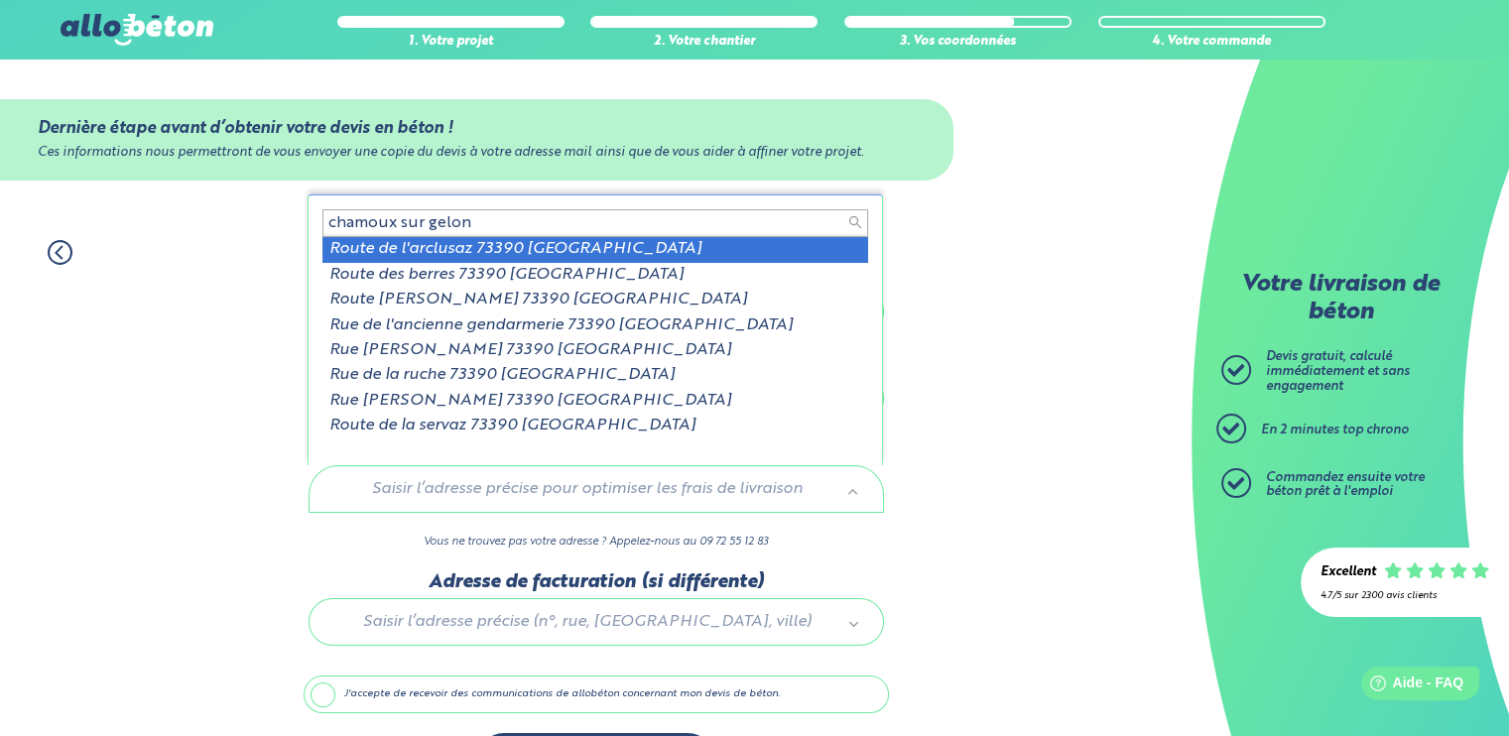
type input "chamoux sur gelon"
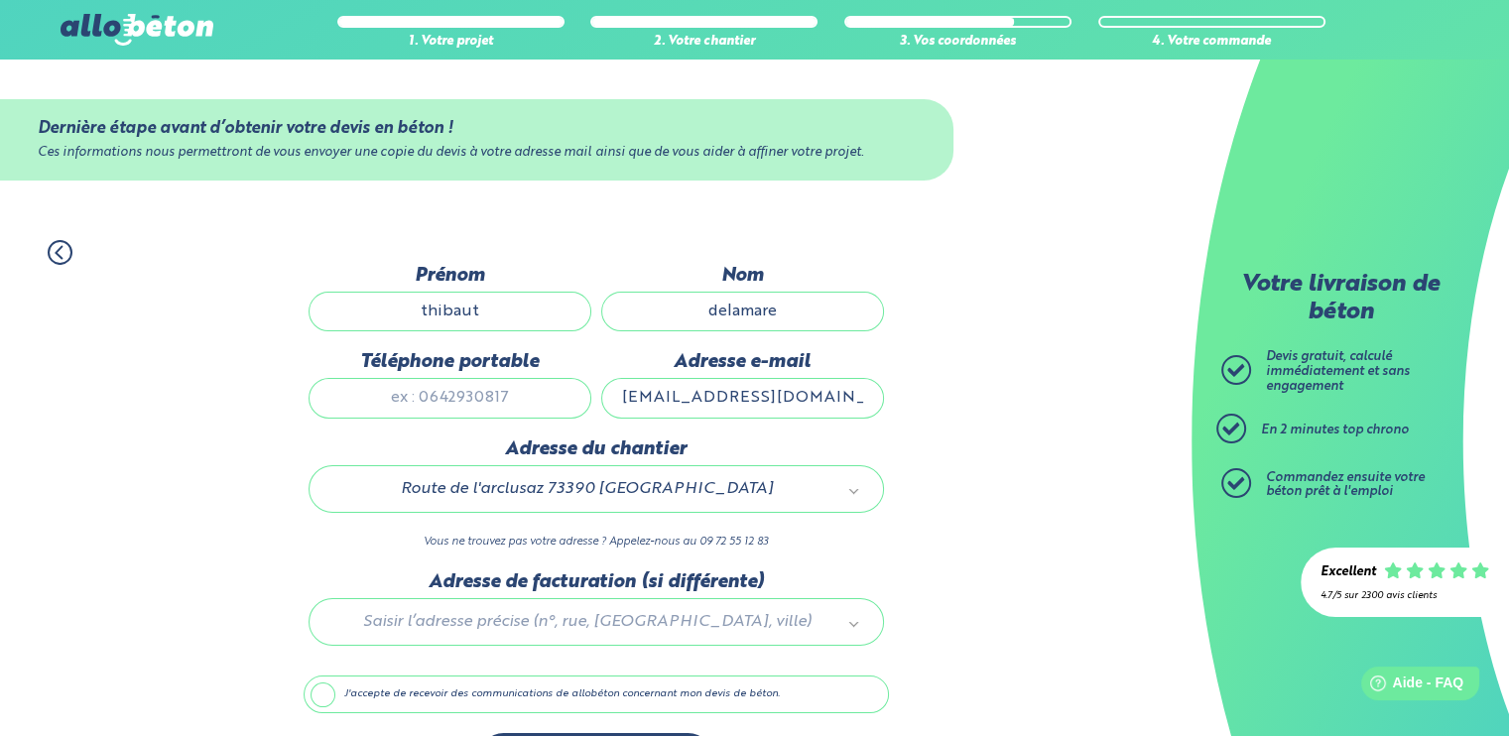
click at [531, 612] on div at bounding box center [596, 618] width 585 height 94
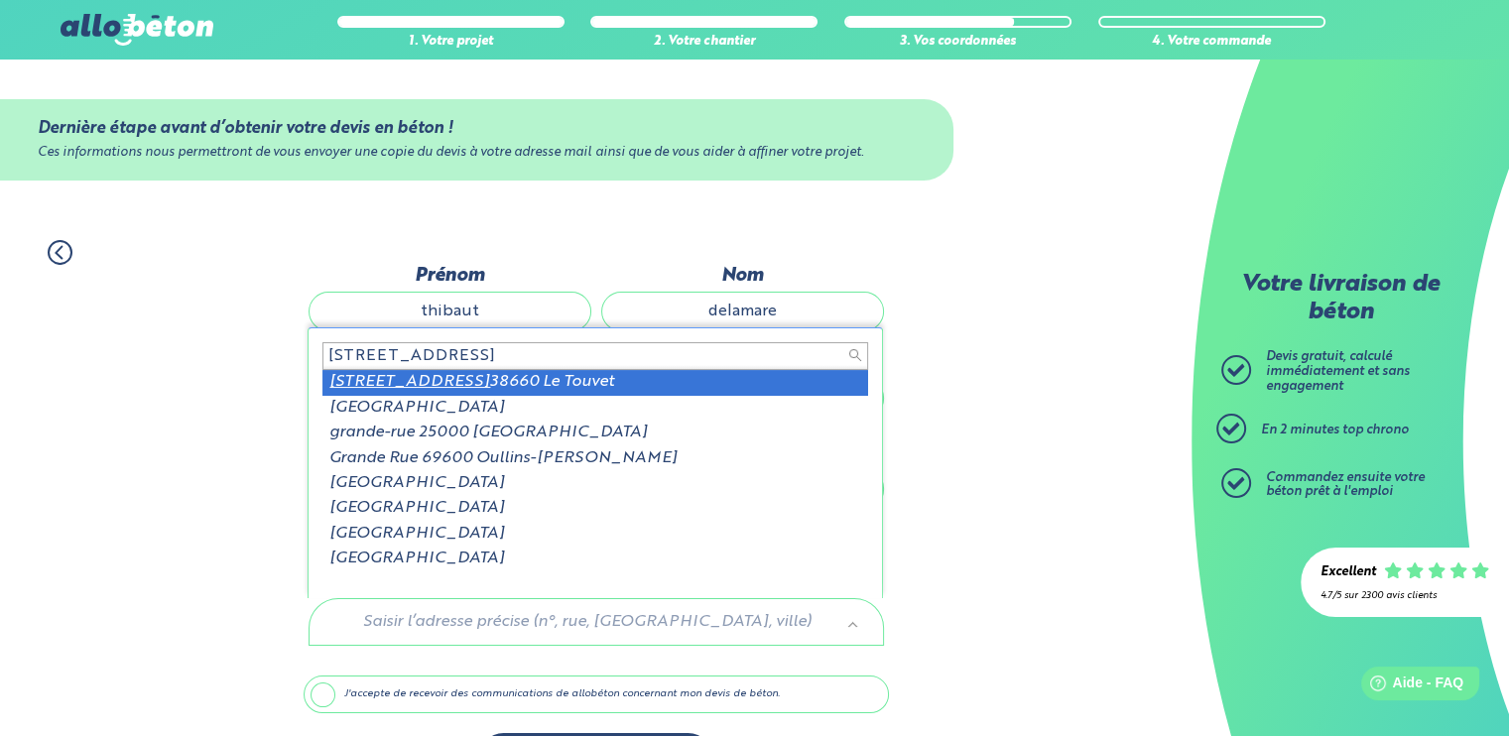
type input "[STREET_ADDRESS]"
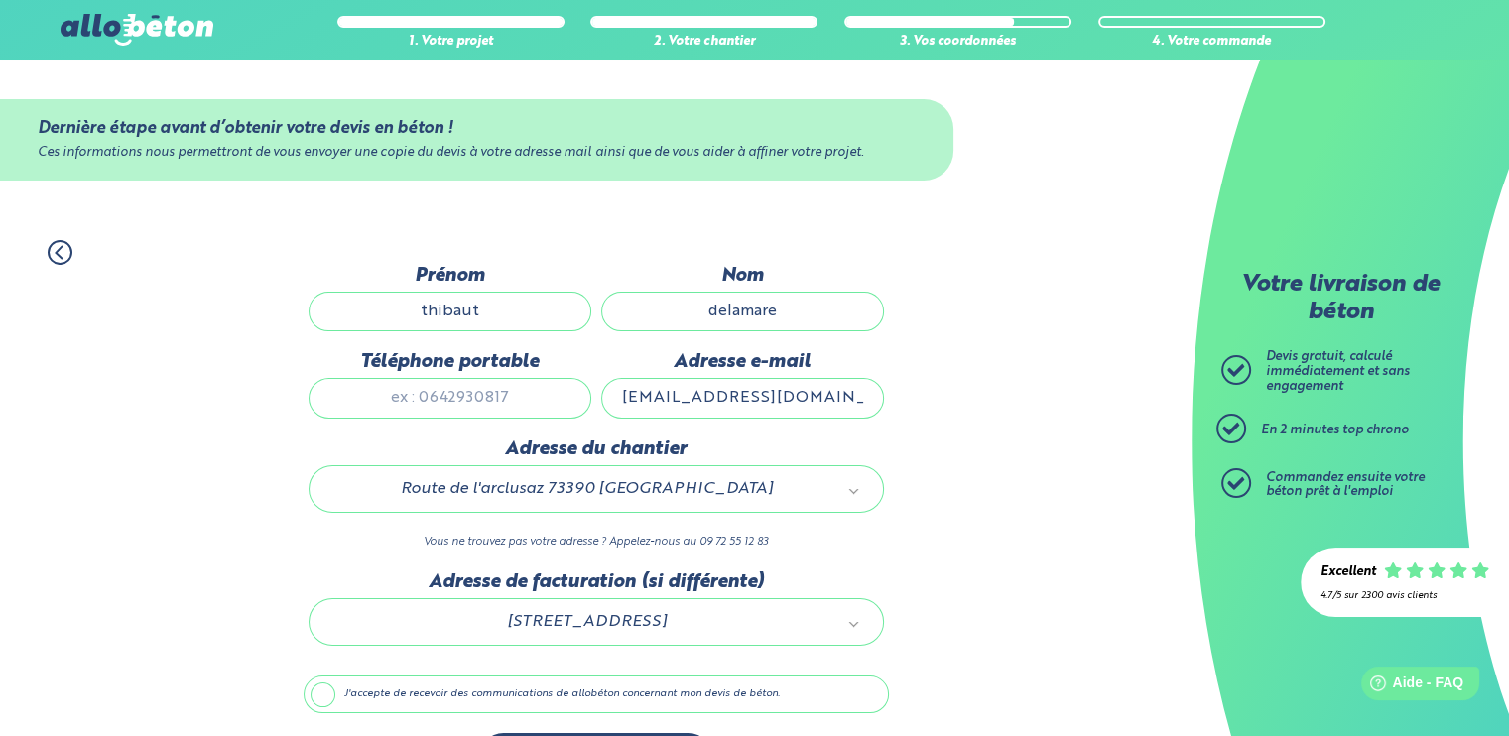
click at [529, 403] on input "Téléphone portable" at bounding box center [450, 398] width 283 height 40
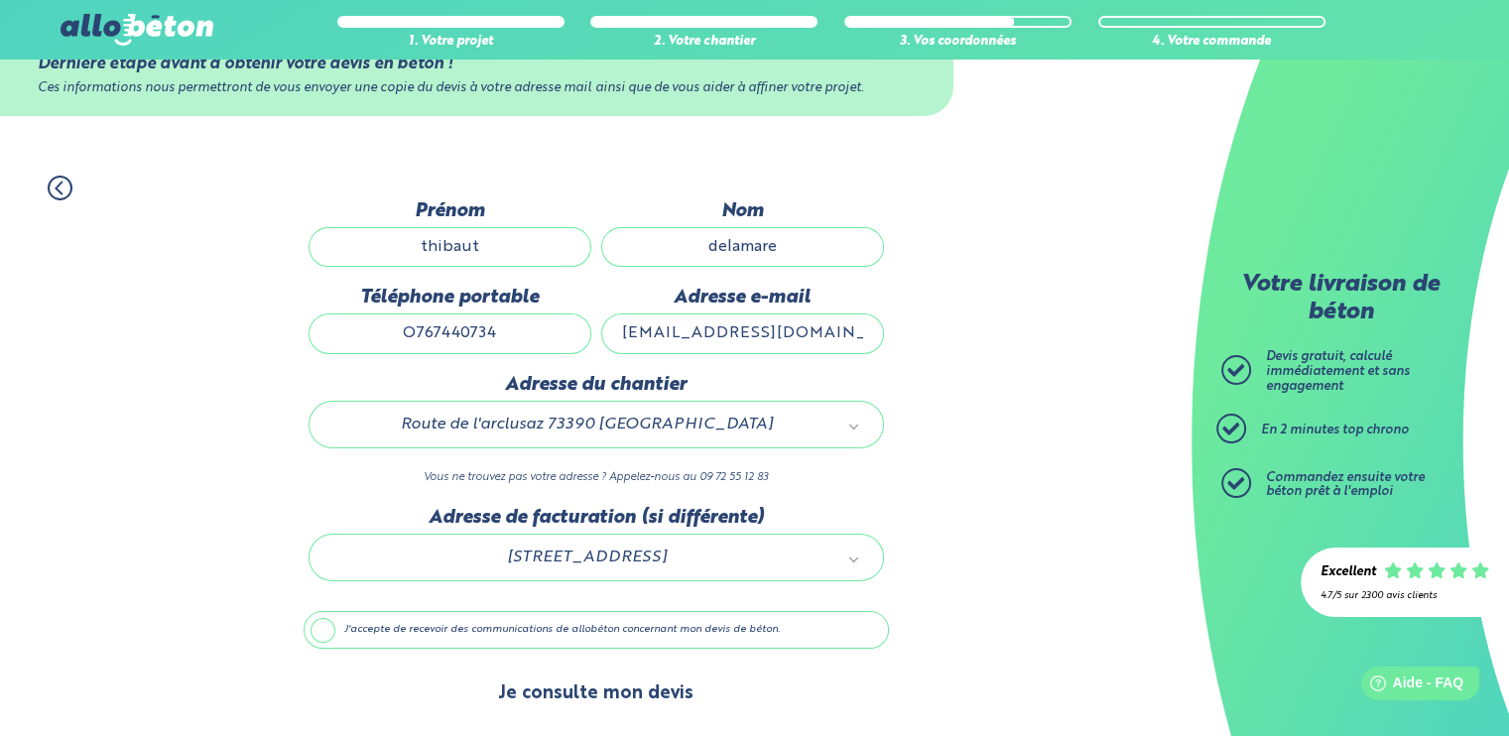
click at [597, 690] on div "Dernière étape avant d’obtenir votre devis en béton ! Ces informations nous per…" at bounding box center [596, 469] width 585 height 539
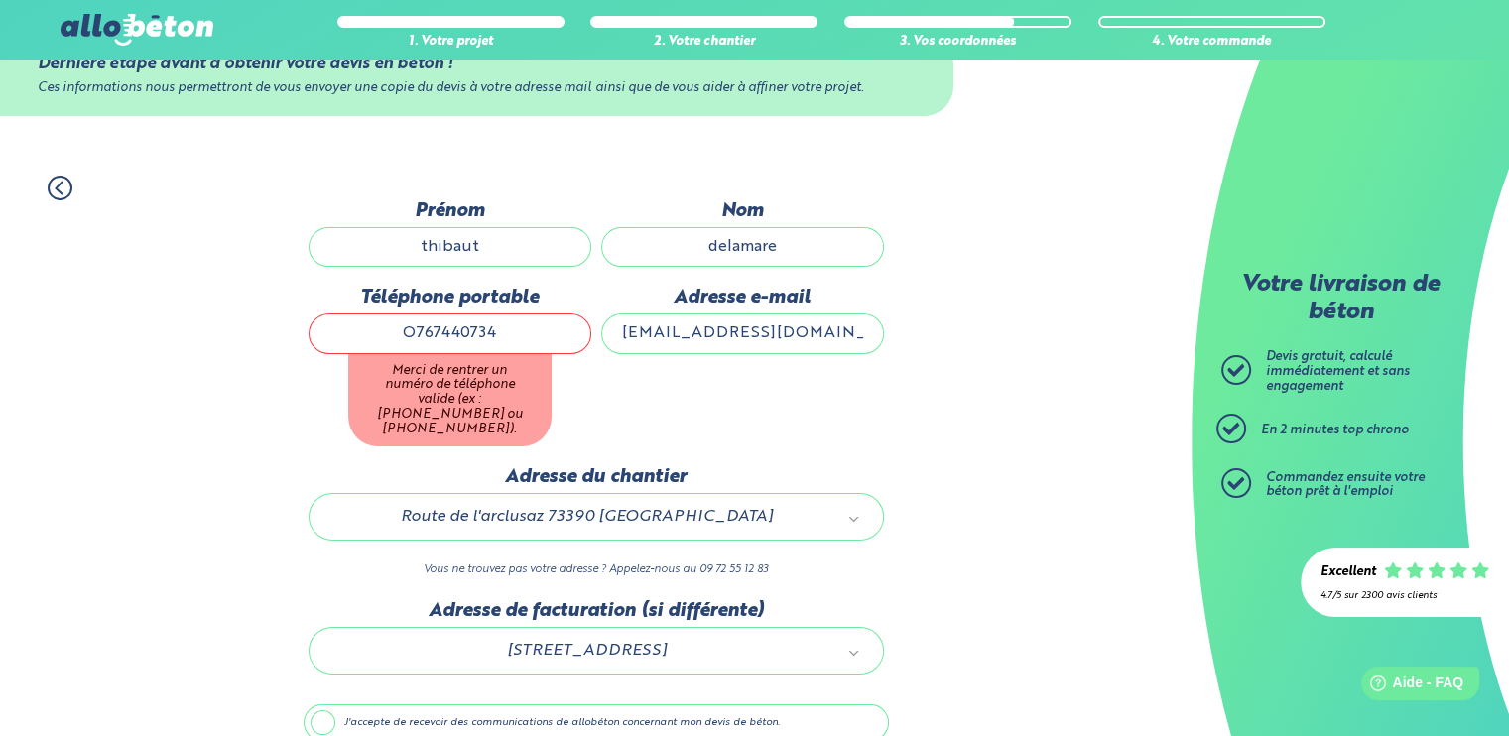
scroll to position [143, 0]
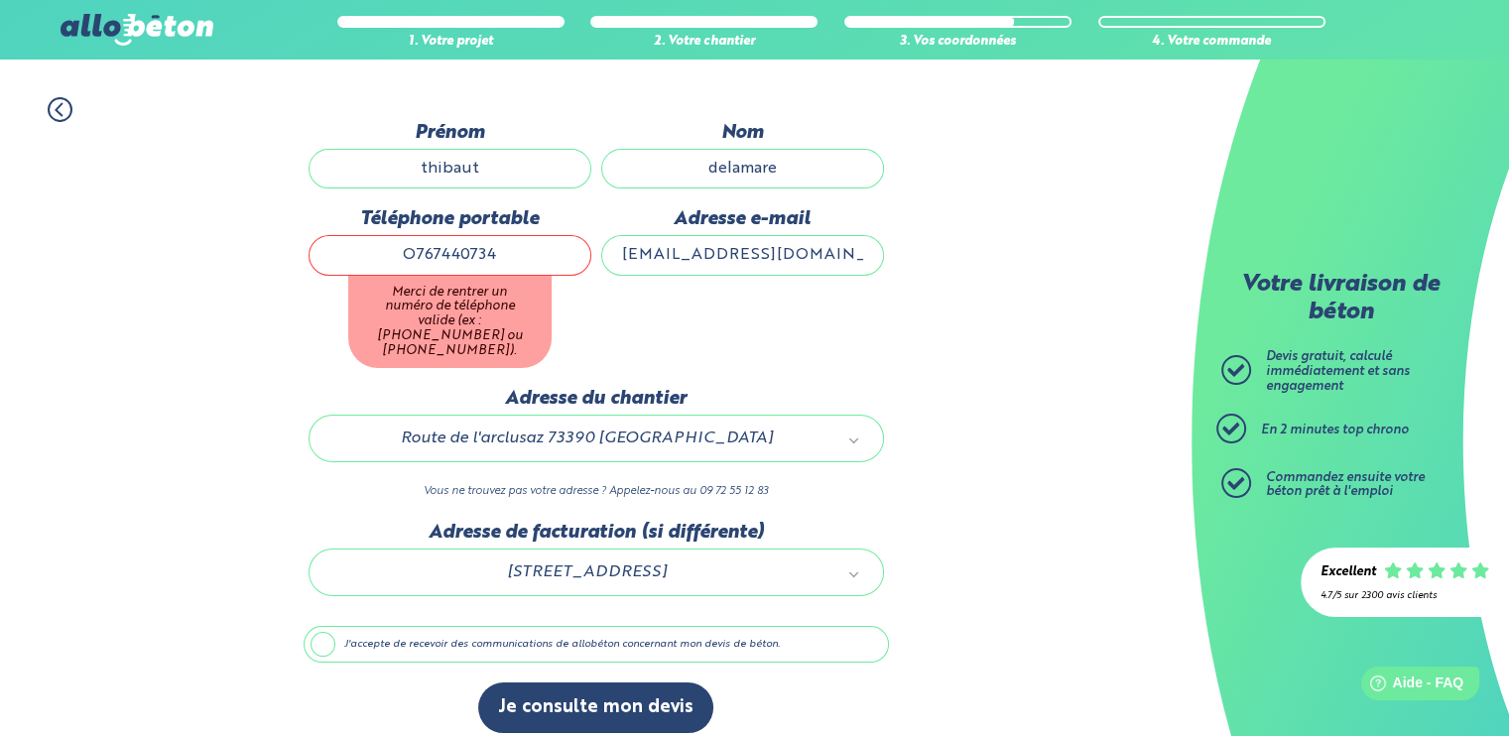
click at [423, 250] on input "O767440734" at bounding box center [450, 255] width 283 height 40
click at [442, 250] on input "O7 67440734" at bounding box center [450, 255] width 283 height 40
click at [466, 257] on input "O7 67 440734" at bounding box center [450, 255] width 283 height 40
click at [488, 254] on input "O7 67 44 0734" at bounding box center [450, 255] width 283 height 40
click at [578, 683] on button "Je consulte mon devis" at bounding box center [595, 708] width 235 height 51
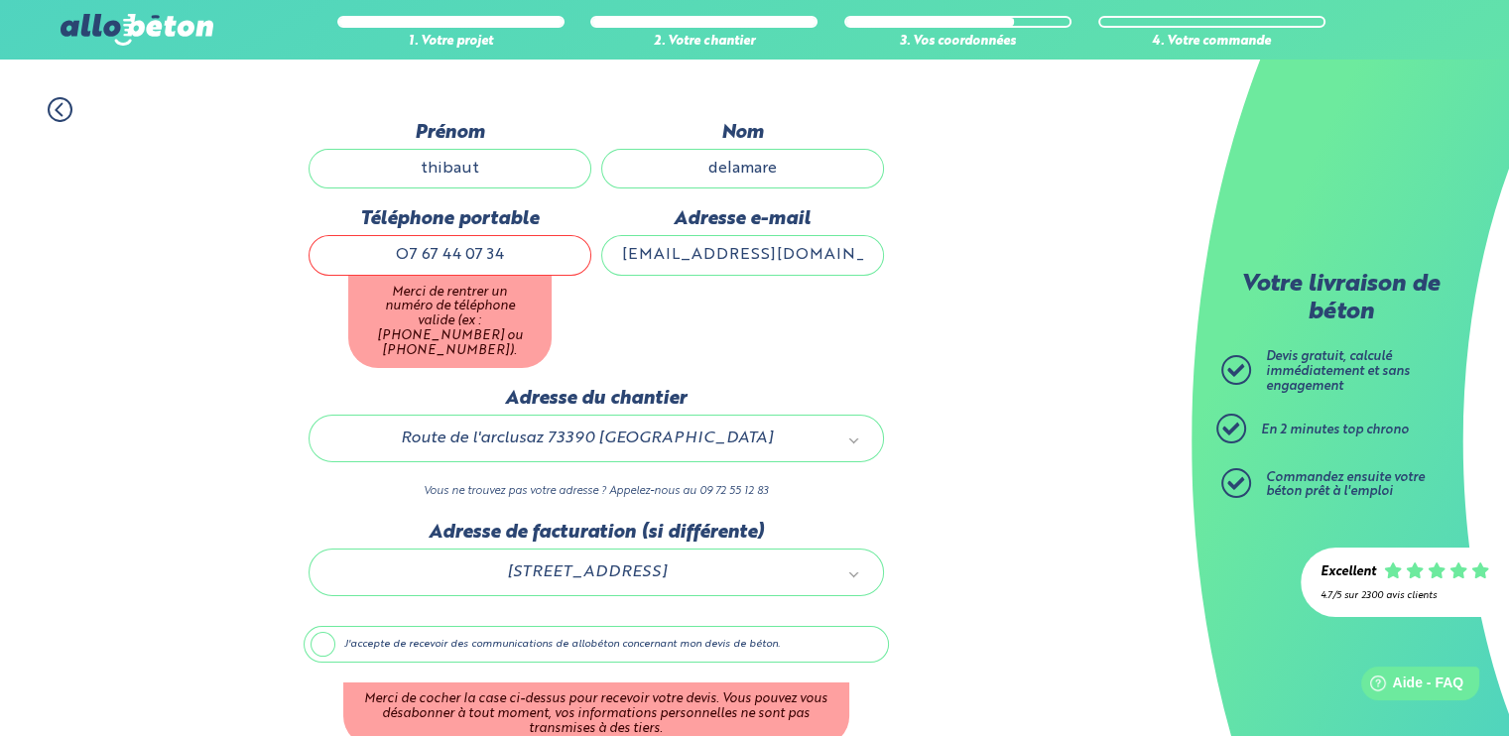
click at [594, 634] on label "J'accepte de recevoir des communications de allobéton concernant mon devis de b…" at bounding box center [596, 645] width 585 height 38
click at [0, 0] on input "J'accepte de recevoir des communications de allobéton concernant mon devis de b…" at bounding box center [0, 0] width 0 height 0
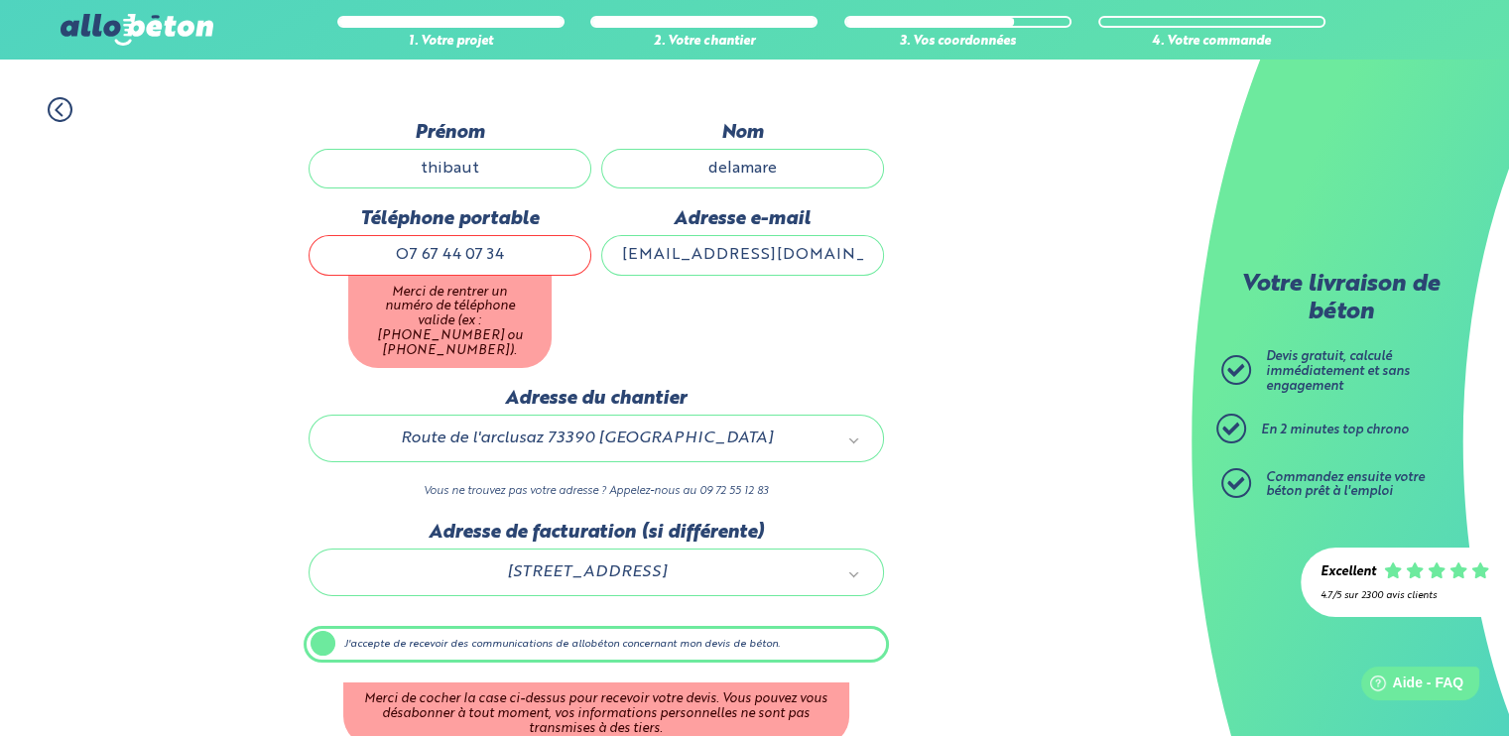
scroll to position [142, 0]
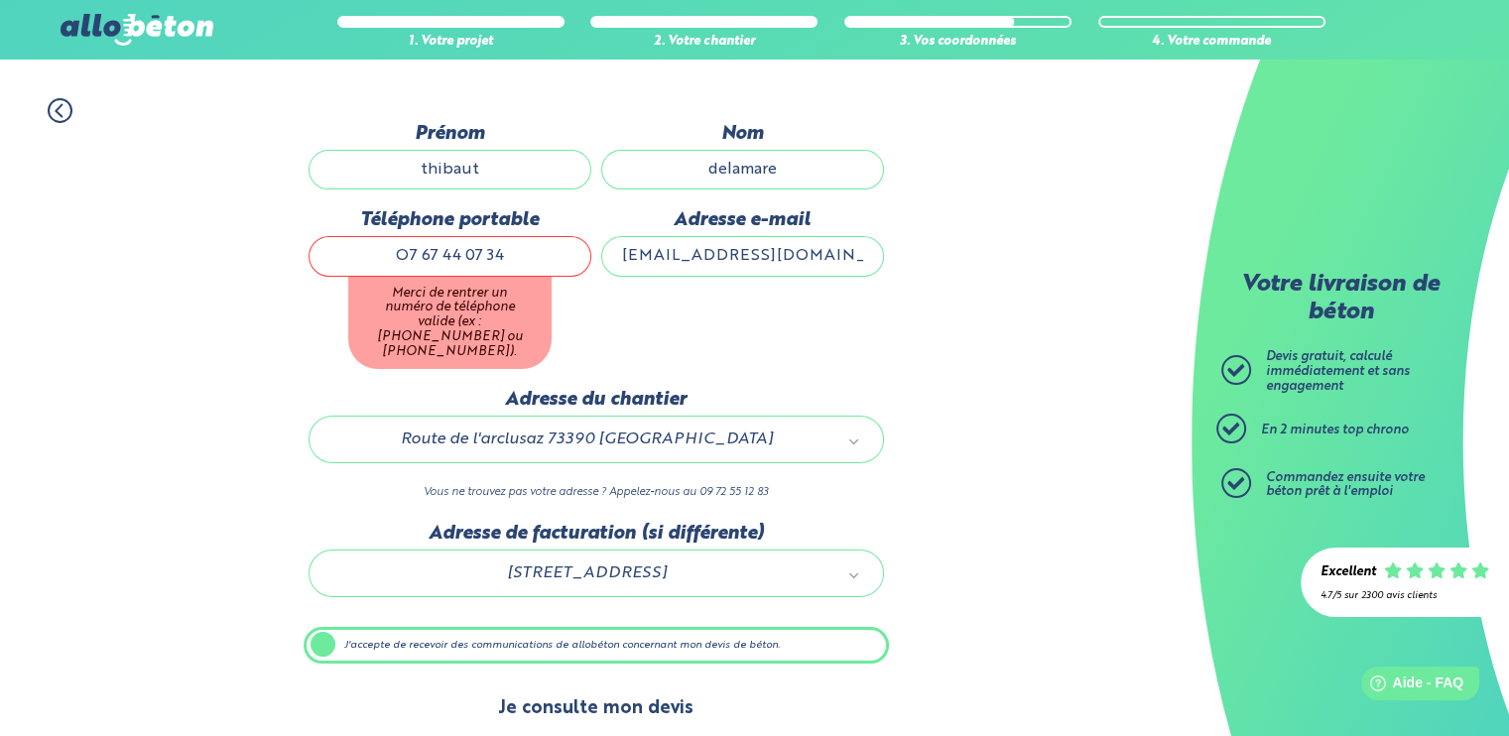
click at [599, 684] on button "Je consulte mon devis" at bounding box center [595, 709] width 235 height 51
click at [512, 260] on input "O7 67 44 07 34" at bounding box center [450, 256] width 283 height 40
click at [577, 344] on div "Téléphone portable O7 67 44 07 34 Merci de rentrer un numéro de téléphone valid…" at bounding box center [450, 299] width 293 height 180
click at [422, 259] on input "O7 67 44 07 34" at bounding box center [450, 256] width 283 height 40
drag, startPoint x: 446, startPoint y: 253, endPoint x: 459, endPoint y: 256, distance: 13.2
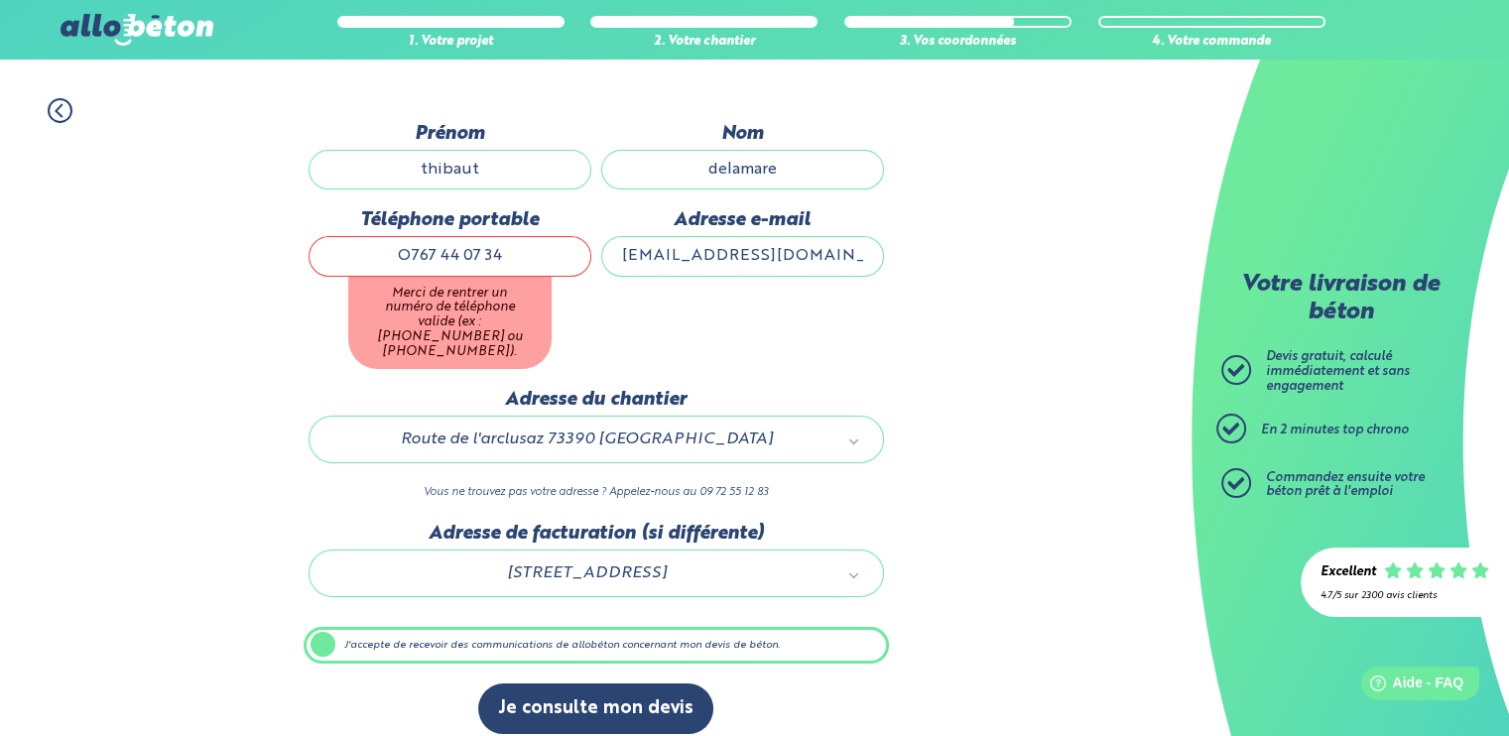
click at [452, 253] on input "O767 44 07 34" at bounding box center [450, 256] width 283 height 40
click at [461, 264] on input "O76744 07 34" at bounding box center [450, 256] width 283 height 40
click at [480, 259] on input "O7674407 34" at bounding box center [450, 256] width 283 height 40
click at [595, 693] on button "Je consulte mon devis" at bounding box center [595, 709] width 235 height 51
click at [660, 344] on div "Adresse e-mail delamarethib57@gmail.com" at bounding box center [742, 299] width 293 height 180
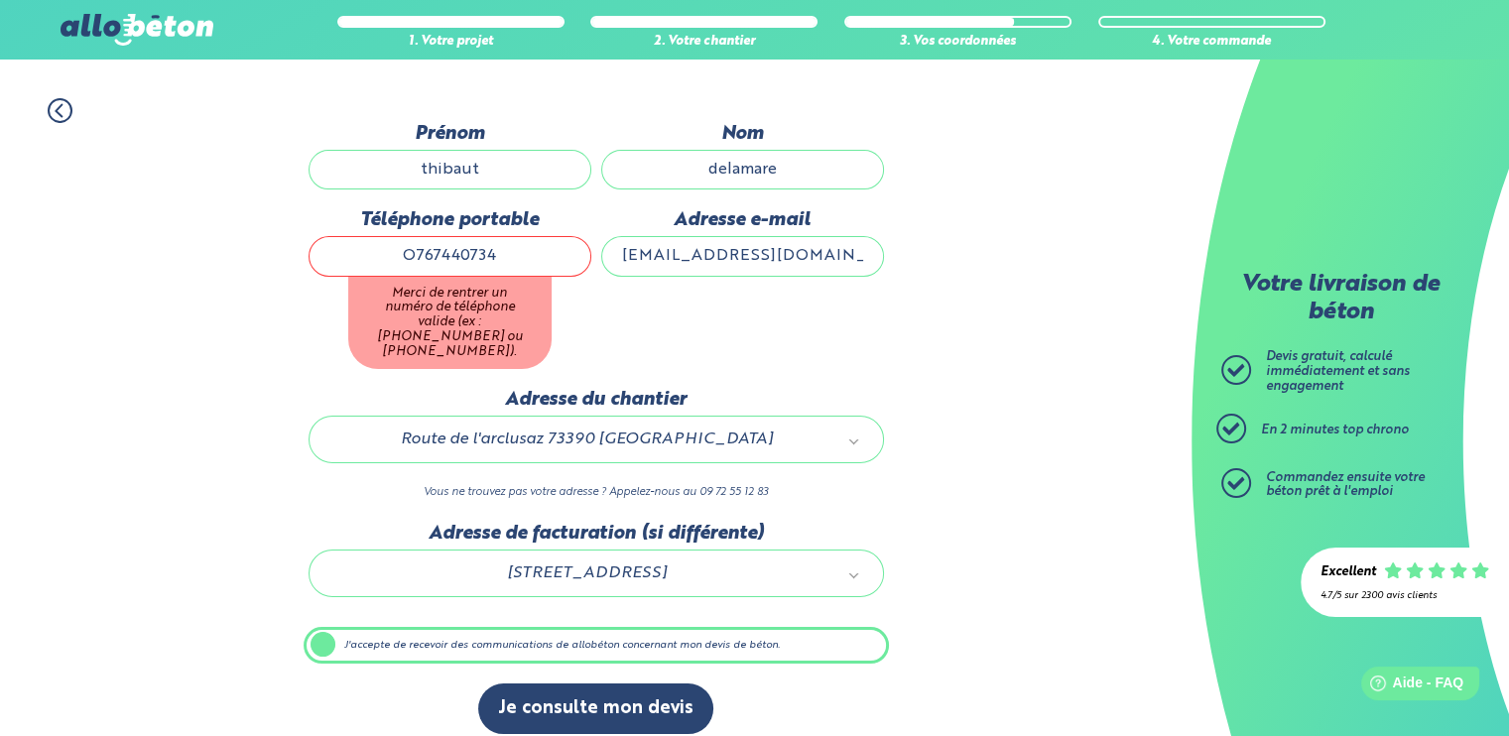
drag, startPoint x: 468, startPoint y: 249, endPoint x: 256, endPoint y: 259, distance: 212.5
click at [256, 257] on div "1. Votre projet 2. Votre chantier 3. Vos coordonnées 4. Votre commande Dernière…" at bounding box center [596, 416] width 1192 height 677
type input "="
type input "+33767440734"
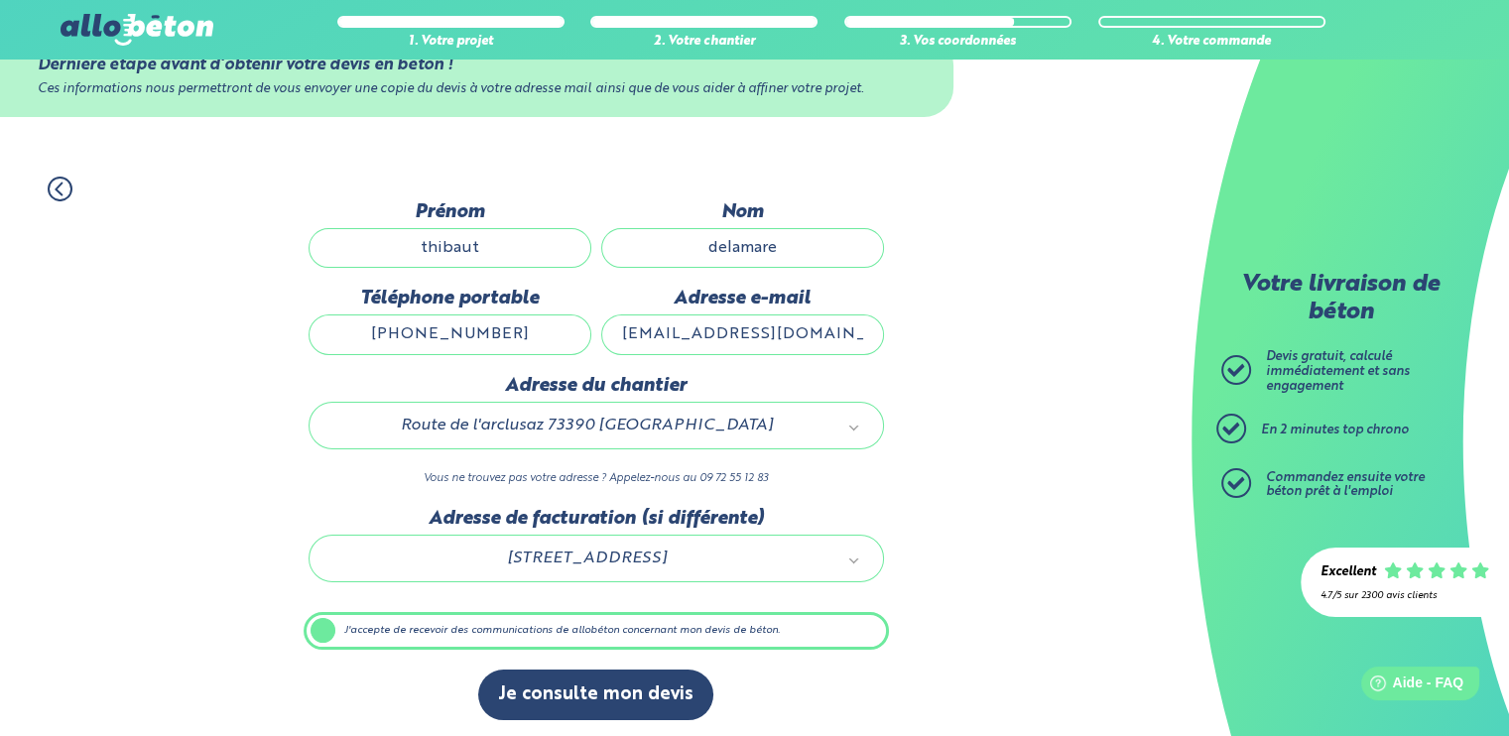
click at [618, 603] on div "Dernière étape avant d’obtenir votre devis en béton ! Ces informations nous per…" at bounding box center [596, 470] width 585 height 539
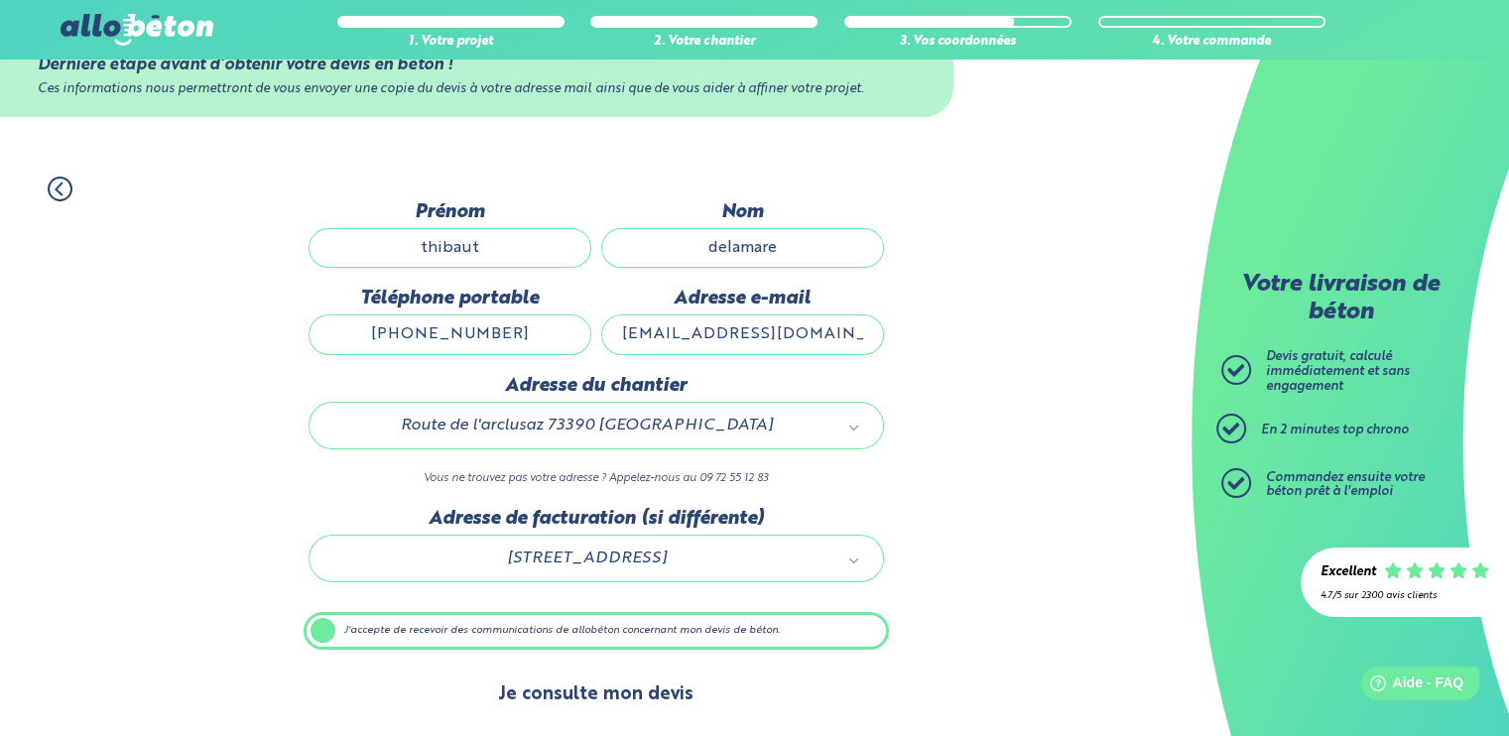
click at [627, 685] on button "Je consulte mon devis" at bounding box center [595, 695] width 235 height 51
